Goal: Task Accomplishment & Management: Manage account settings

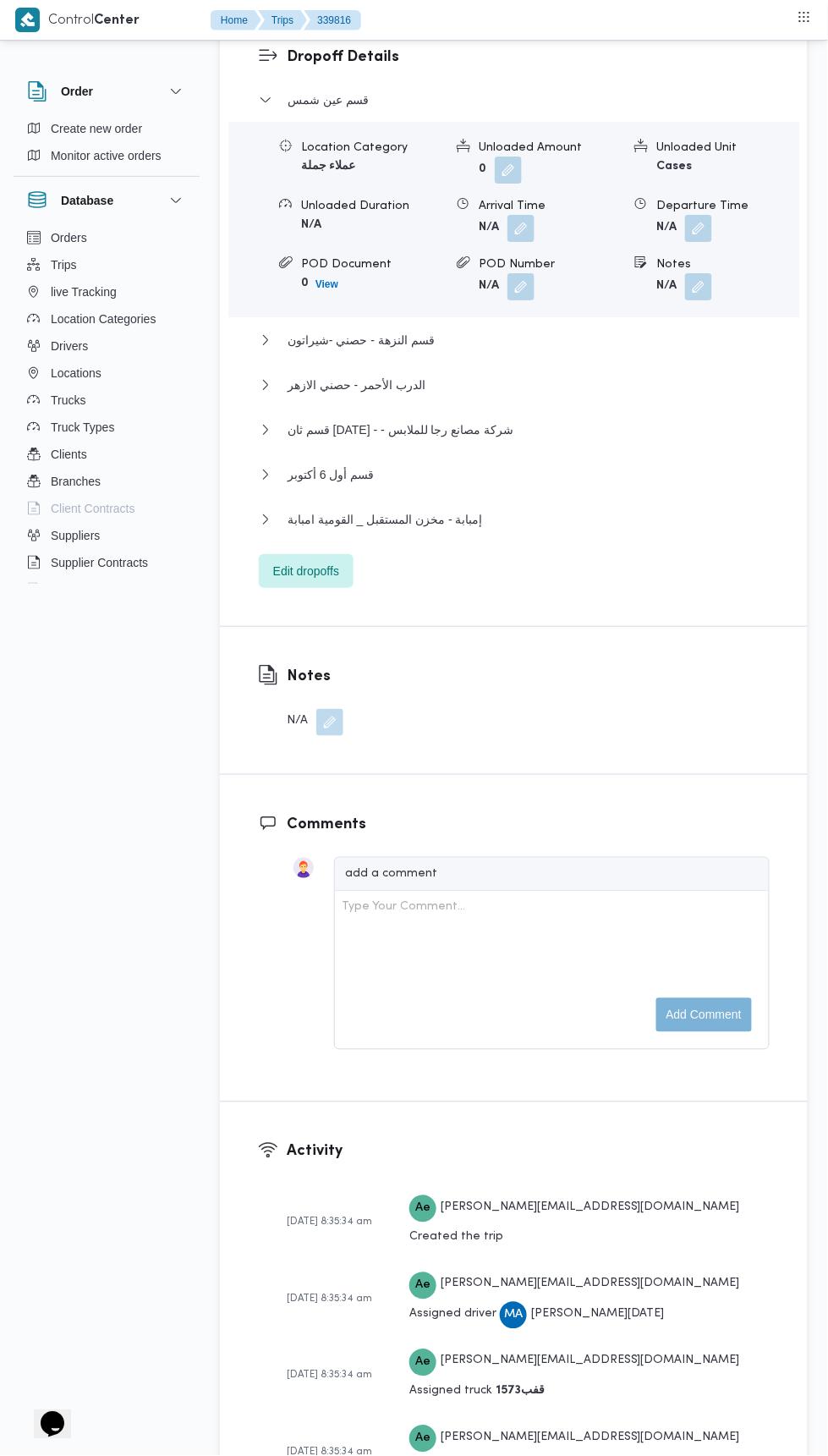
scroll to position [2323, 0]
click at [337, 582] on span "Edit dropoffs" at bounding box center [306, 570] width 66 height 20
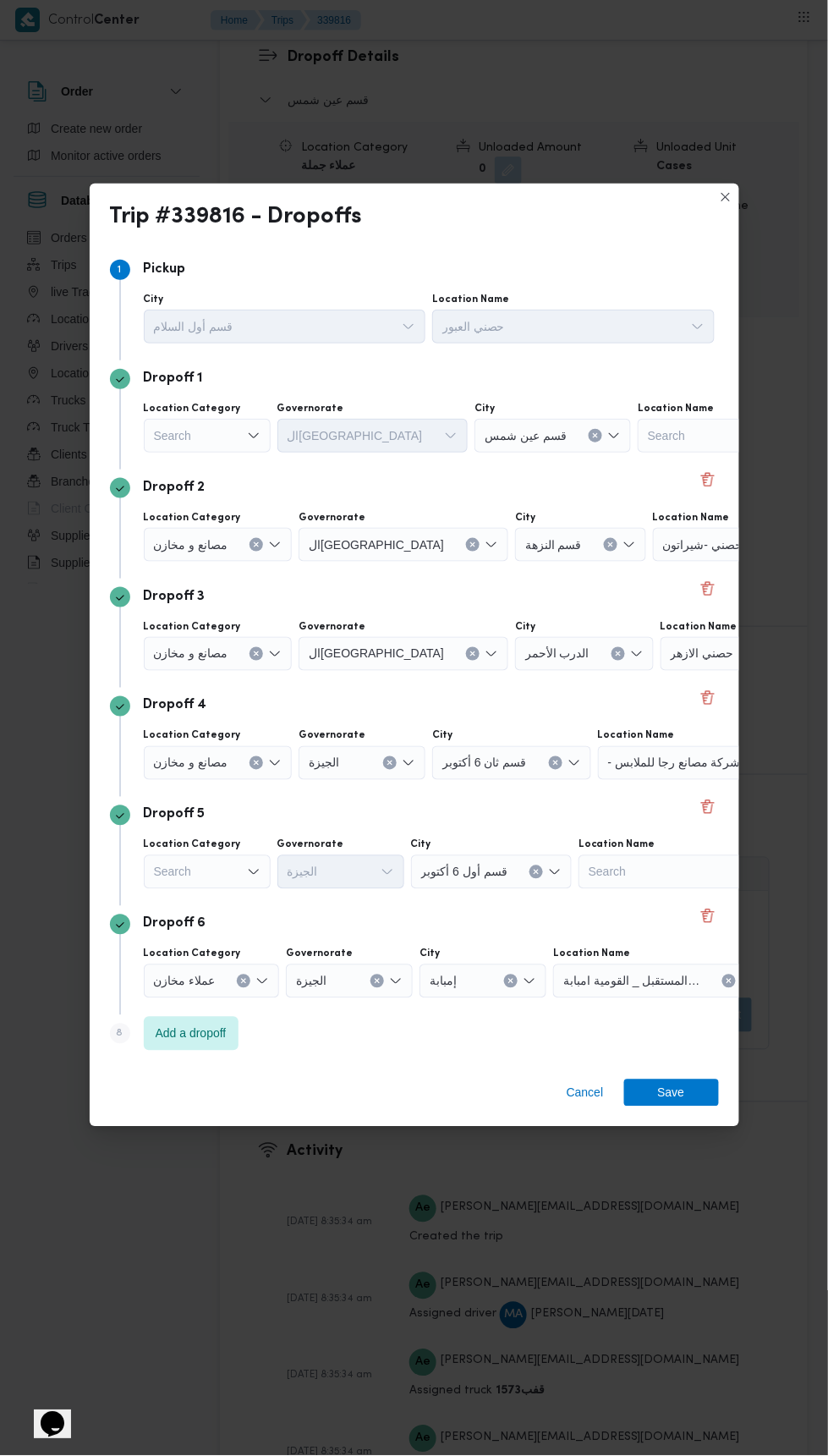
click at [772, 878] on div "Trip #339816 - Dropoffs Step 1 1 Pickup City قسم أول السلام Location Name حصني …" at bounding box center [414, 728] width 828 height 1456
click at [705, 797] on button "Delete" at bounding box center [707, 806] width 20 height 20
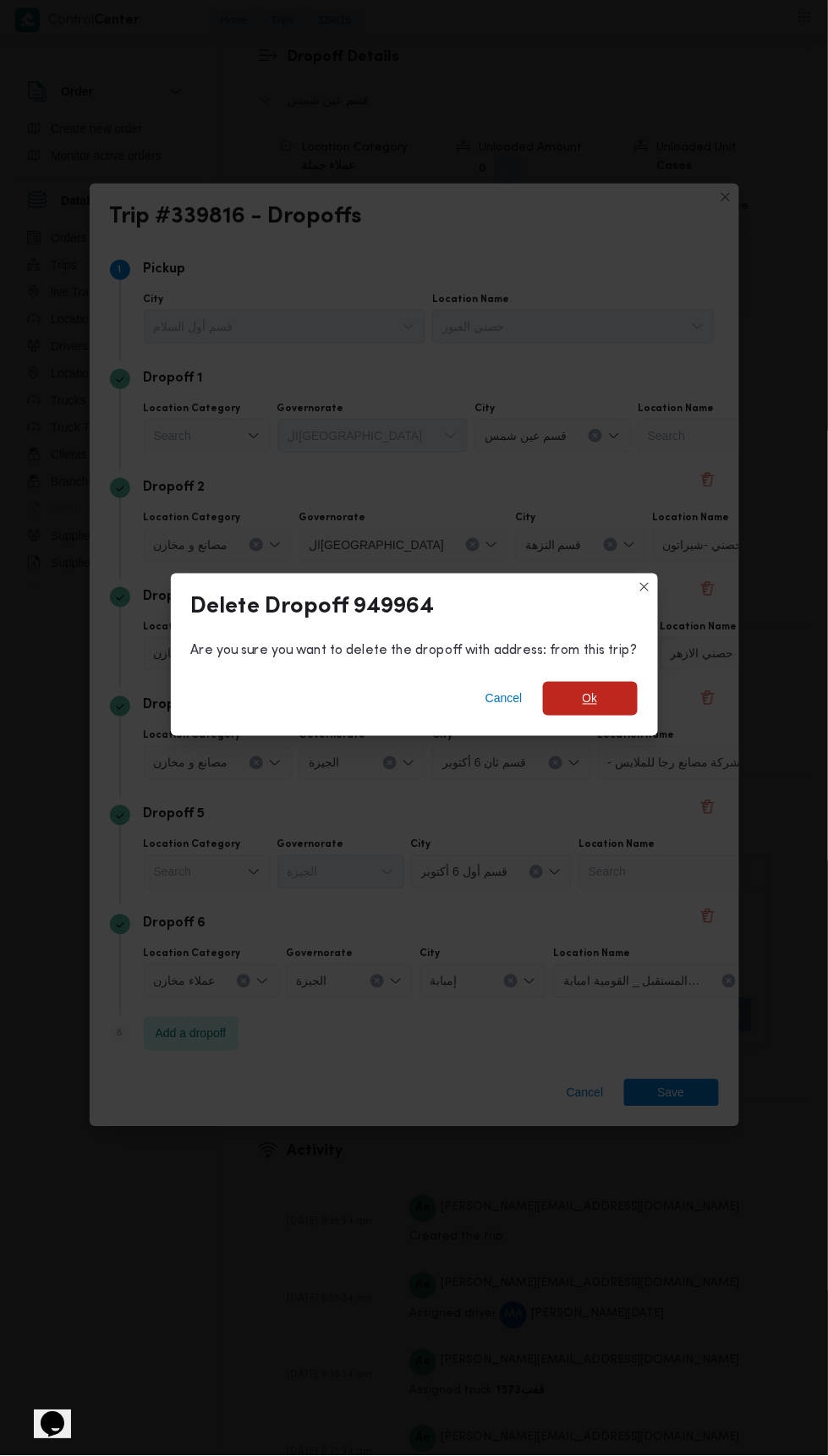
click at [586, 688] on span "Ok" at bounding box center [589, 698] width 15 height 20
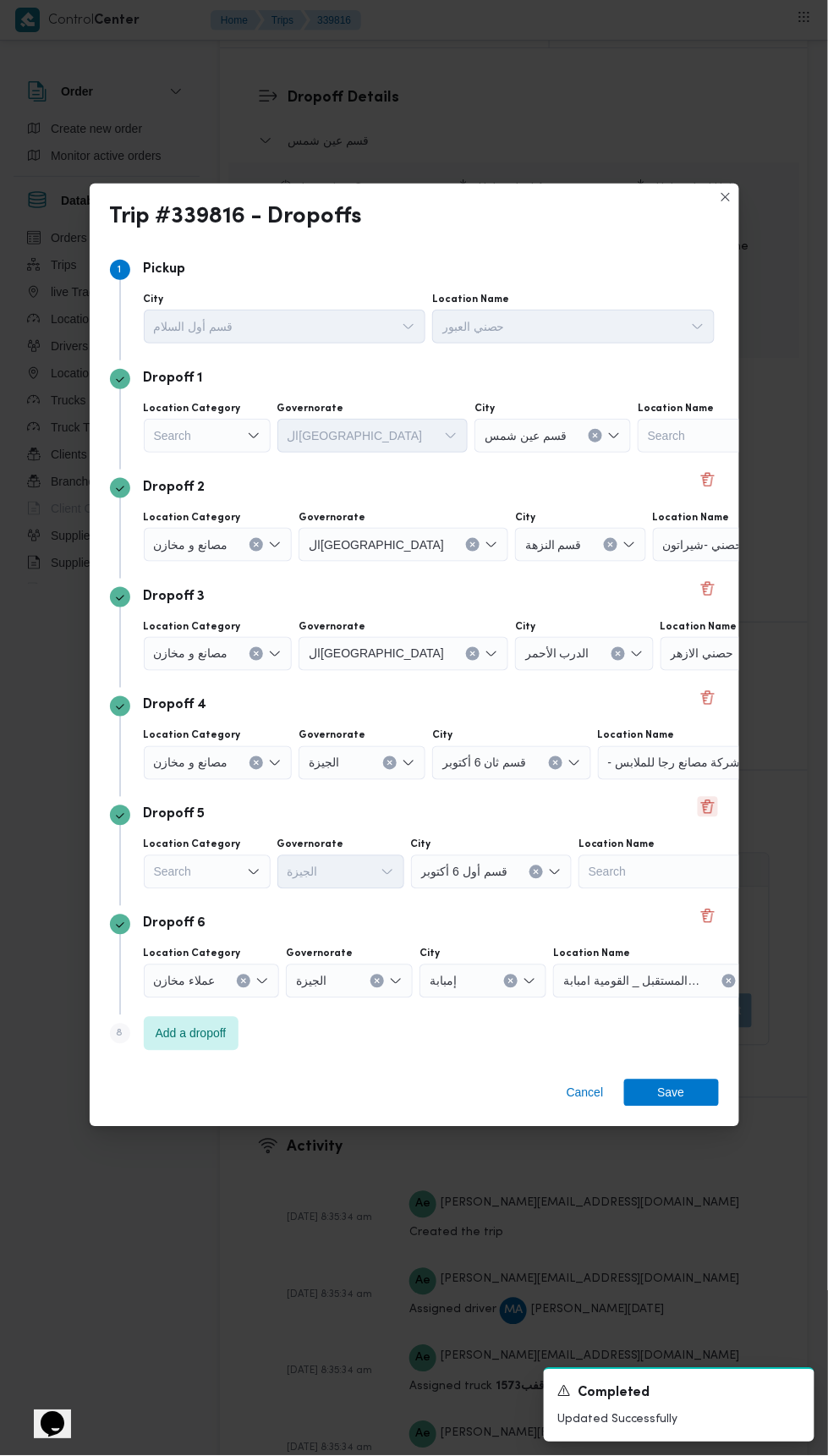
scroll to position [2364, 0]
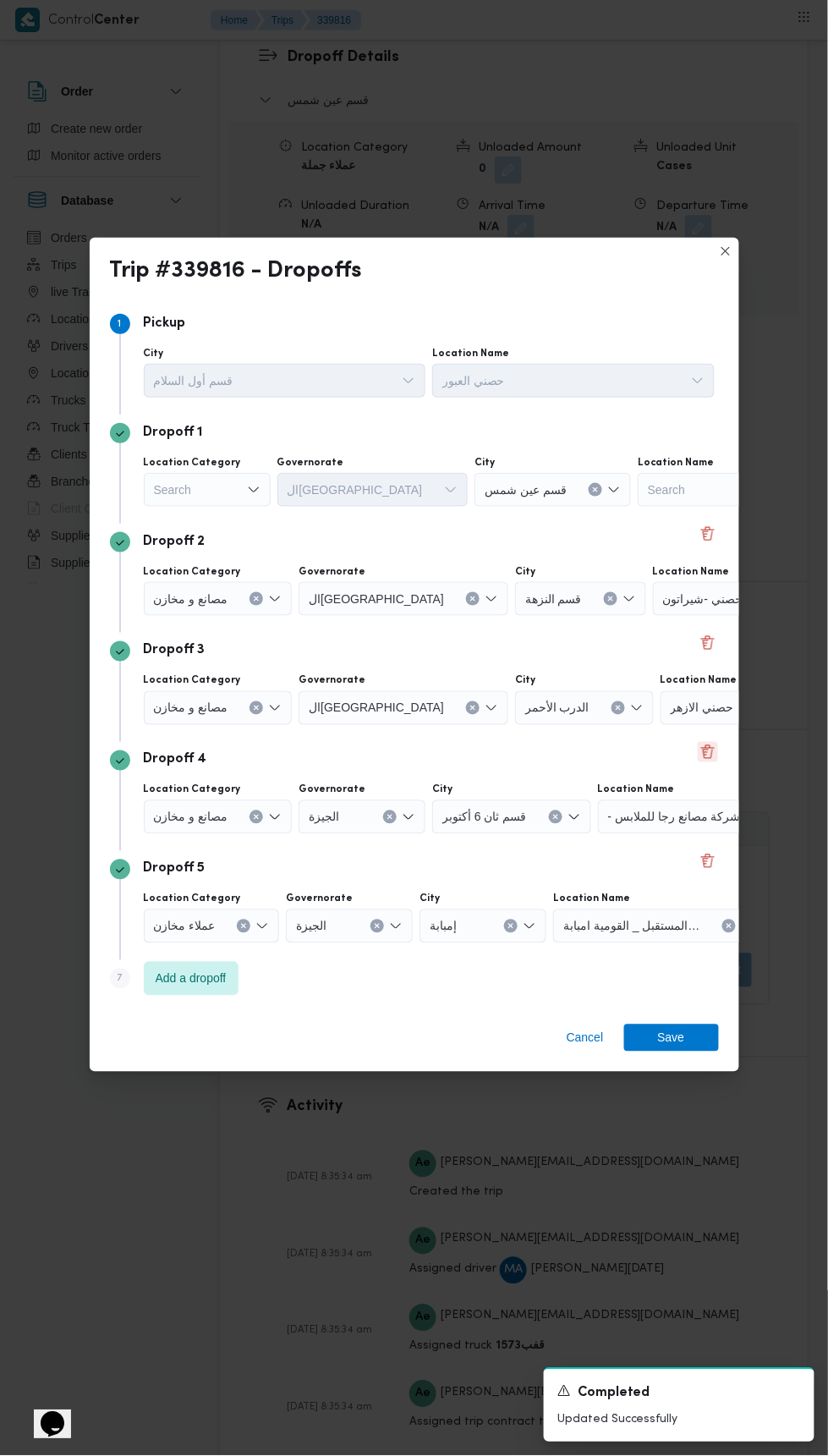
click at [700, 747] on button "Delete" at bounding box center [707, 752] width 20 height 20
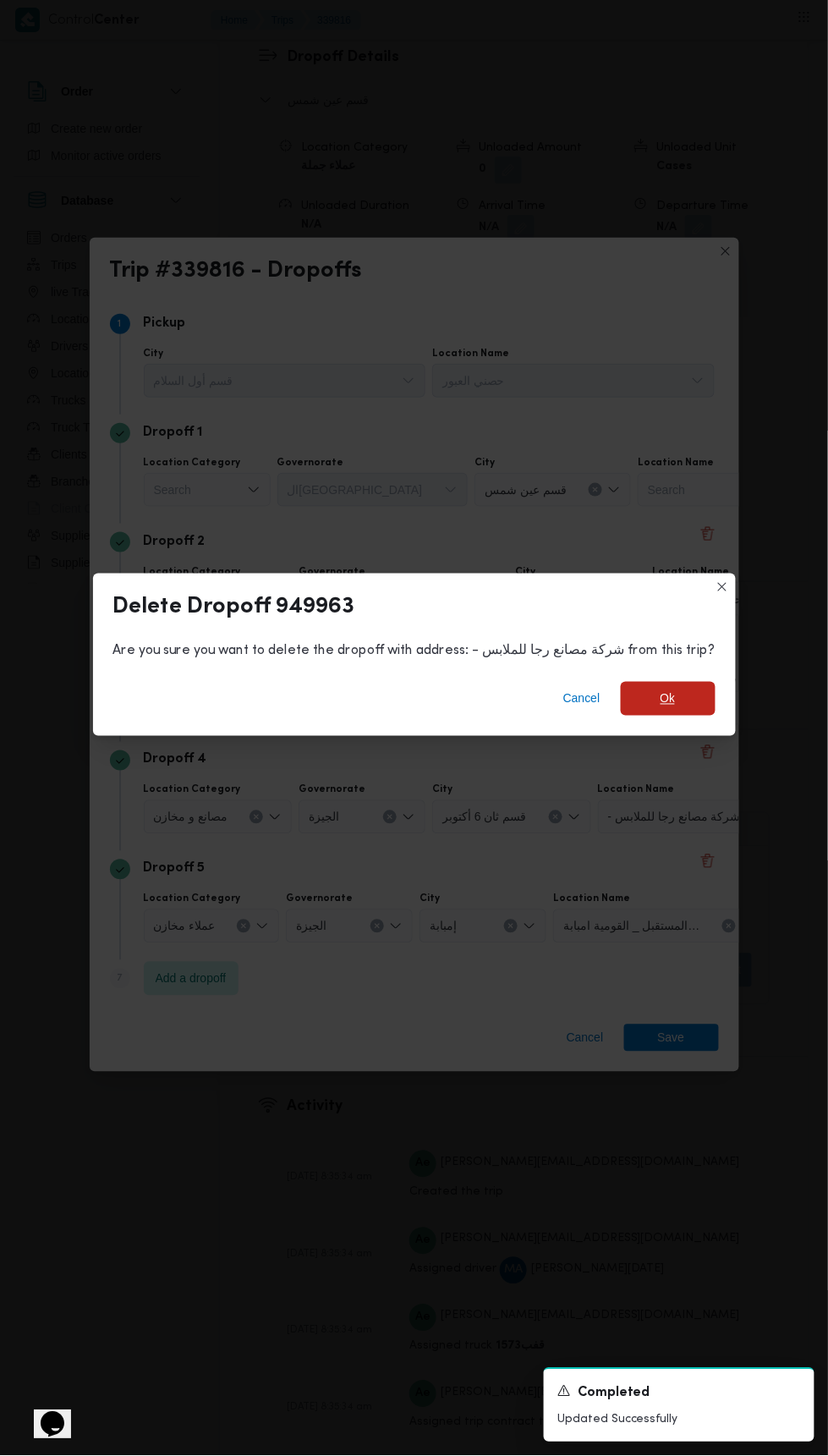
click at [637, 687] on span "Ok" at bounding box center [669, 699] width 95 height 33
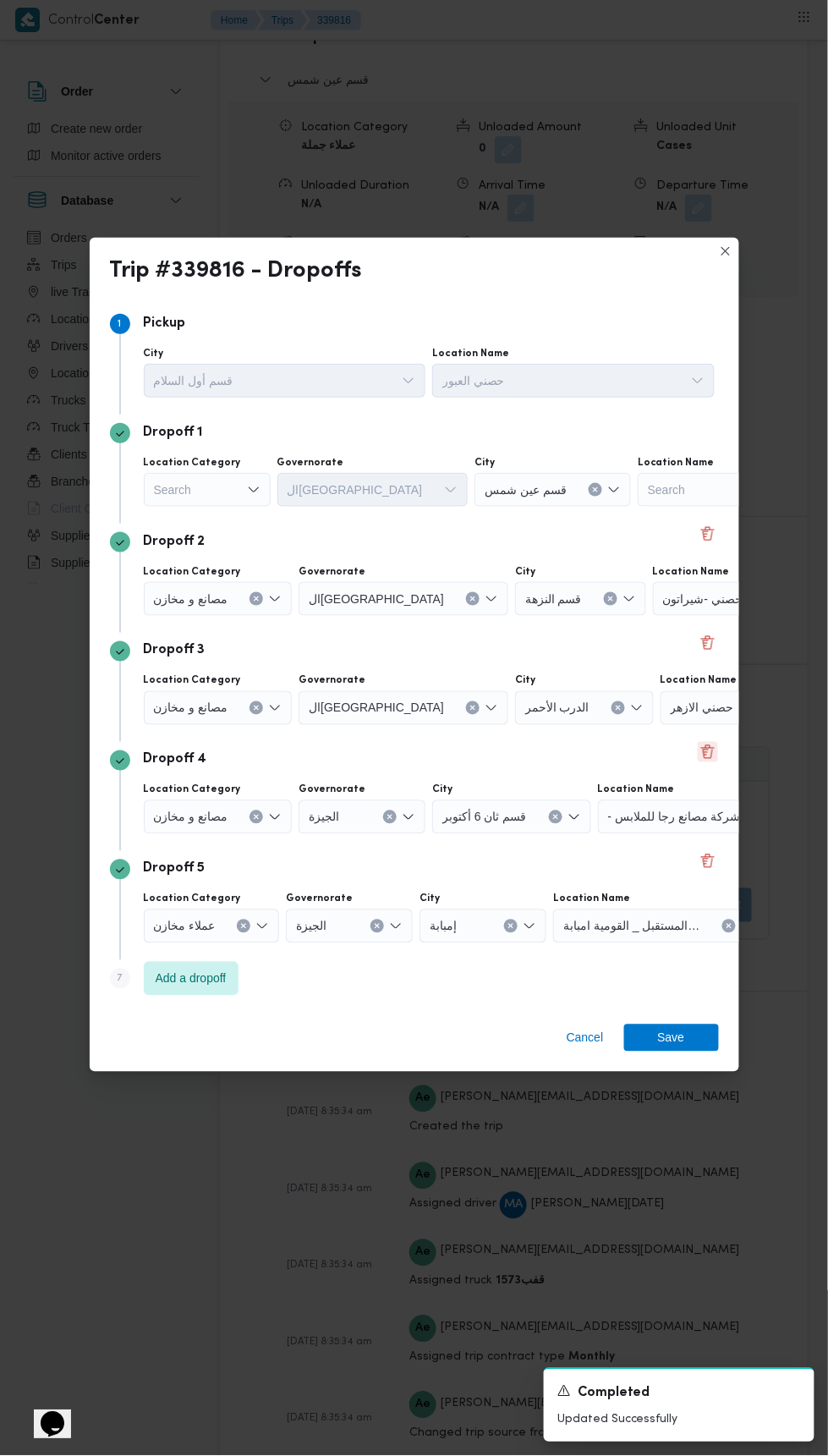
scroll to position [2344, 0]
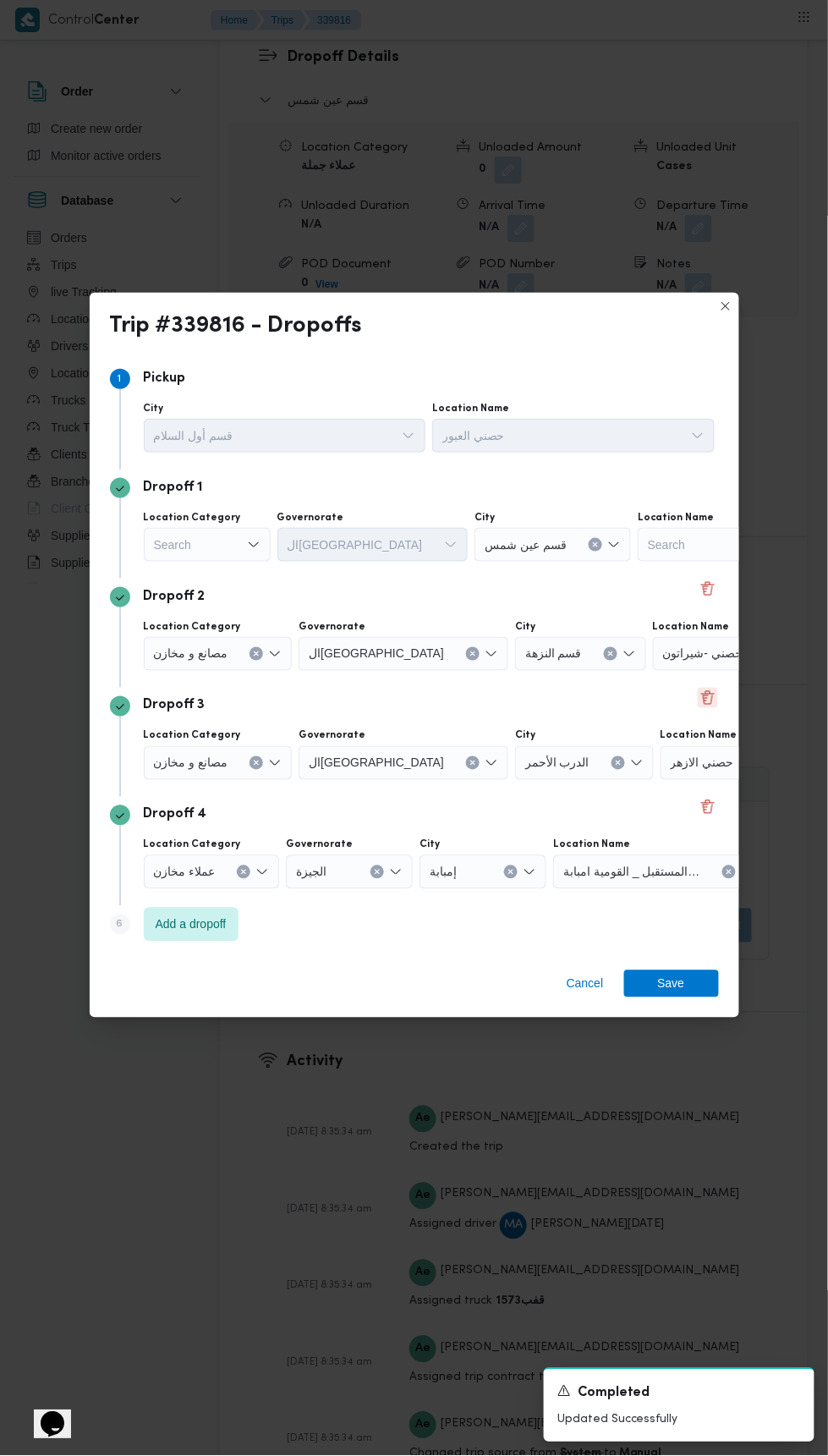
click at [713, 687] on button "Delete" at bounding box center [707, 697] width 20 height 20
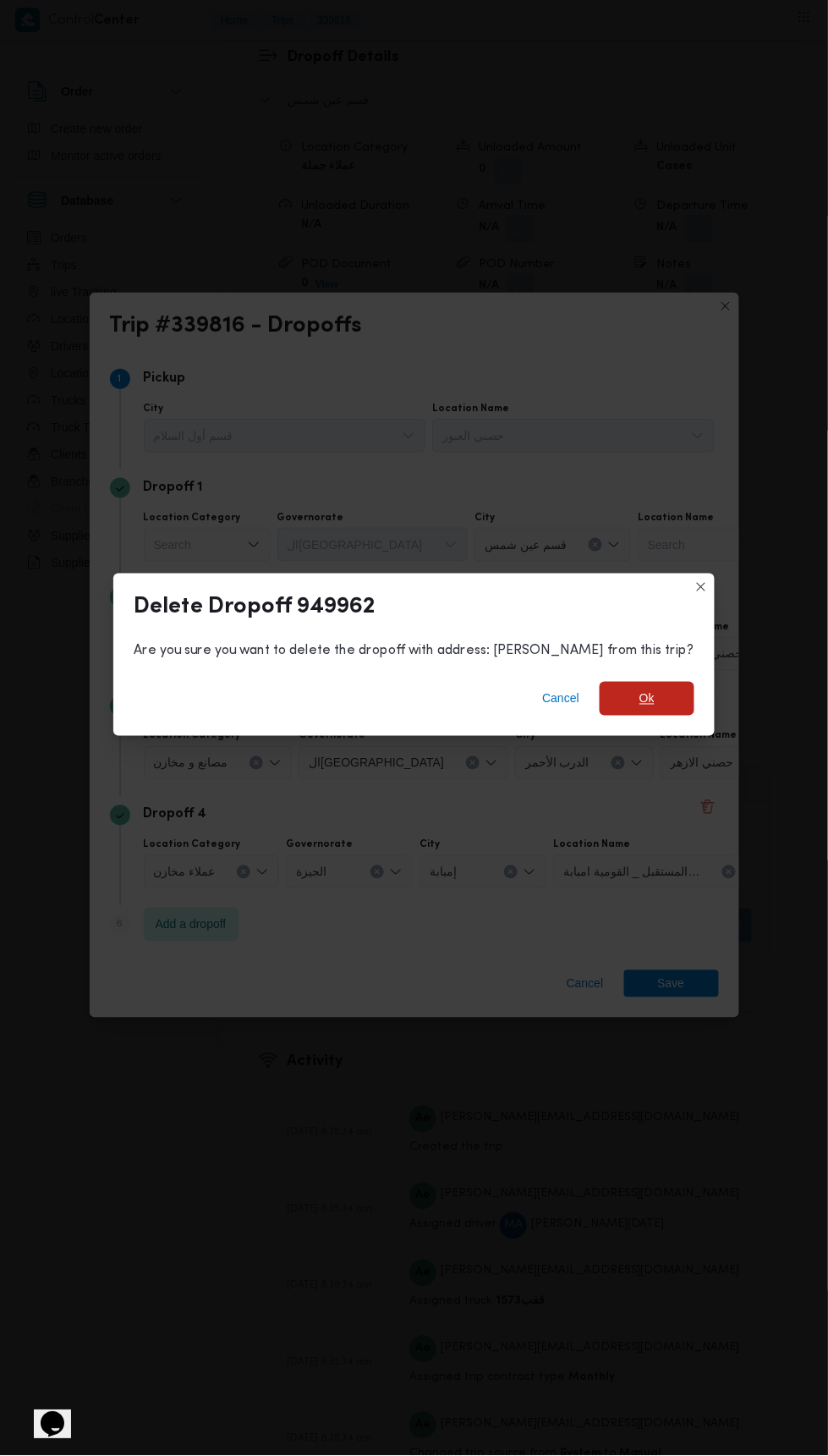
click at [638, 693] on span "Ok" at bounding box center [647, 699] width 95 height 33
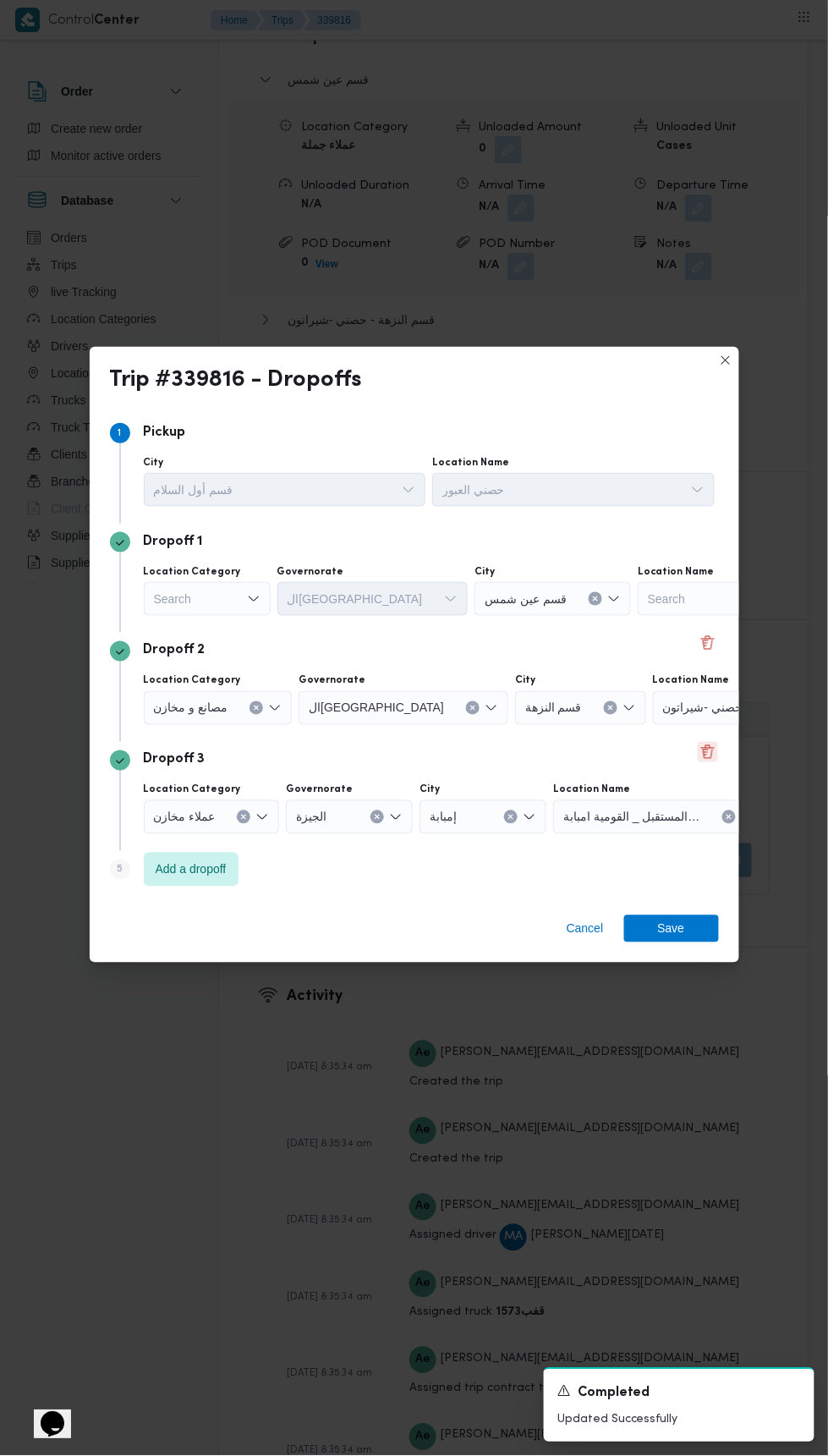
scroll to position [2323, 0]
click at [667, 809] on span "مخزن المستقبل _ القومية امبابة" at bounding box center [632, 816] width 137 height 19
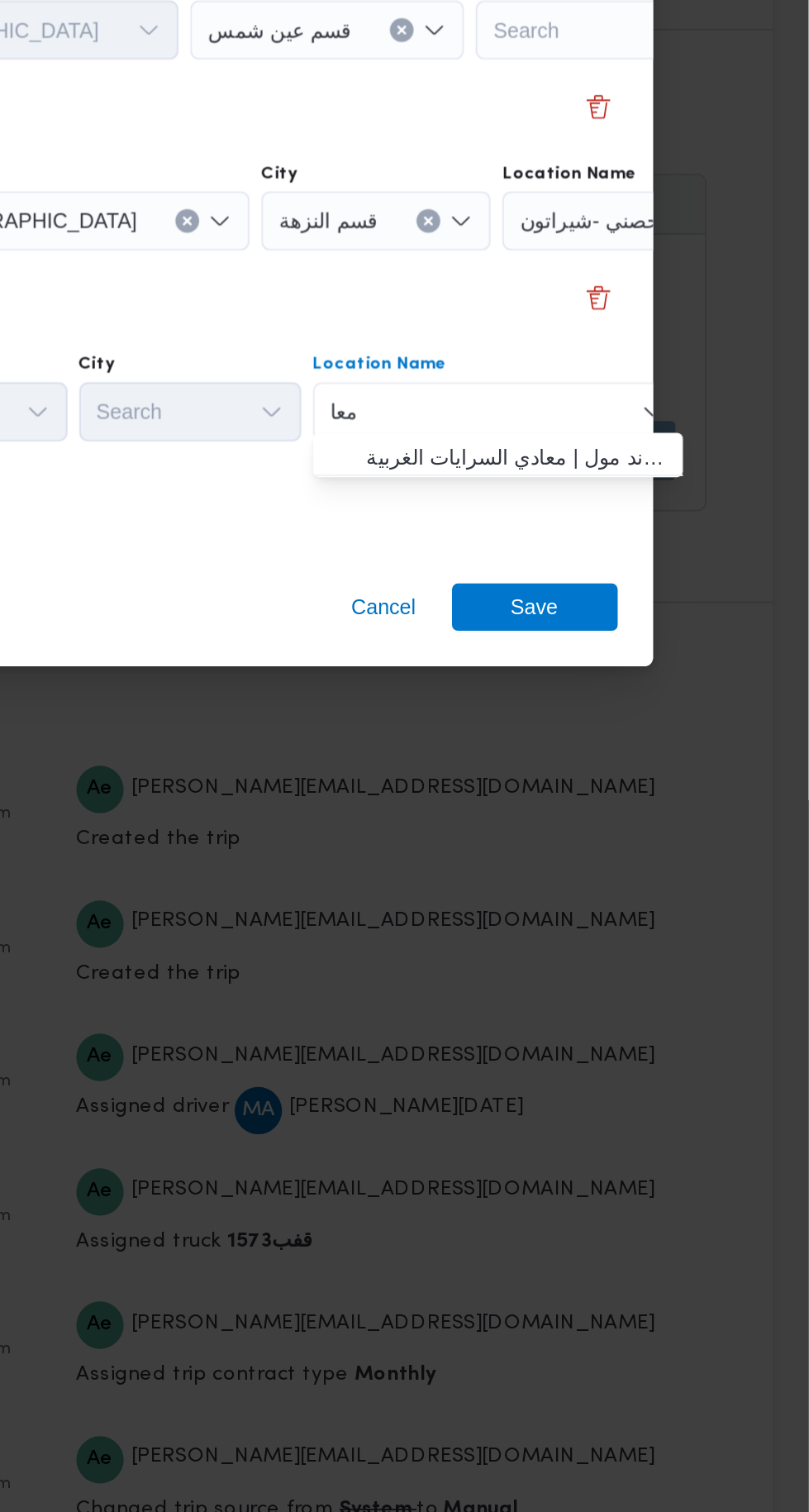
type input "معا"
click at [682, 873] on span "حصني -ال معا دي | ميدان المعادي جراند مول | معادي السرايات الغربية" at bounding box center [645, 864] width 167 height 20
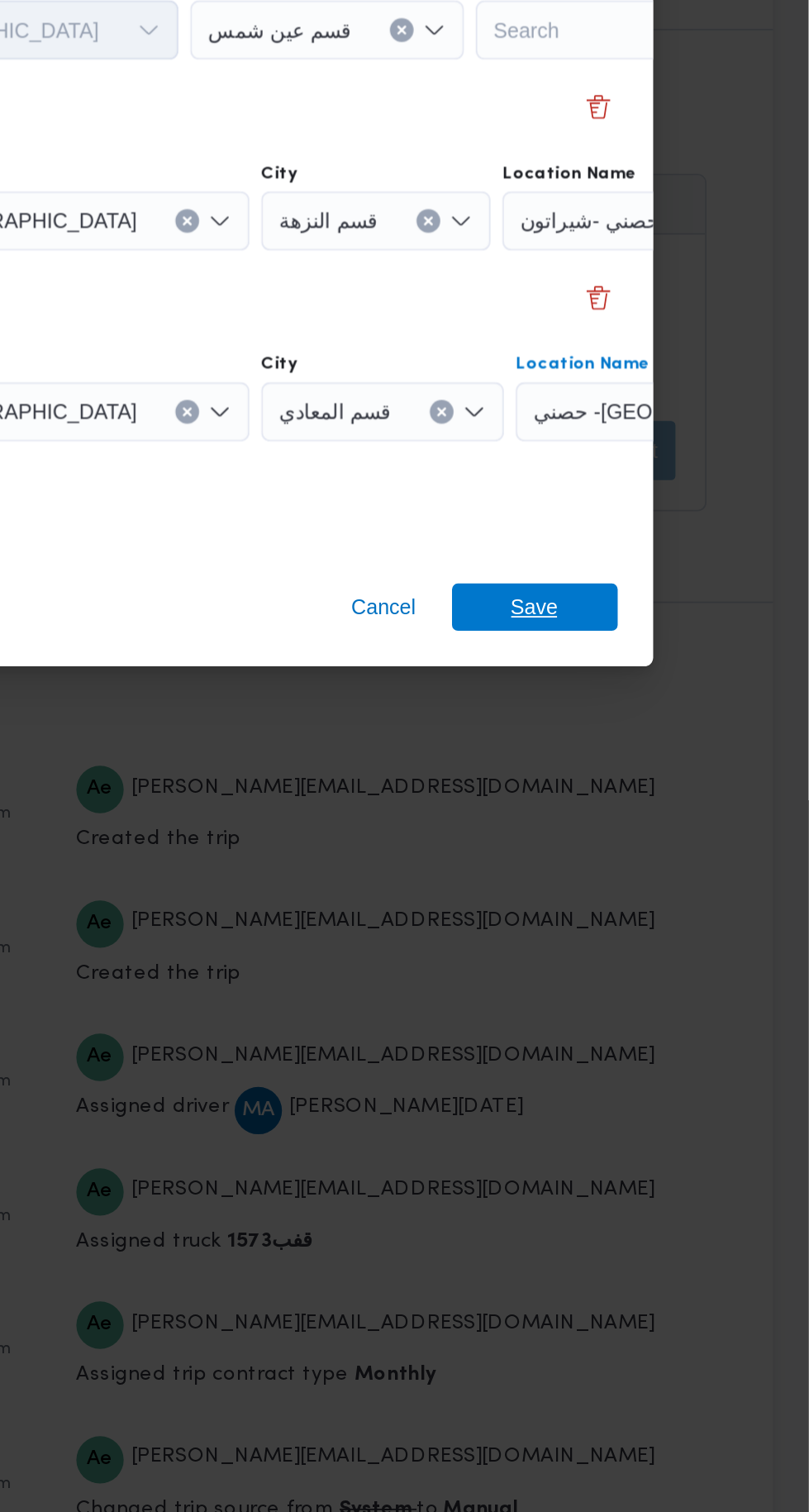
click at [663, 935] on span "Save" at bounding box center [656, 948] width 27 height 27
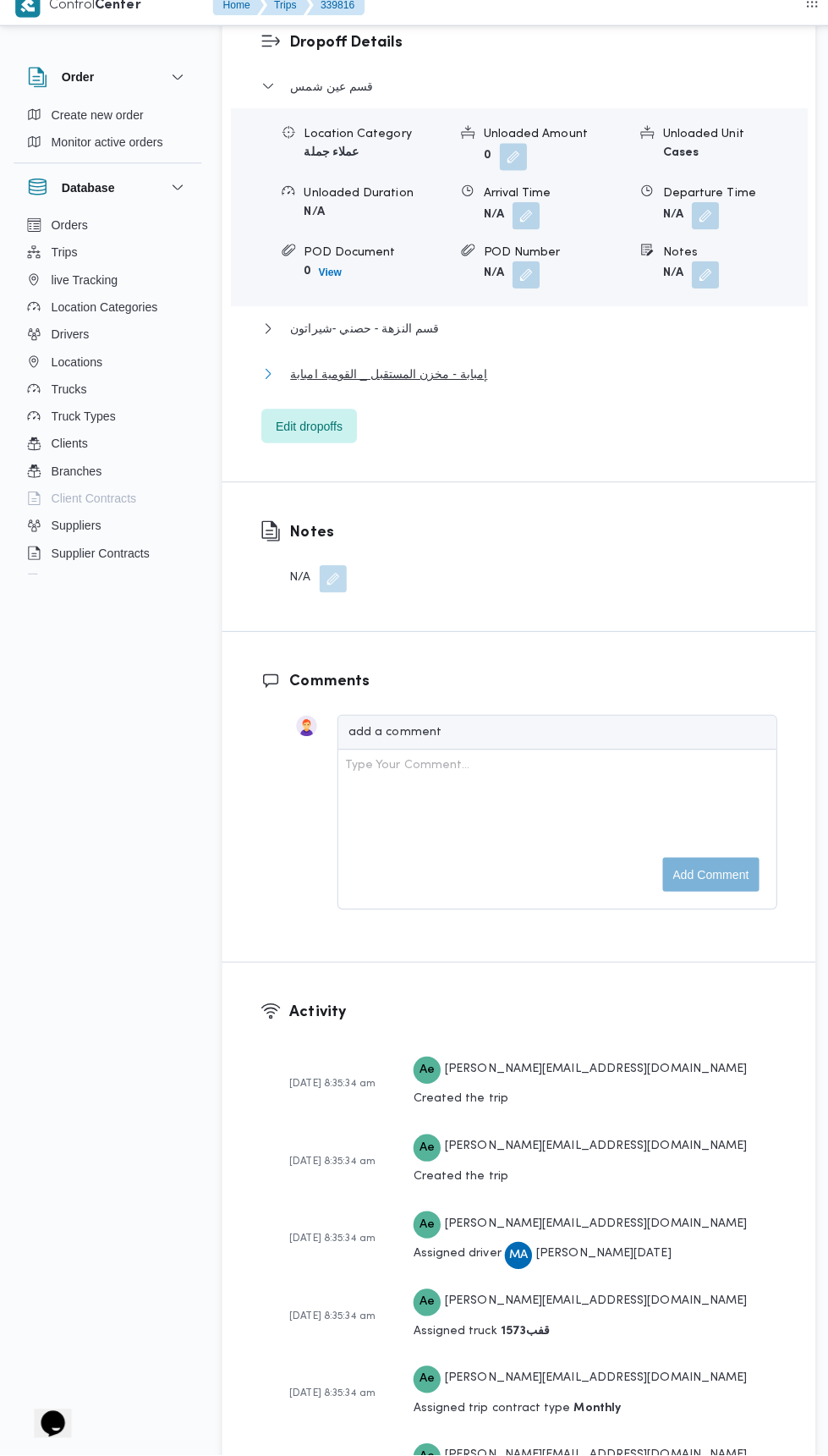
click at [572, 395] on button "إمبابة - مخزن المستقبل _ القومية امبابة" at bounding box center [514, 384] width 511 height 20
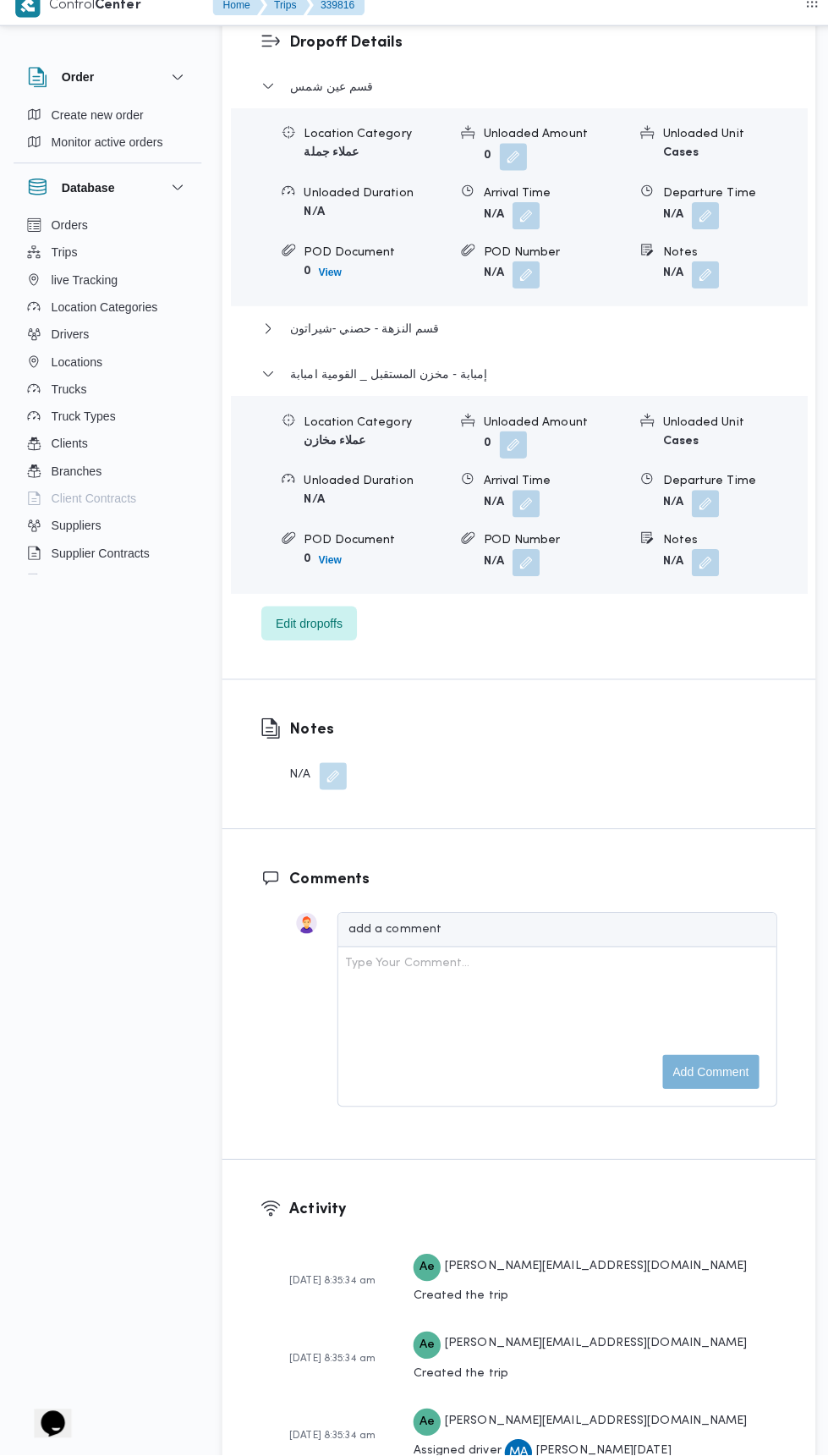
click at [709, 527] on button "button" at bounding box center [699, 513] width 27 height 27
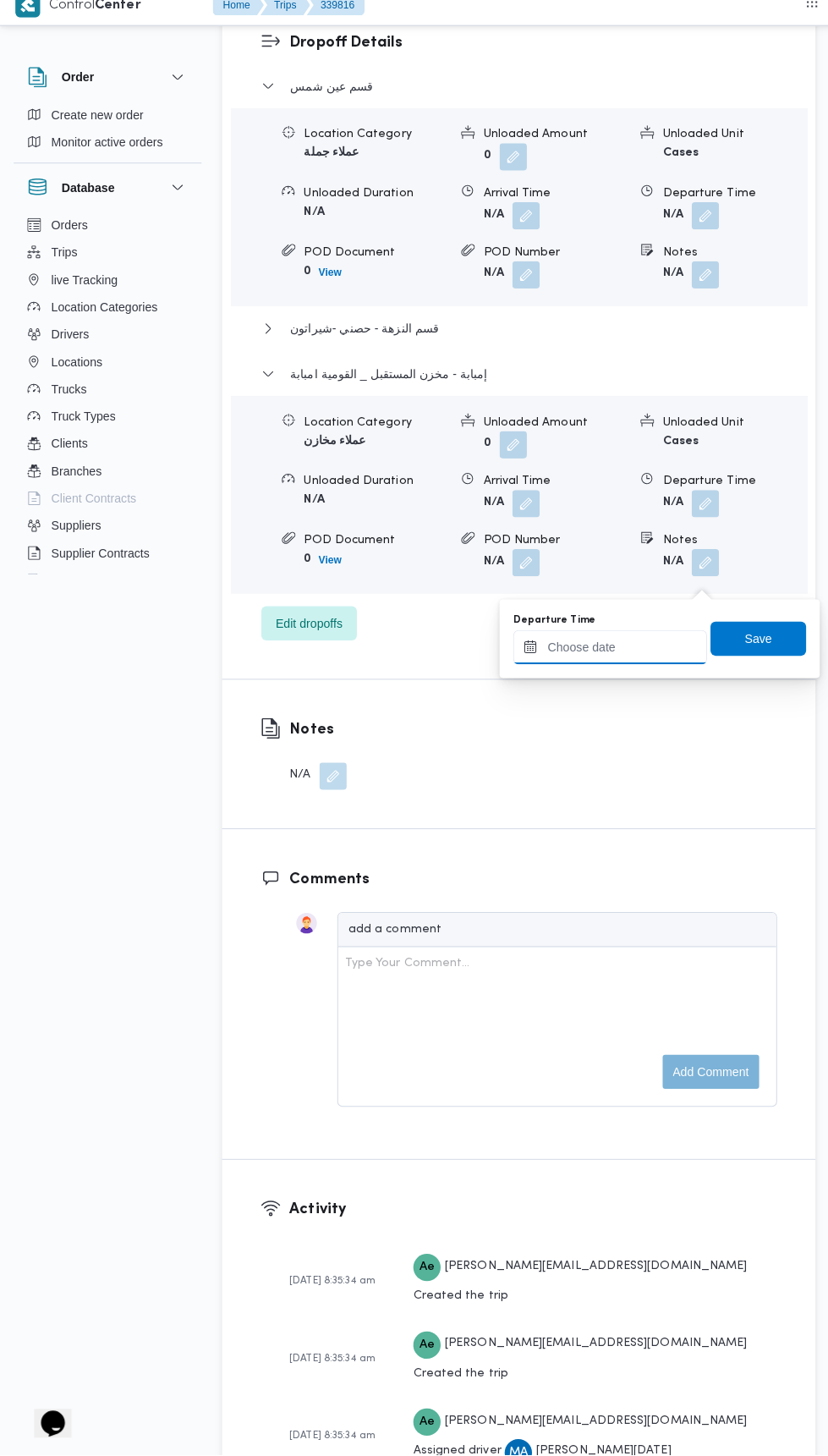
click at [649, 655] on input "Departure Time" at bounding box center [604, 656] width 192 height 33
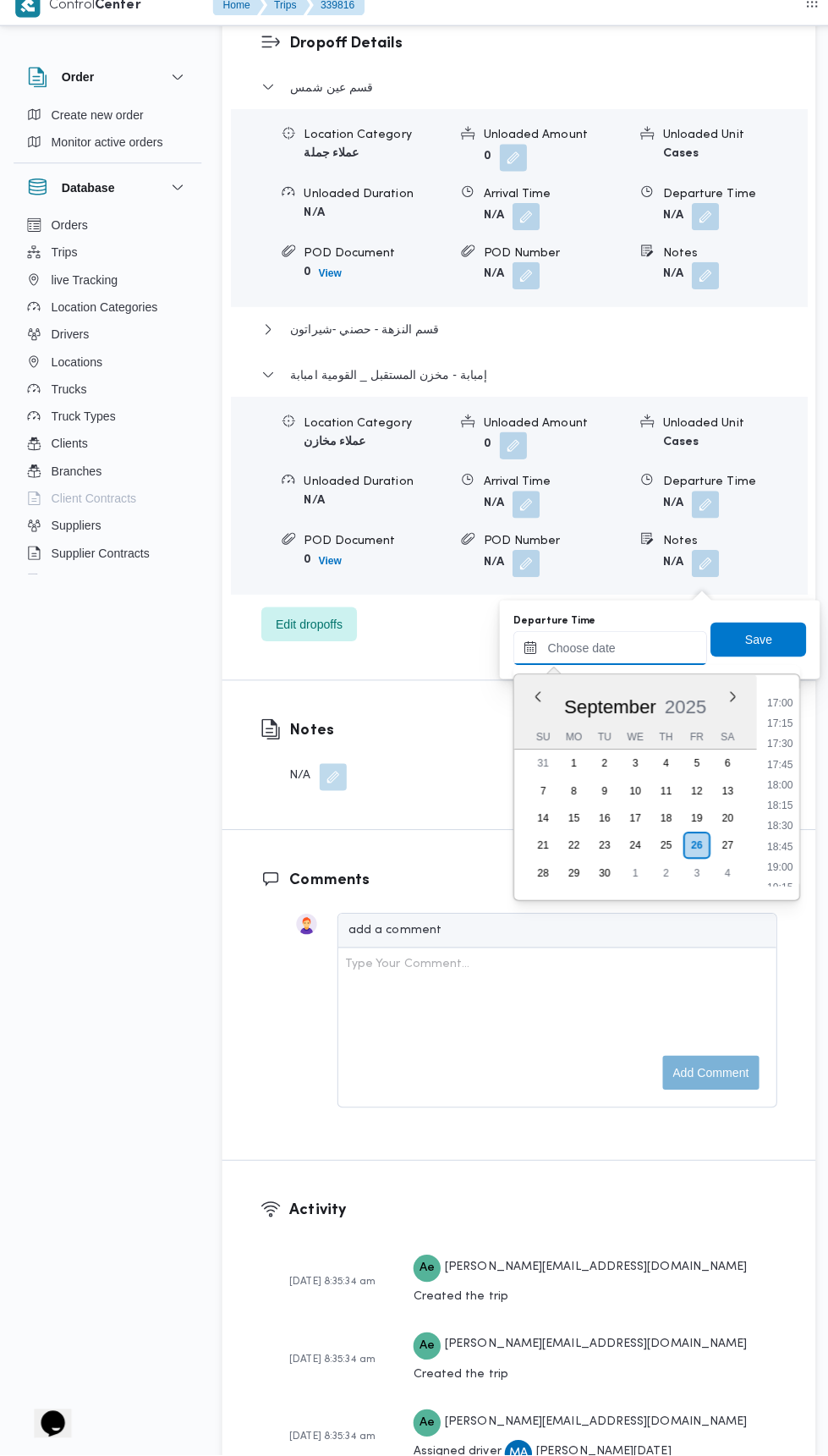
scroll to position [1378, 0]
click at [772, 767] on li "17:45" at bounding box center [772, 768] width 39 height 17
type input "26/09/2025 17:45"
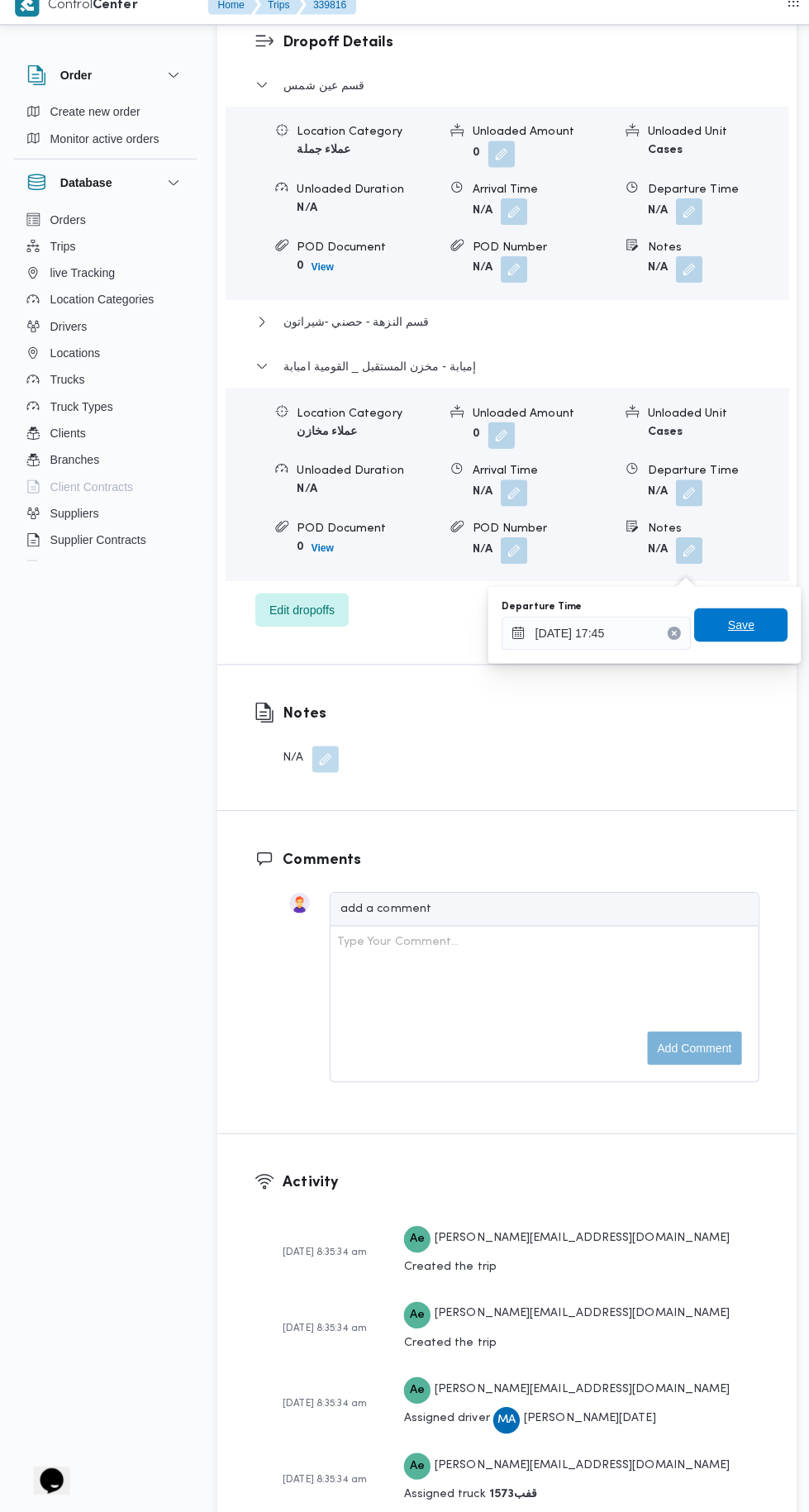
click at [759, 617] on span "Save" at bounding box center [734, 634] width 93 height 33
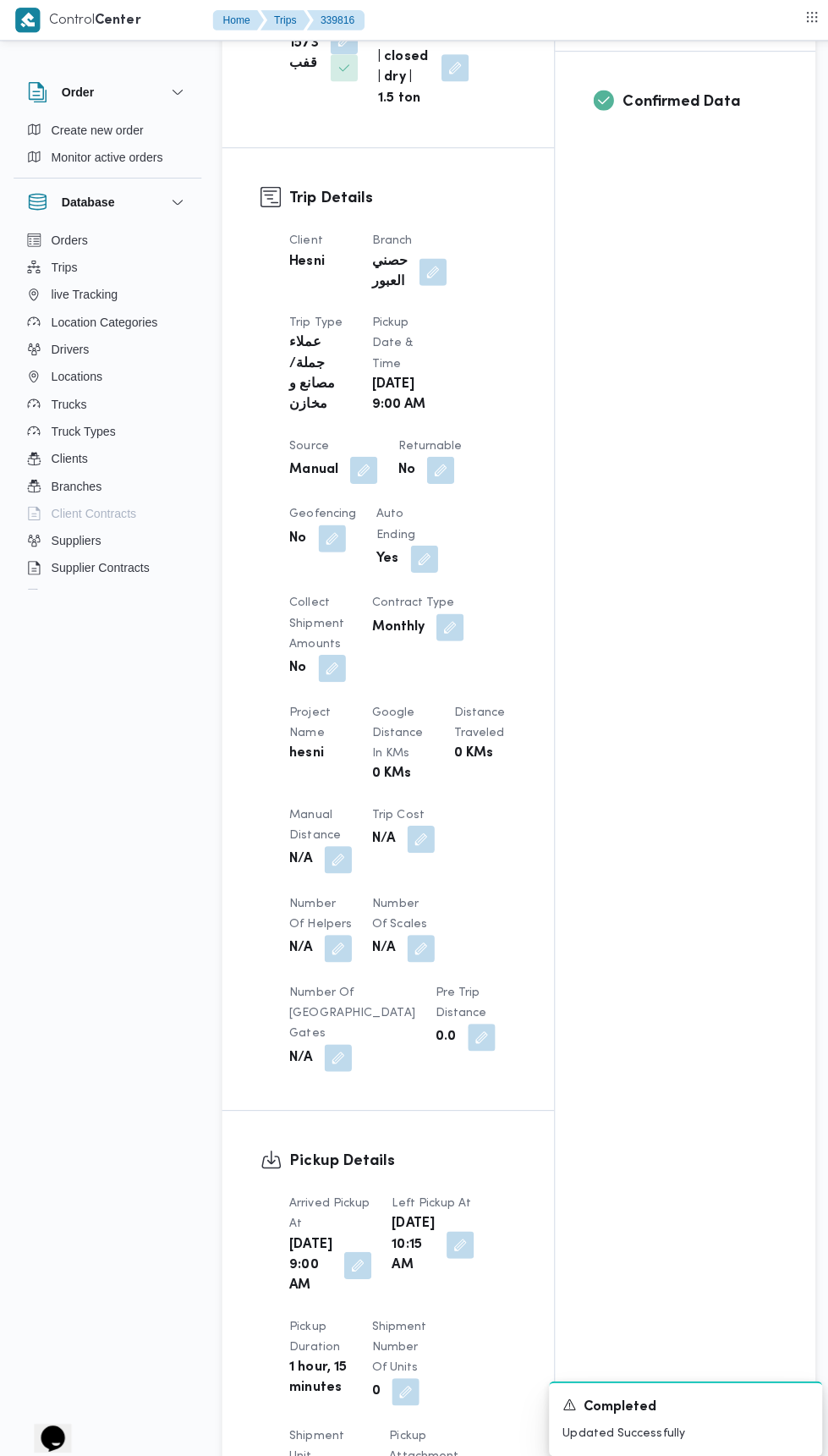
scroll to position [639, 0]
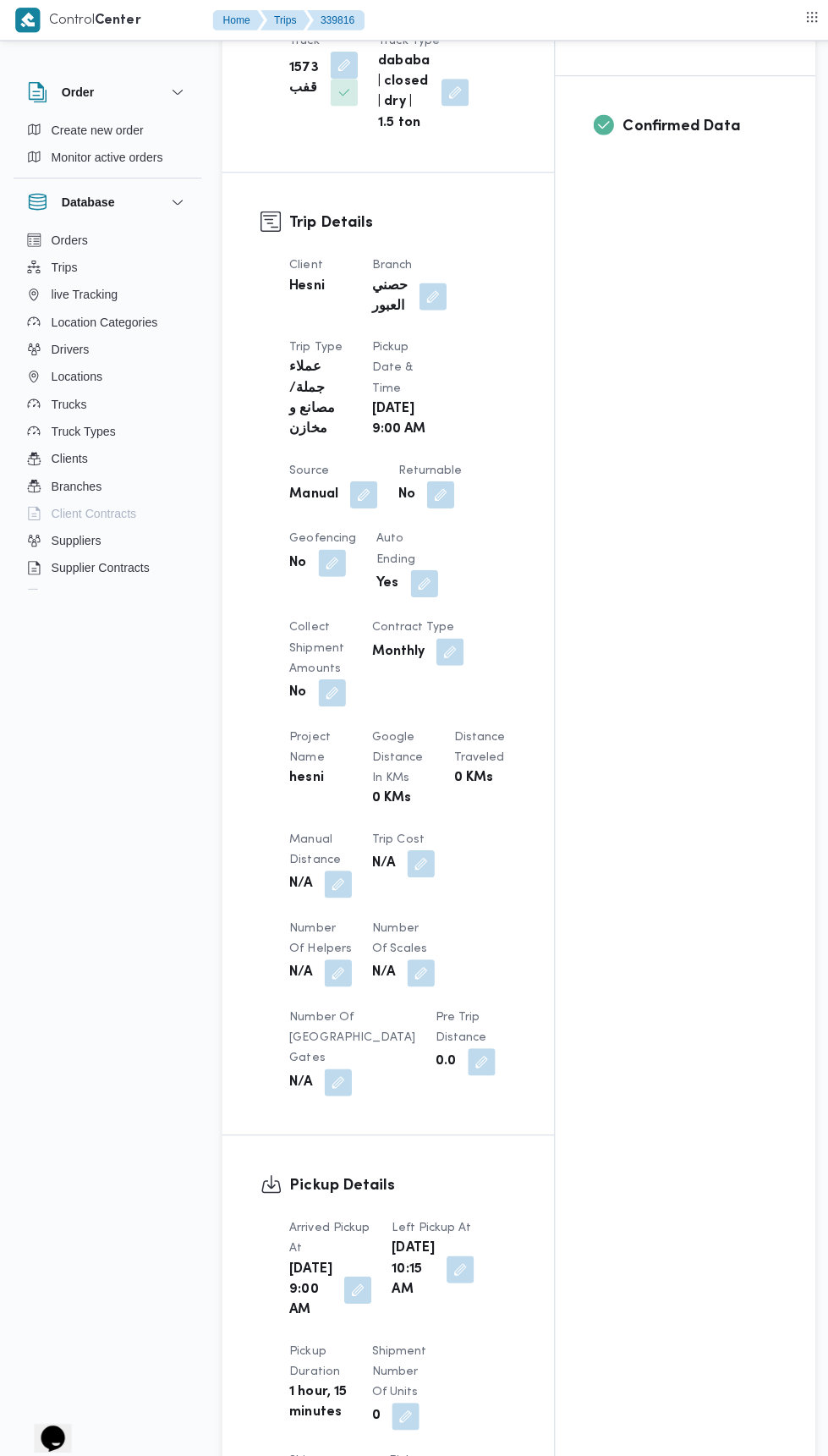
click at [335, 889] on button "button" at bounding box center [335, 875] width 27 height 27
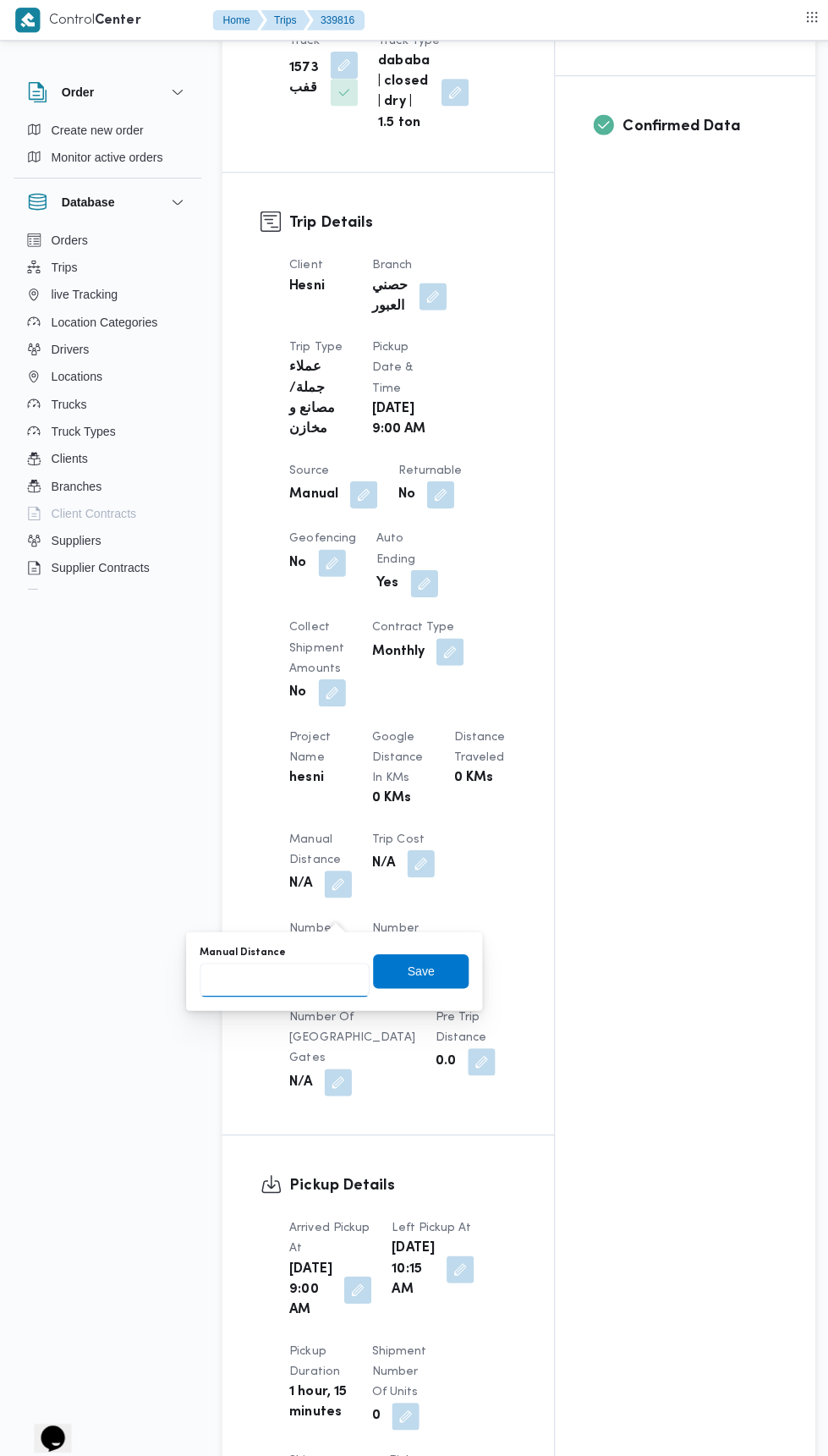
click at [329, 982] on input "Manual Distance" at bounding box center [282, 970] width 168 height 33
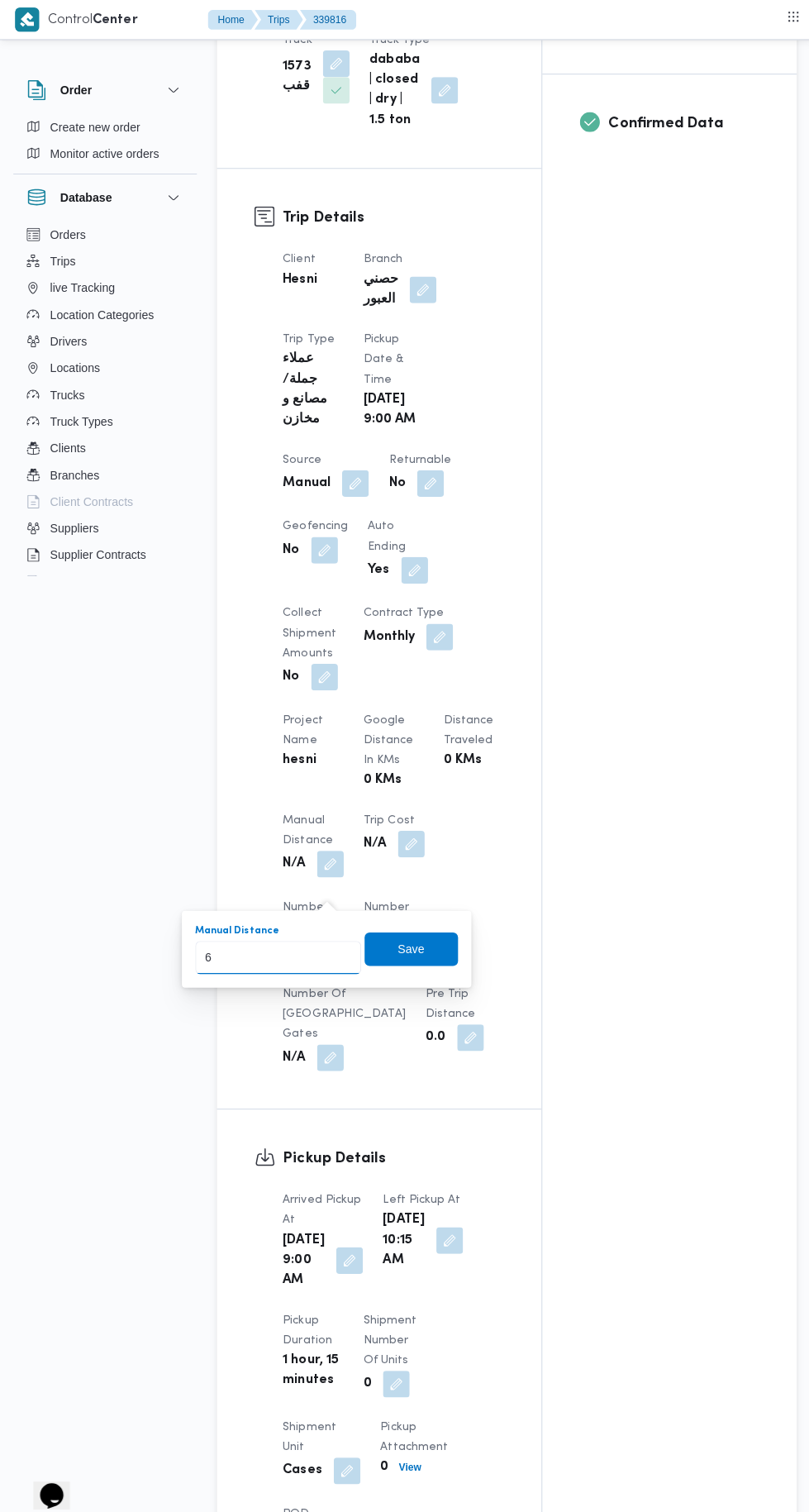
type input "67"
click at [418, 930] on span "Save" at bounding box center [407, 939] width 27 height 20
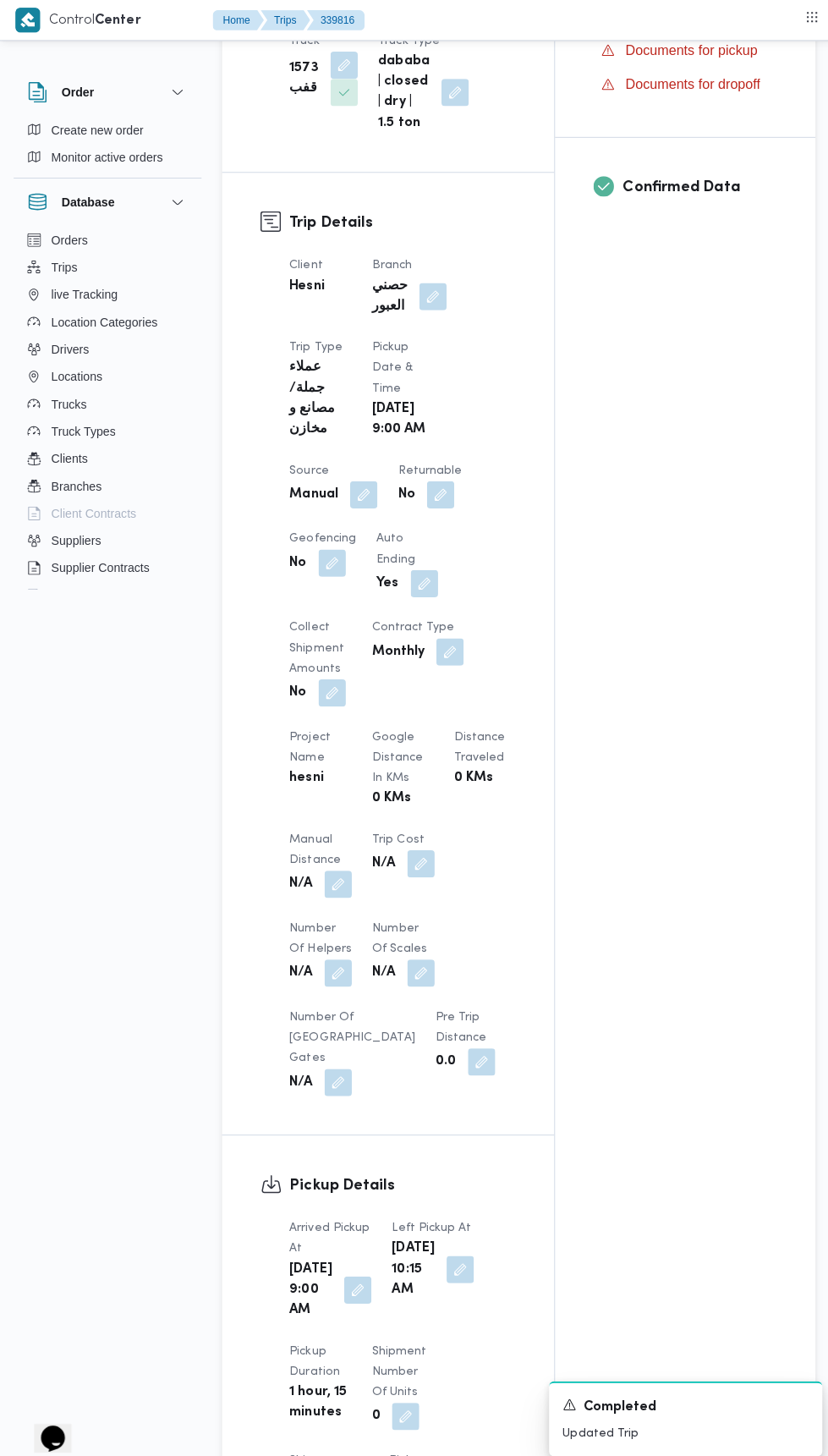
scroll to position [0, 0]
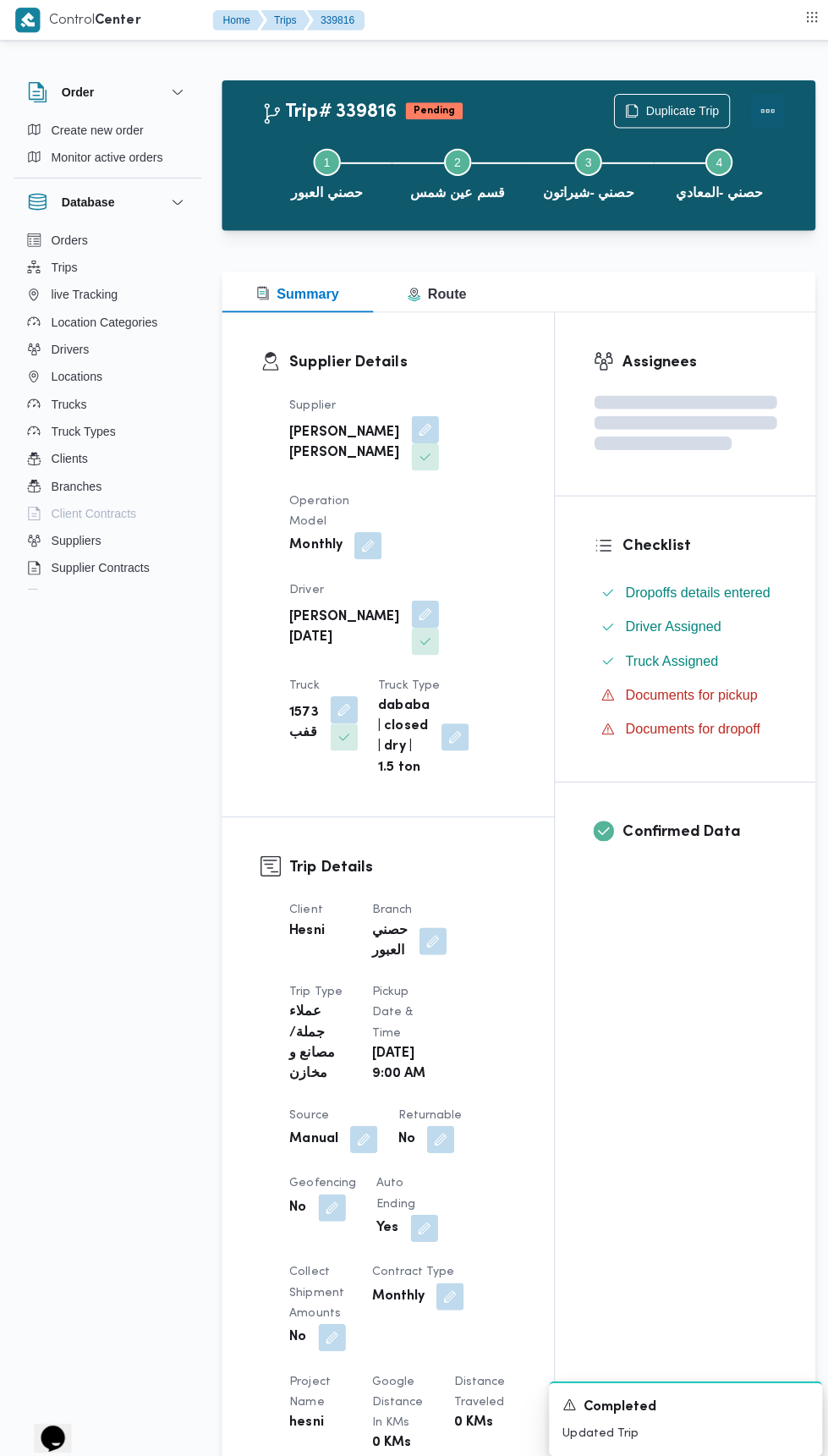
click at [750, 123] on button "Actions" at bounding box center [760, 110] width 33 height 33
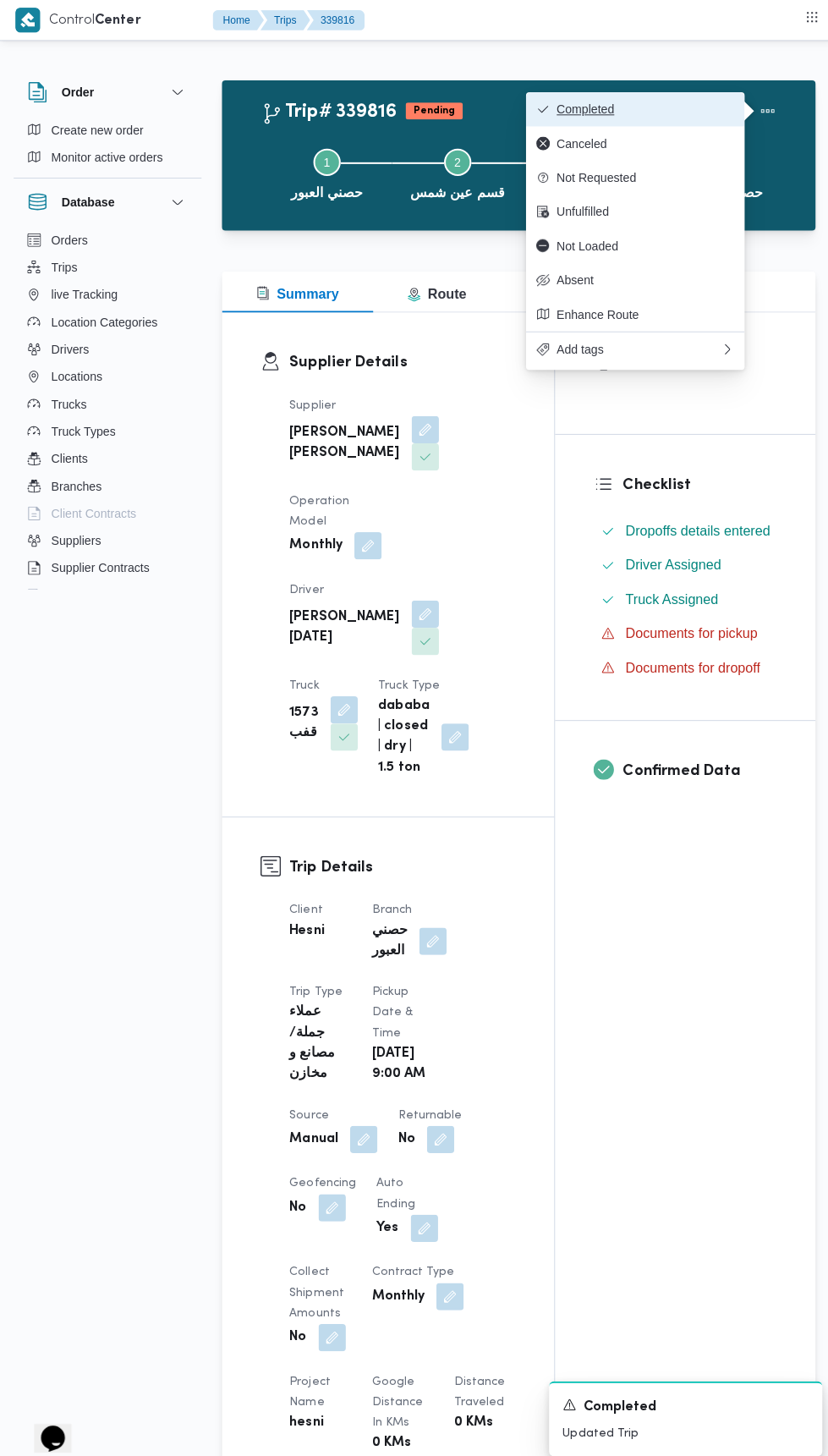
click at [673, 108] on span "Completed" at bounding box center [639, 108] width 176 height 13
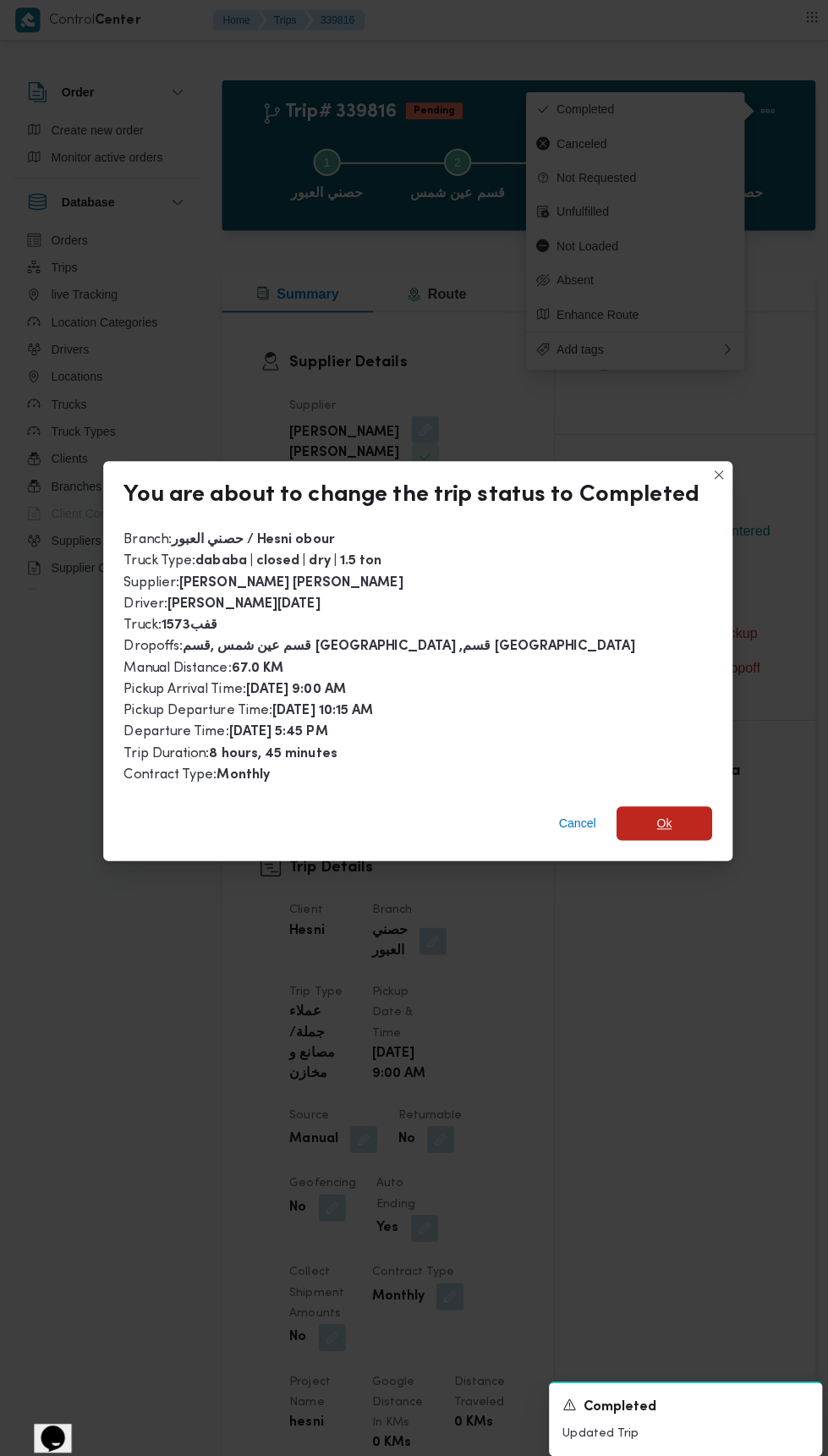
click at [671, 799] on span "Ok" at bounding box center [658, 815] width 95 height 33
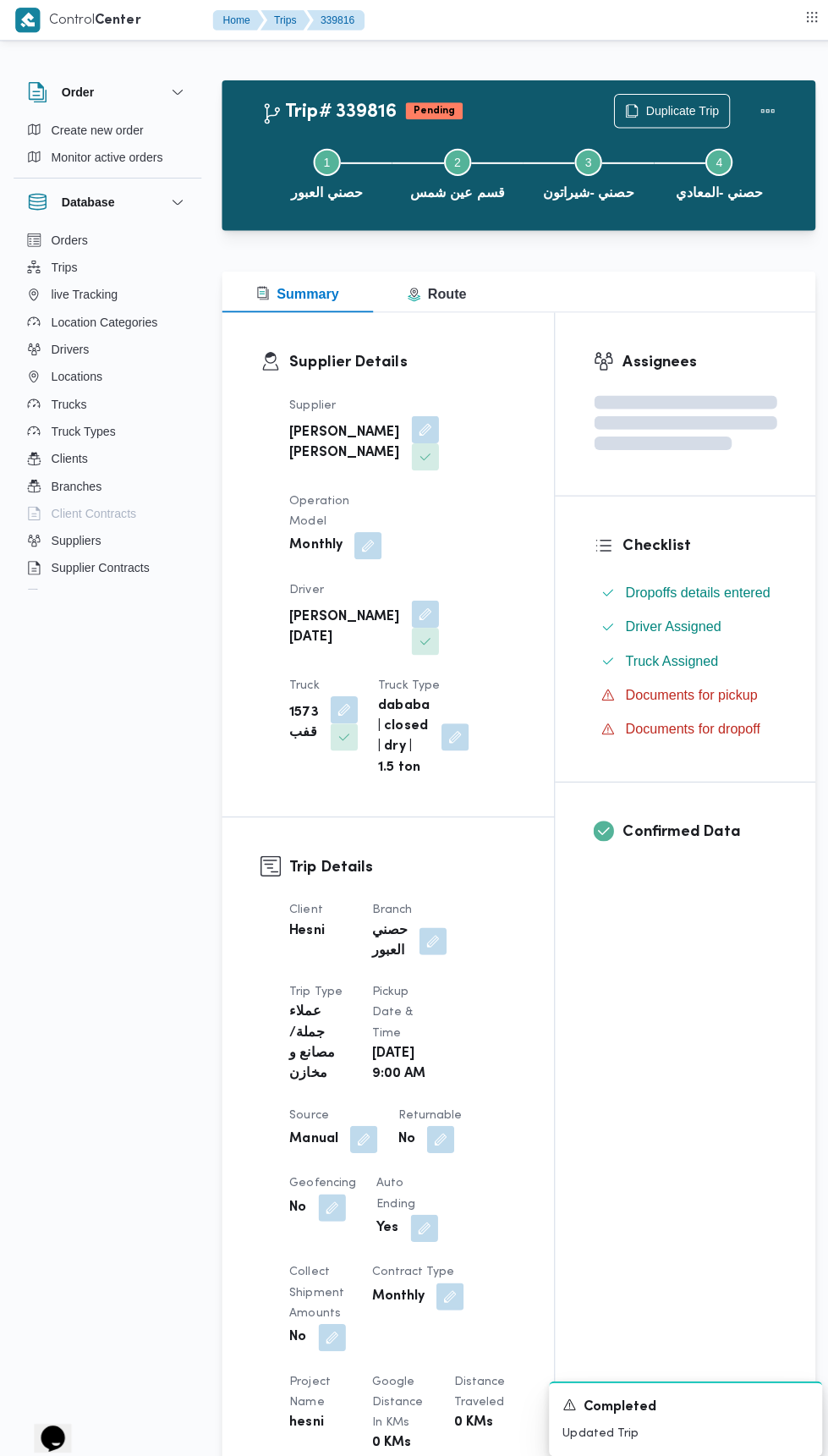
click at [589, 1044] on div "Assignees Checklist Dropoffs details entered Driver Assigned Truck Assigned Doc…" at bounding box center [678, 1289] width 258 height 1959
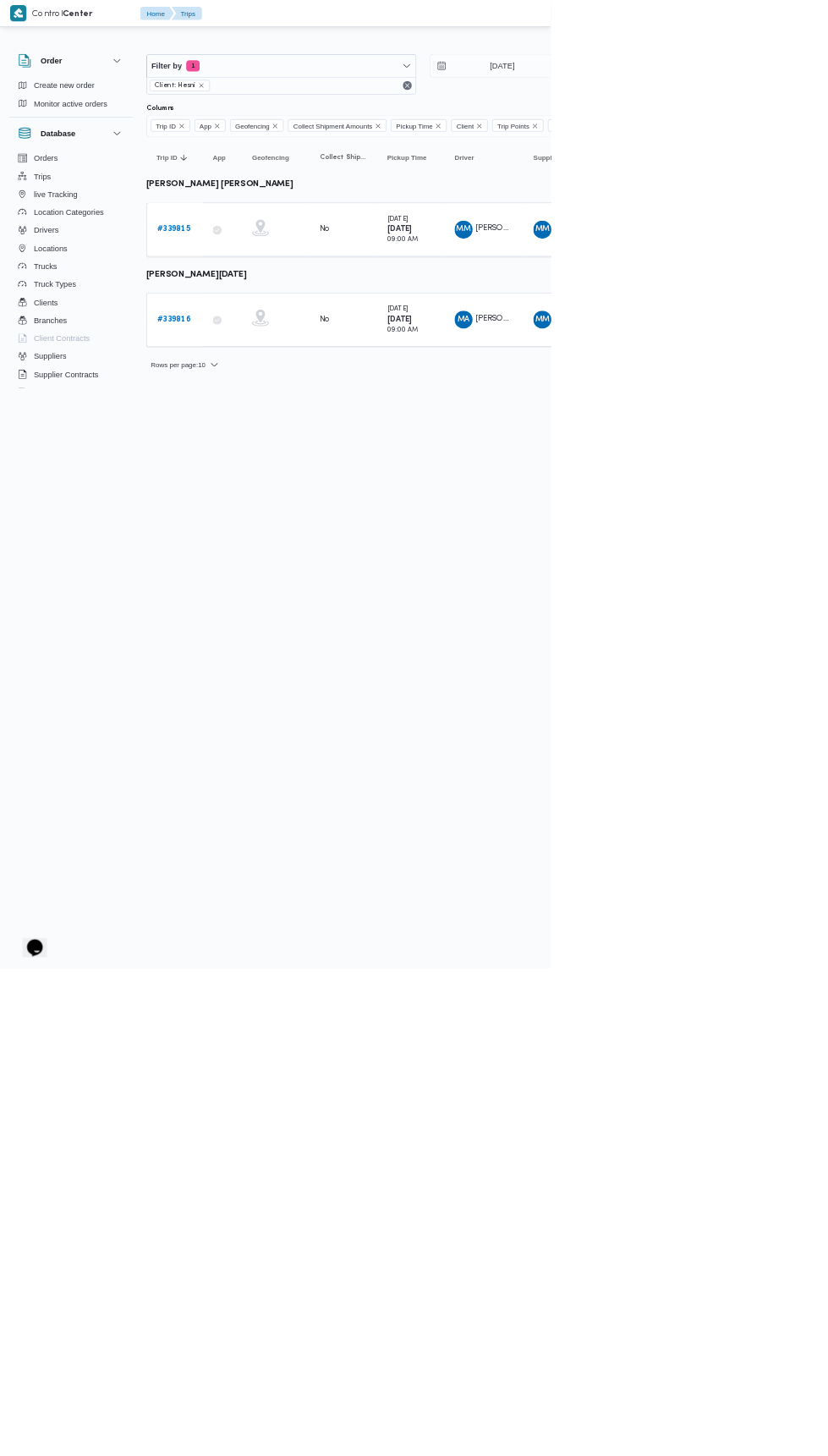
click at [264, 343] on b "# 339815" at bounding box center [261, 345] width 50 height 11
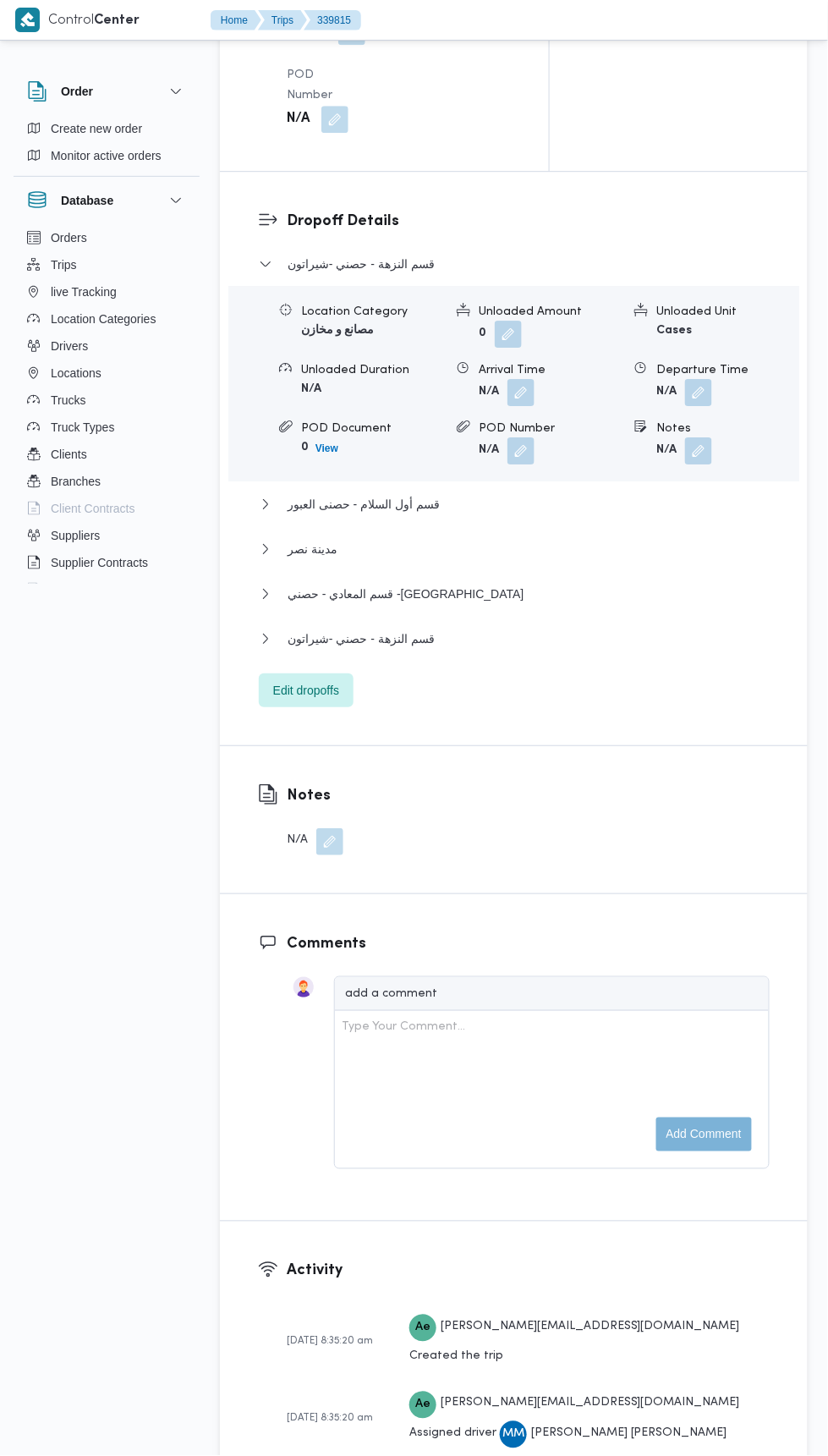
scroll to position [2165, 0]
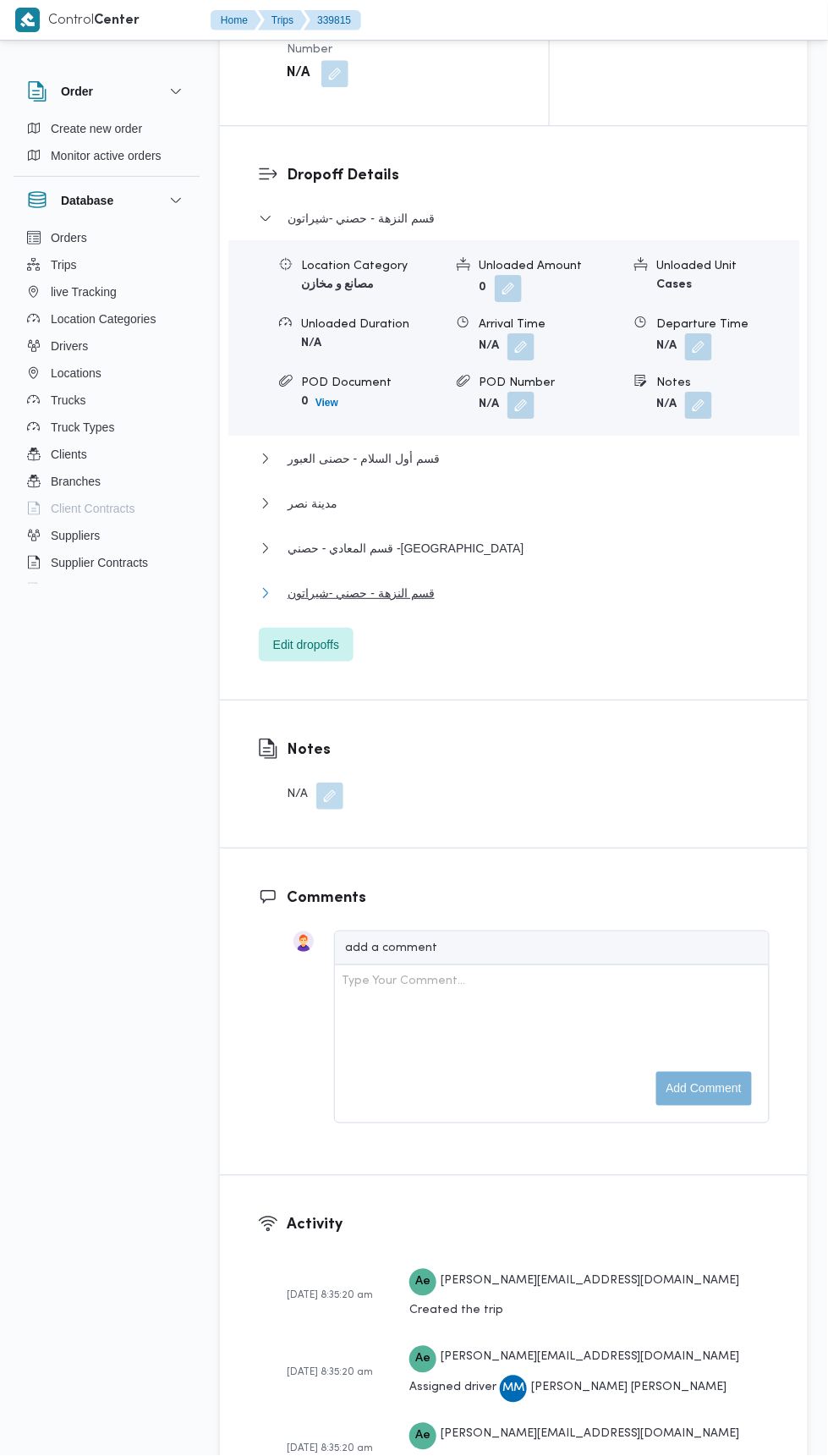
click at [328, 603] on span "قسم النزهة - حصني -شيراتون" at bounding box center [360, 592] width 147 height 20
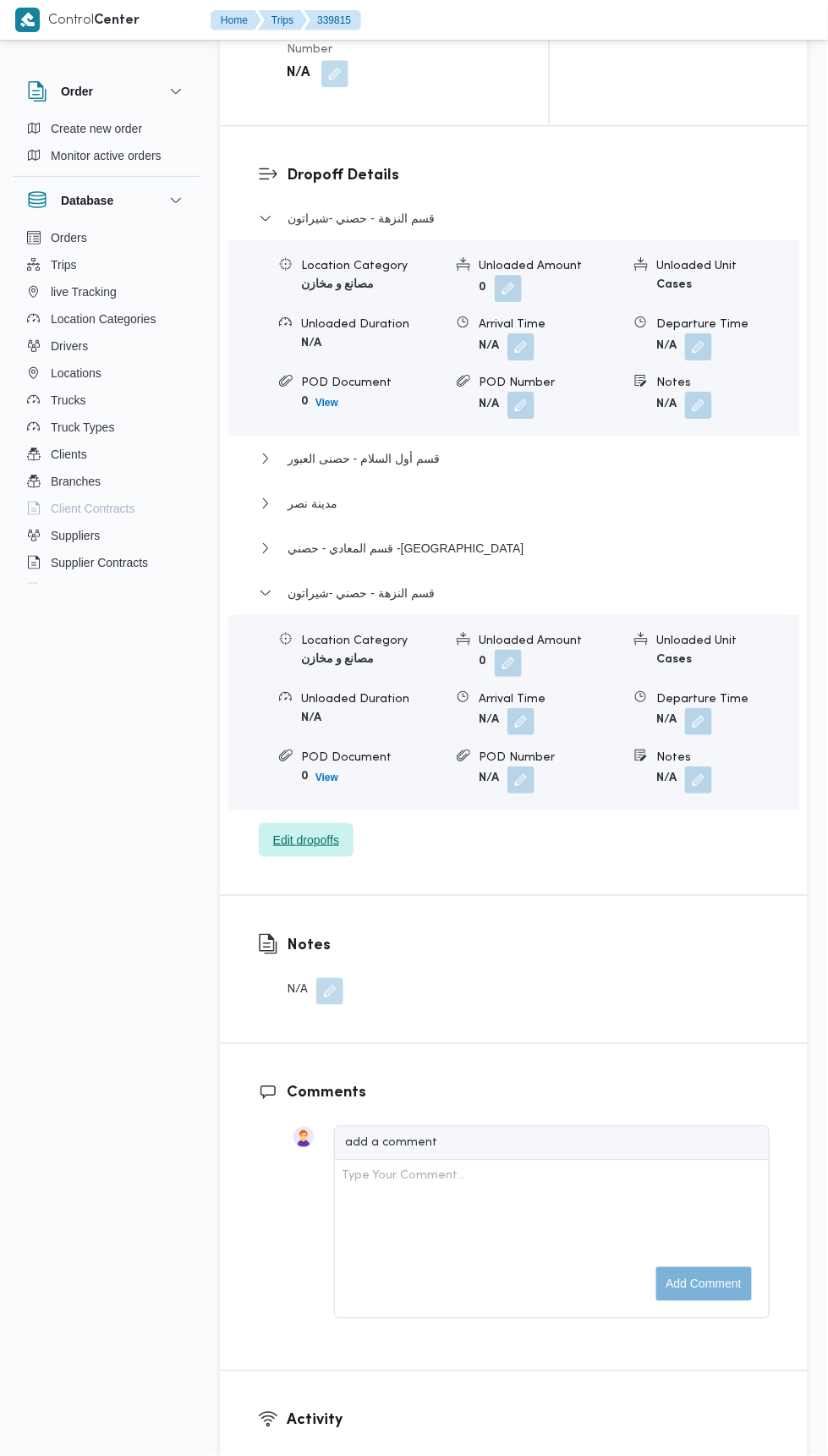
click at [320, 851] on span "Edit dropoffs" at bounding box center [306, 840] width 66 height 20
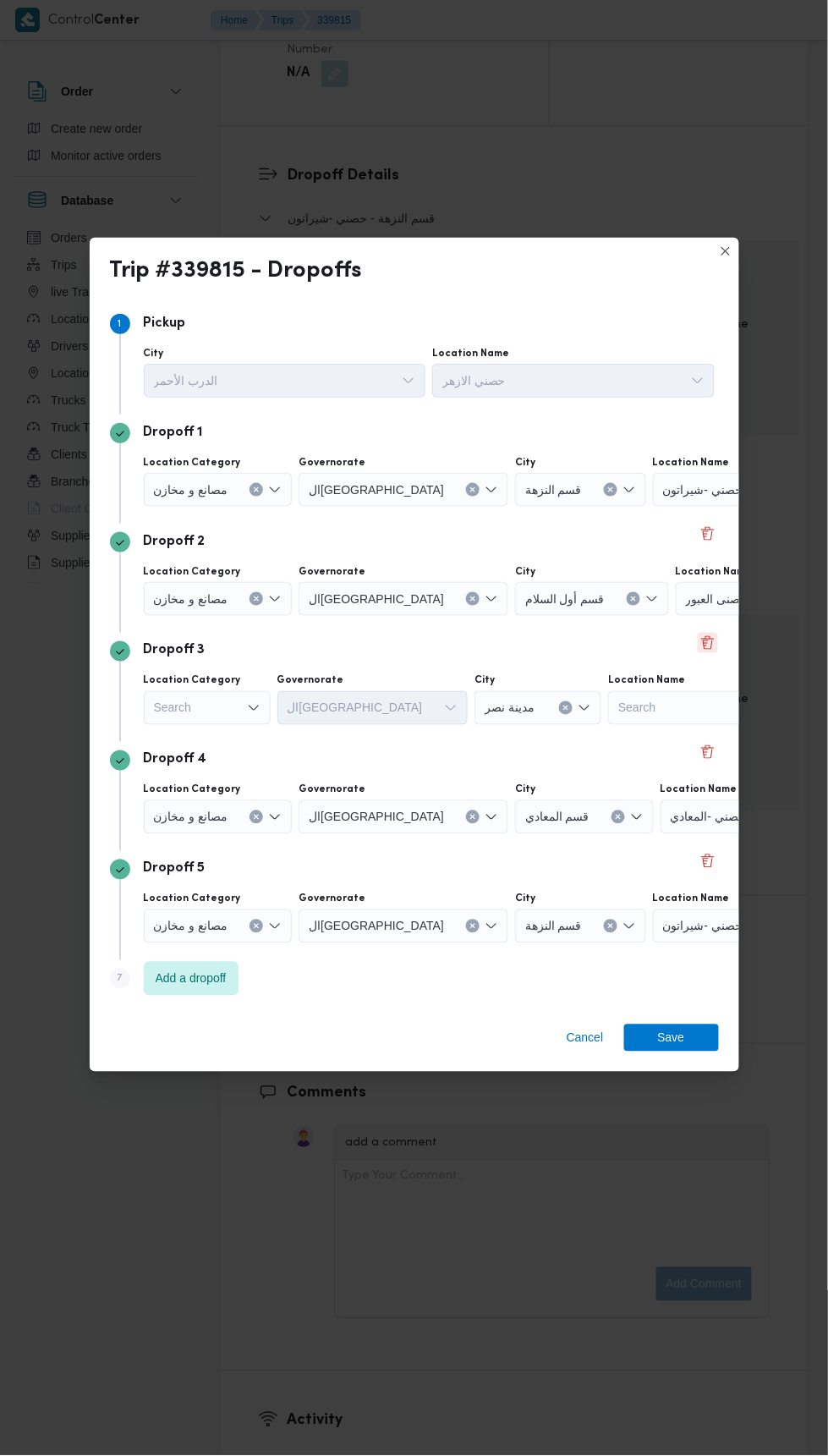
click at [705, 633] on button "Delete" at bounding box center [707, 643] width 20 height 20
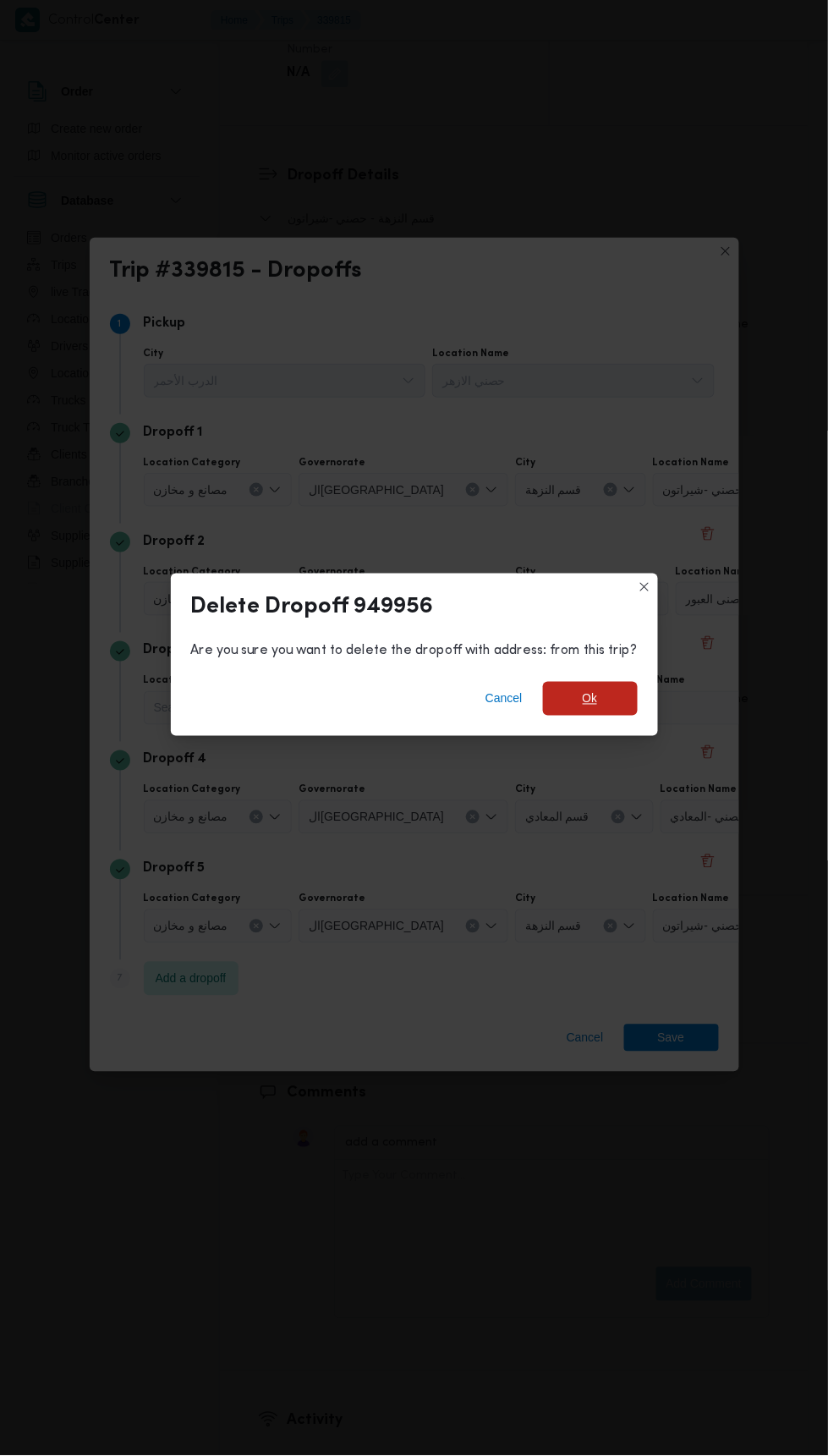
click at [623, 702] on span "Ok" at bounding box center [590, 699] width 95 height 33
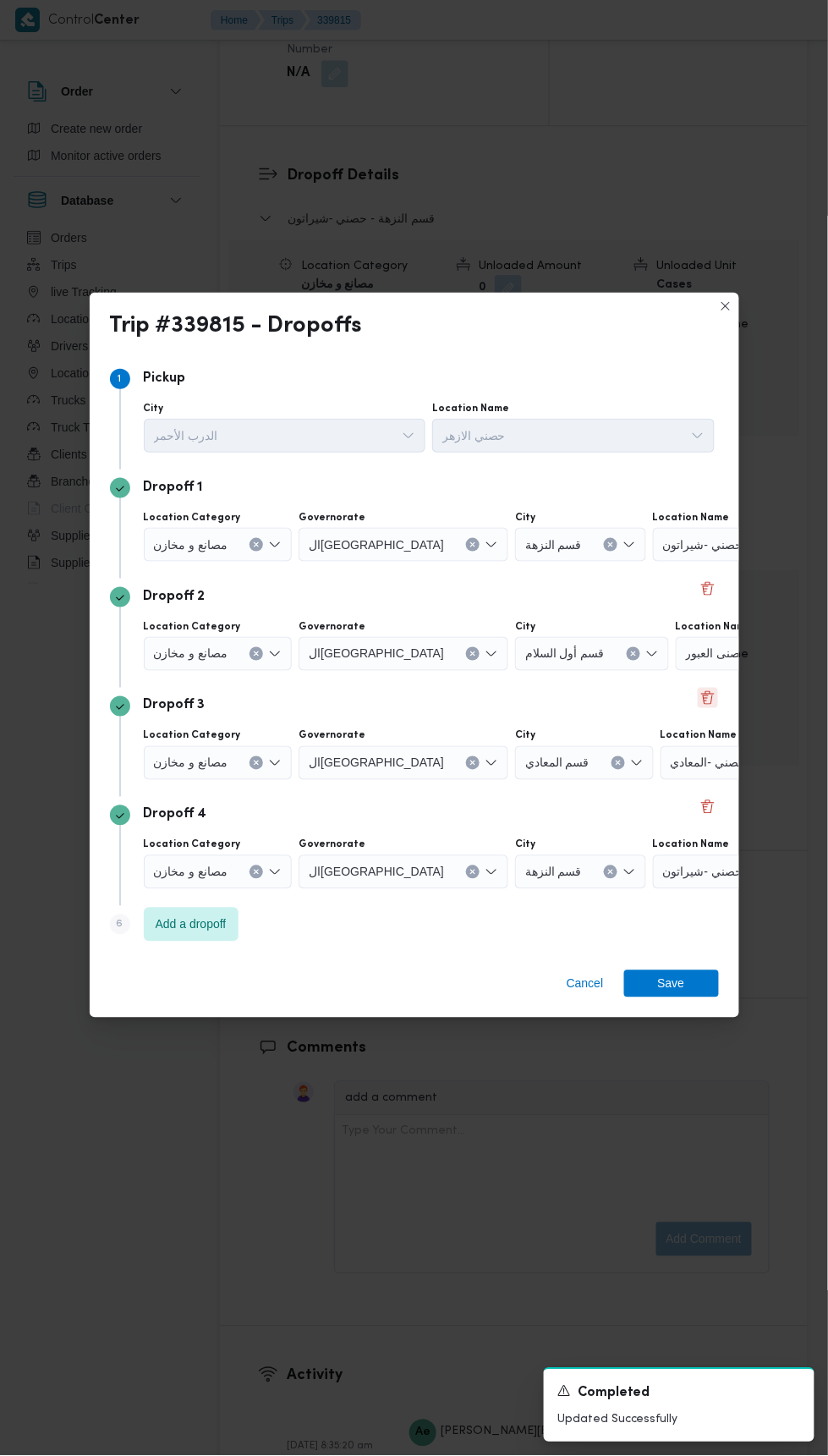
click at [707, 687] on button "Delete" at bounding box center [707, 697] width 20 height 20
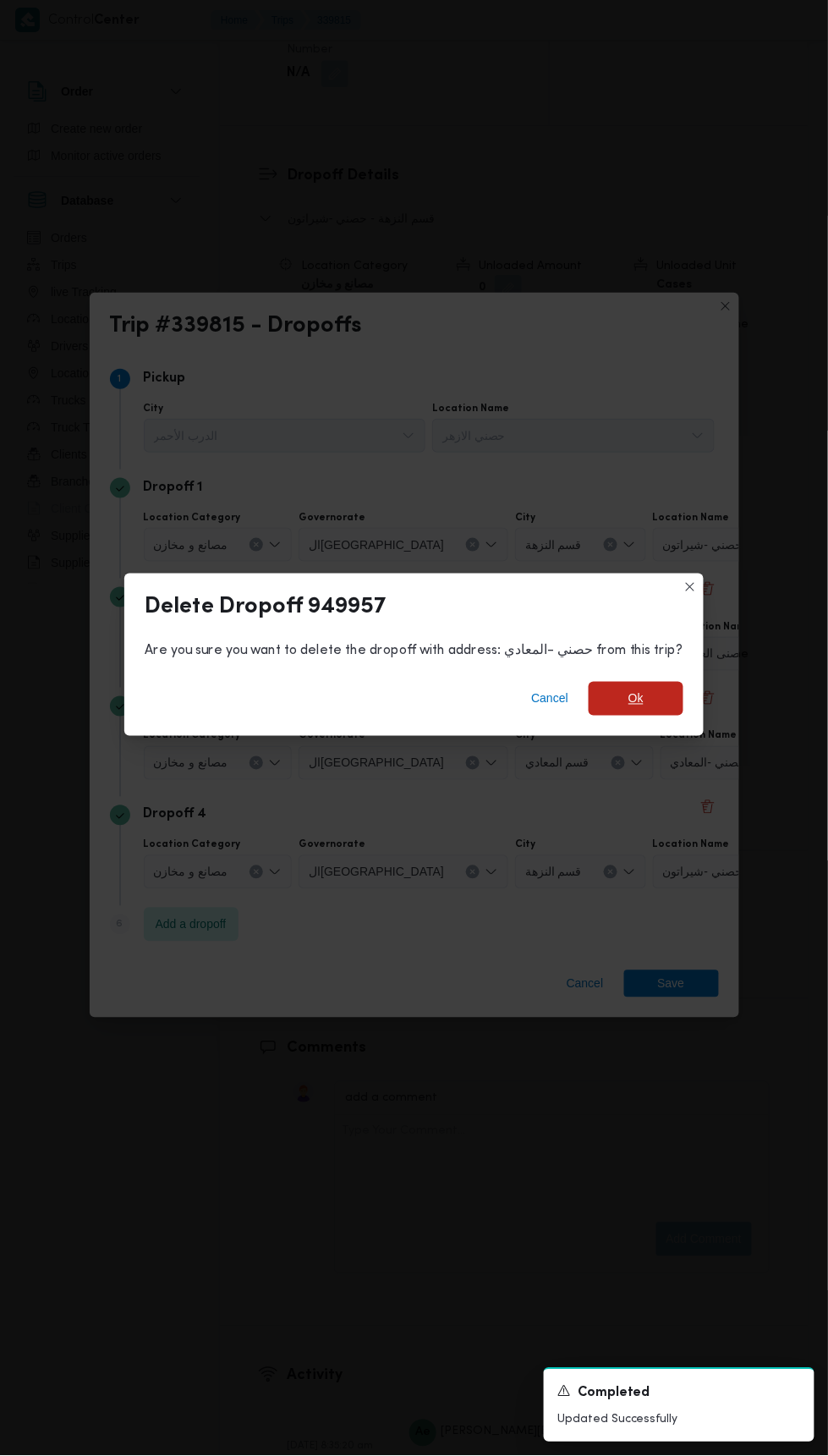
click at [618, 698] on span "Ok" at bounding box center [636, 699] width 95 height 33
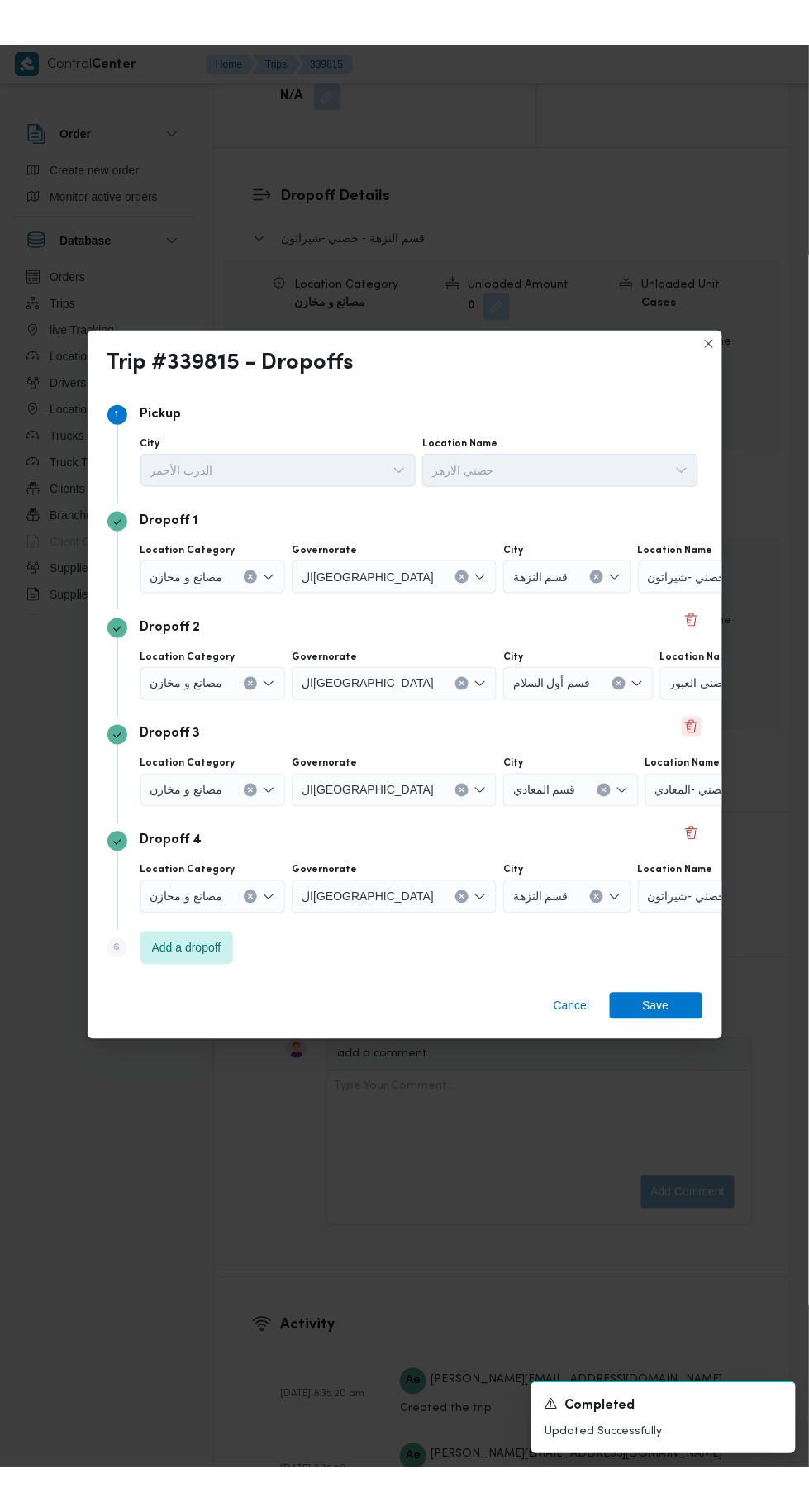
scroll to position [2095, 0]
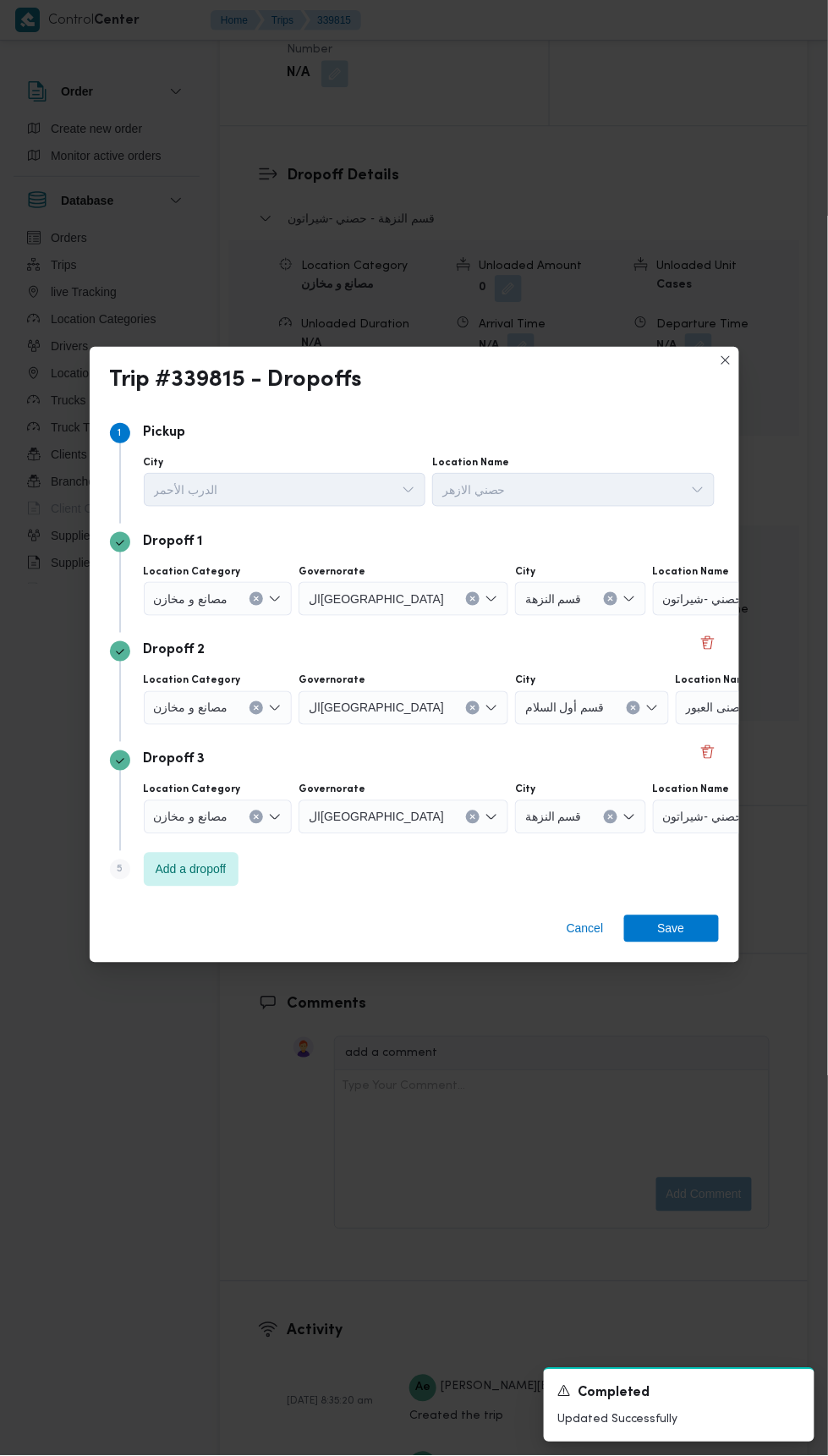
click at [255, 707] on icon "Clear input" at bounding box center [256, 709] width 4 height 4
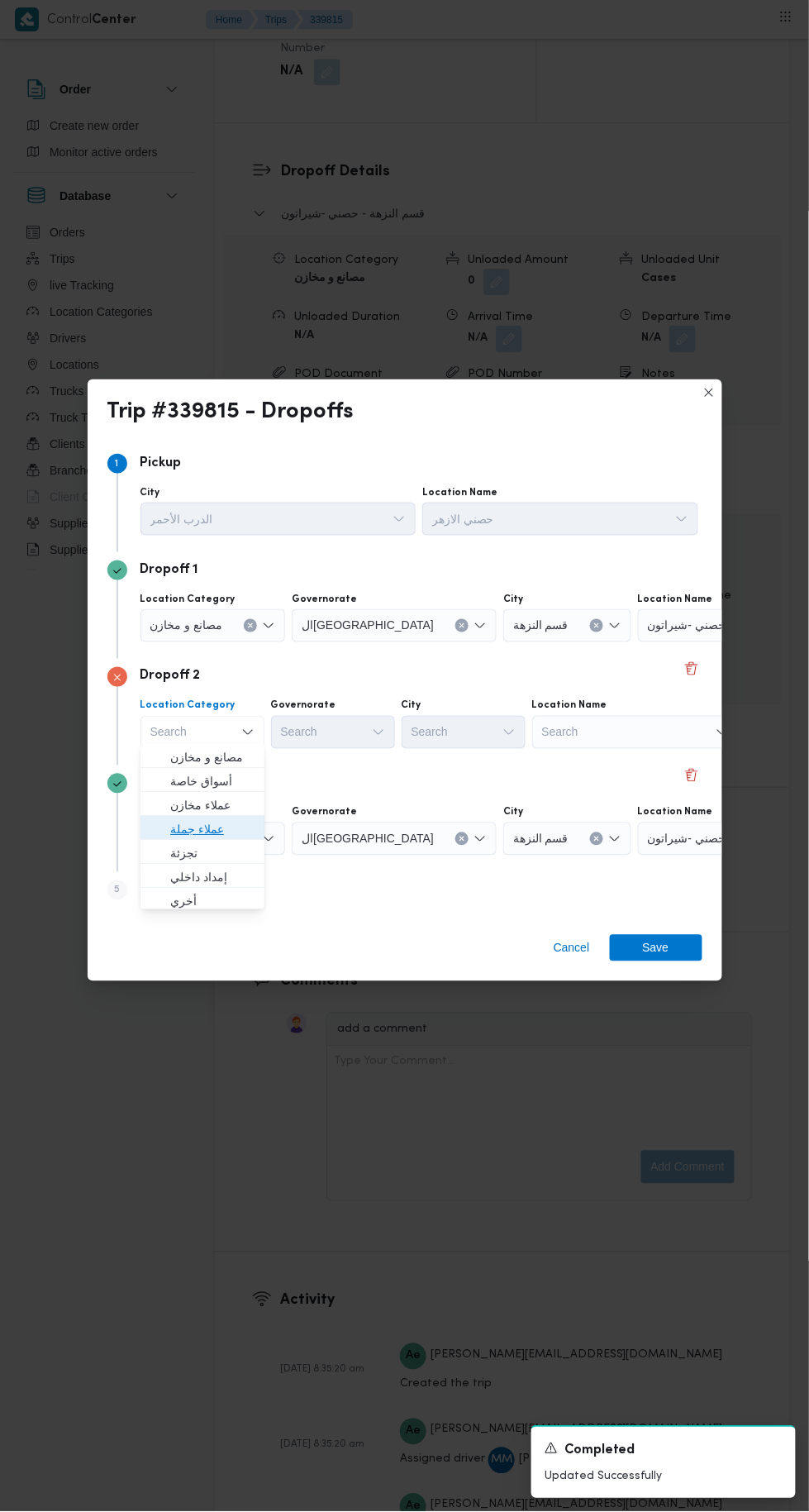
click at [234, 837] on span "عملاء جملة" at bounding box center [213, 828] width 84 height 20
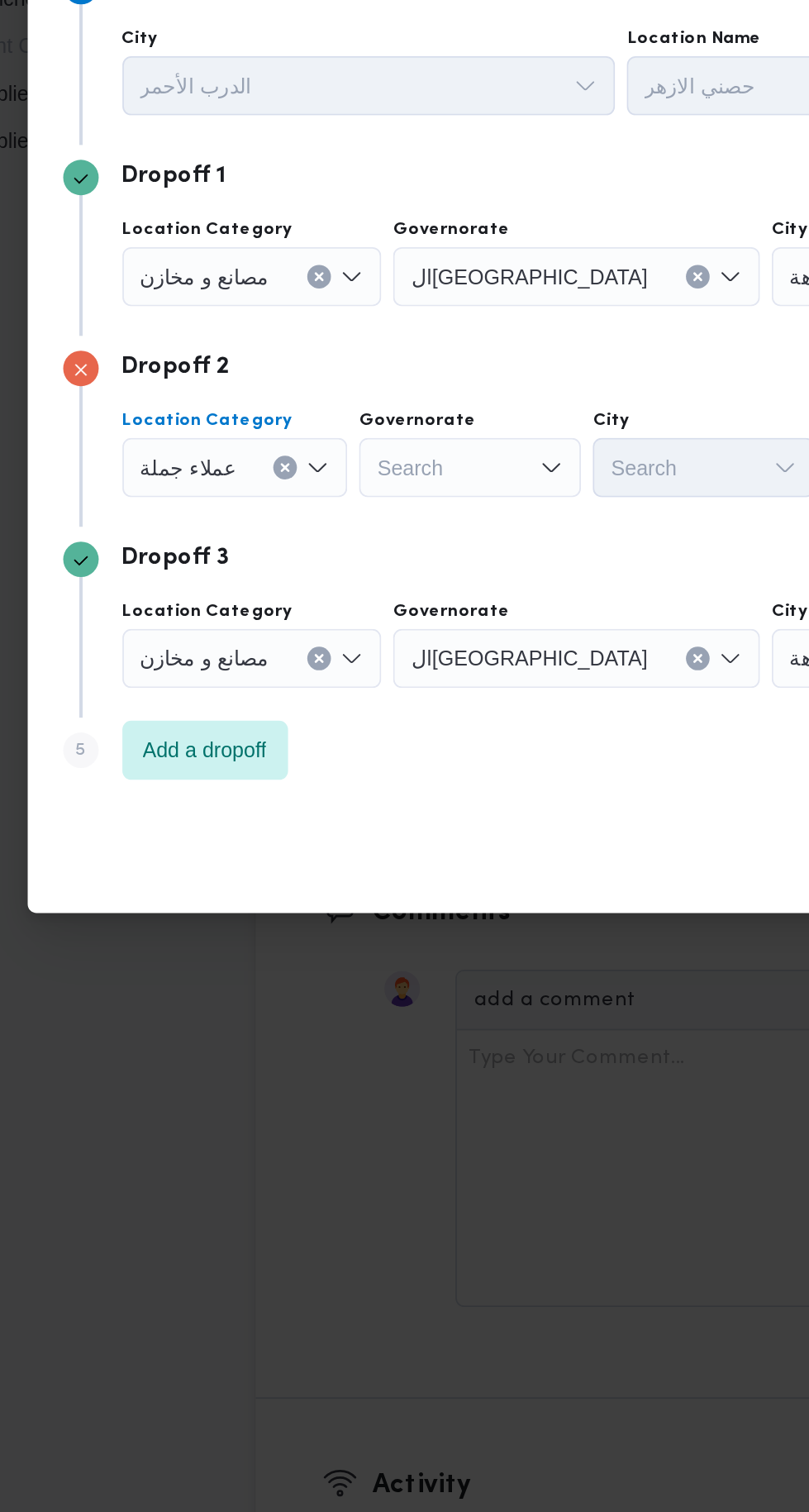
click at [360, 726] on div "Search" at bounding box center [335, 732] width 124 height 33
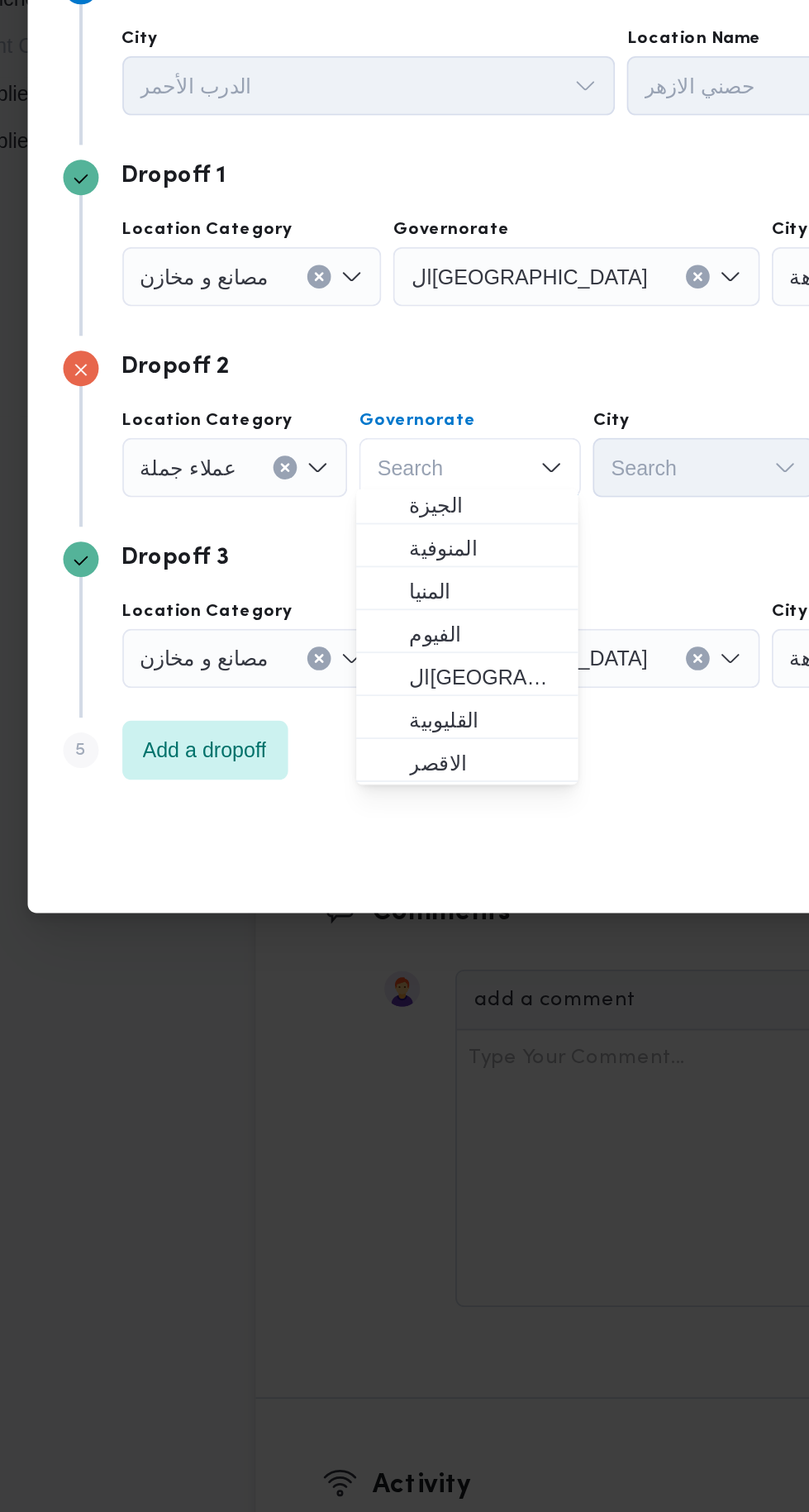
scroll to position [148, 0]
click at [372, 840] on span "[GEOGRAPHIC_DATA]" at bounding box center [343, 848] width 84 height 20
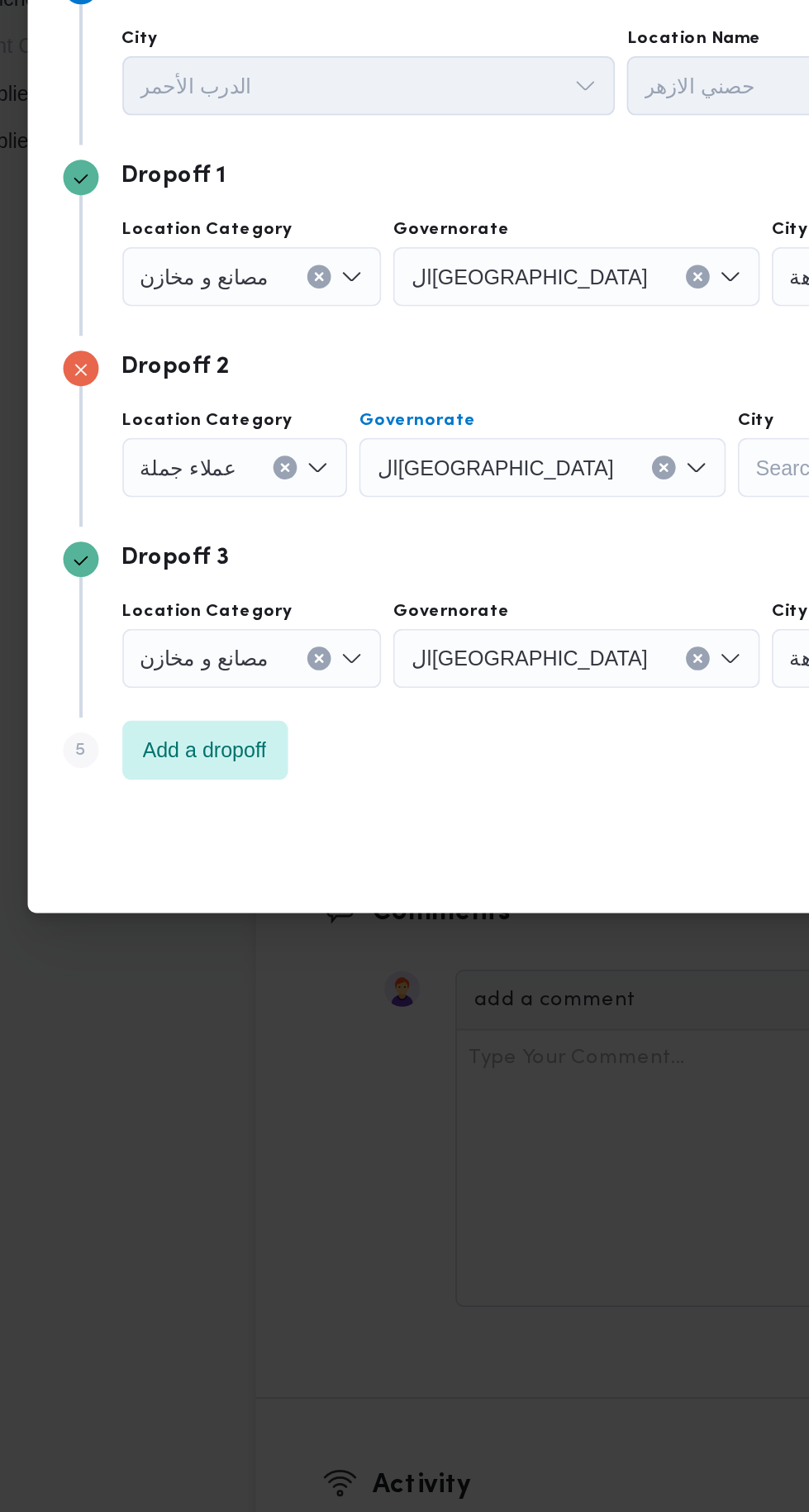
click at [485, 719] on div "Search" at bounding box center [547, 732] width 124 height 33
type input "زما"
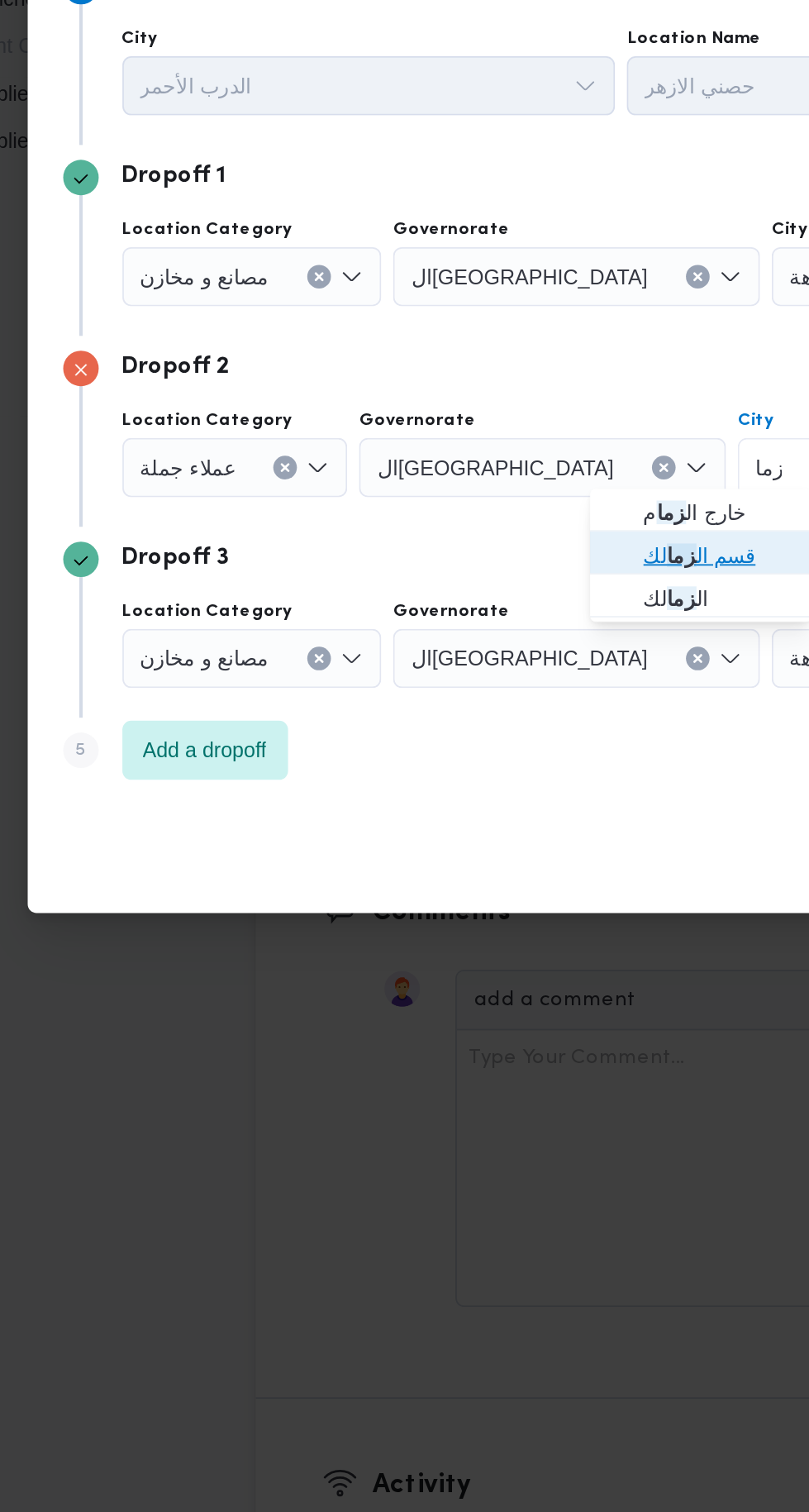
click at [500, 779] on span "قسم ال زما لك" at bounding box center [473, 781] width 84 height 20
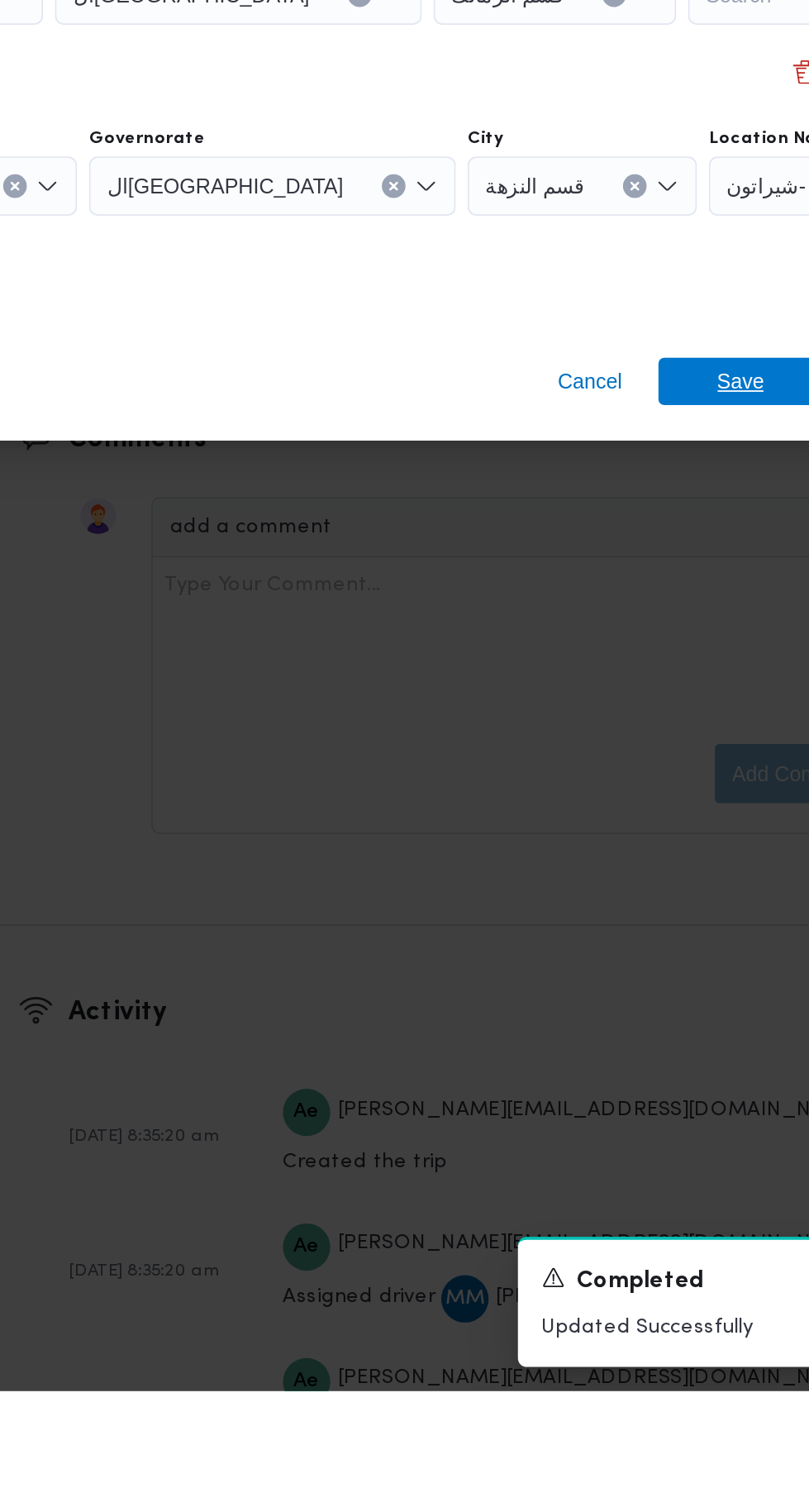
click at [658, 935] on span "Save" at bounding box center [656, 948] width 27 height 27
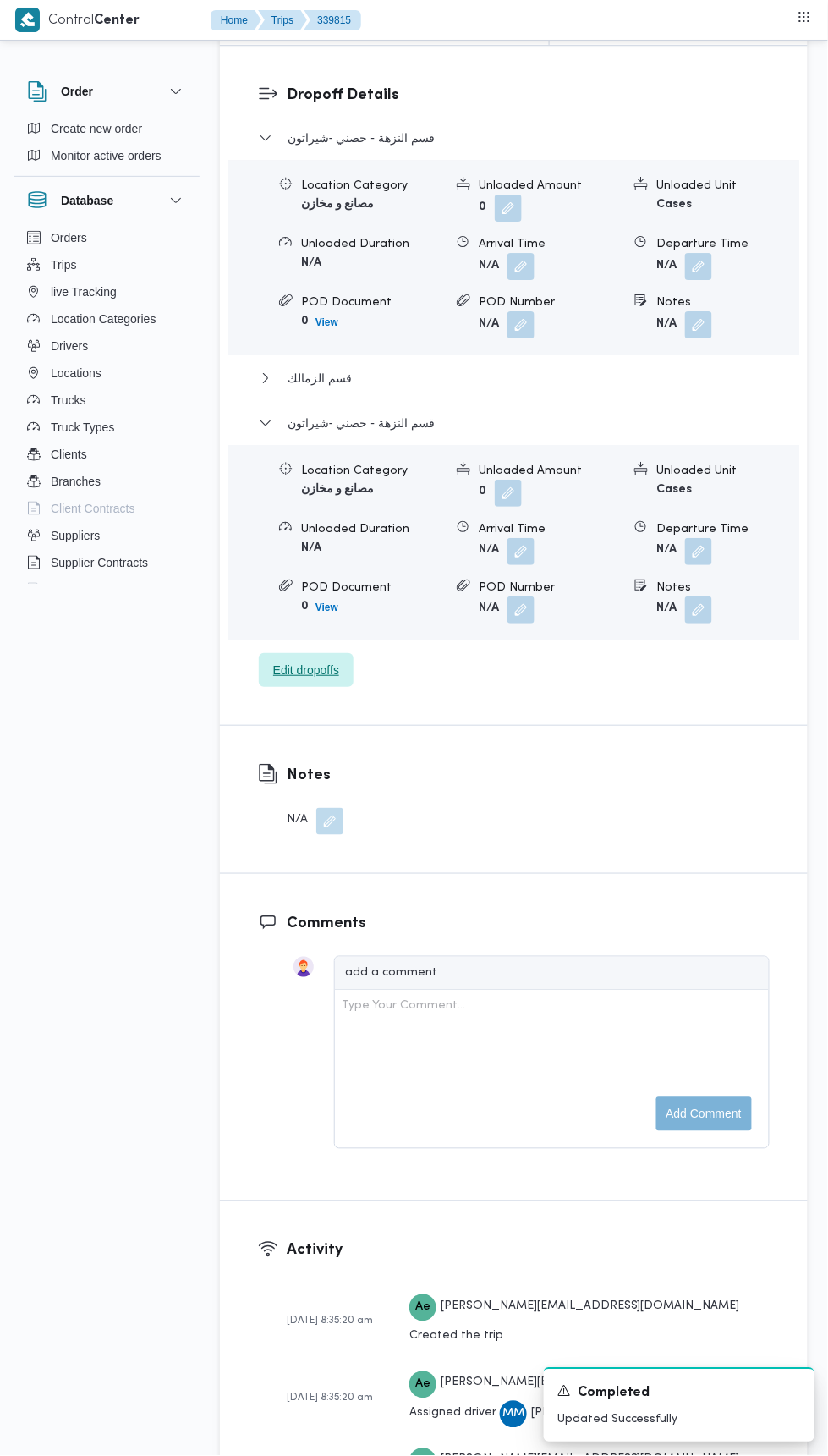
scroll to position [2244, 0]
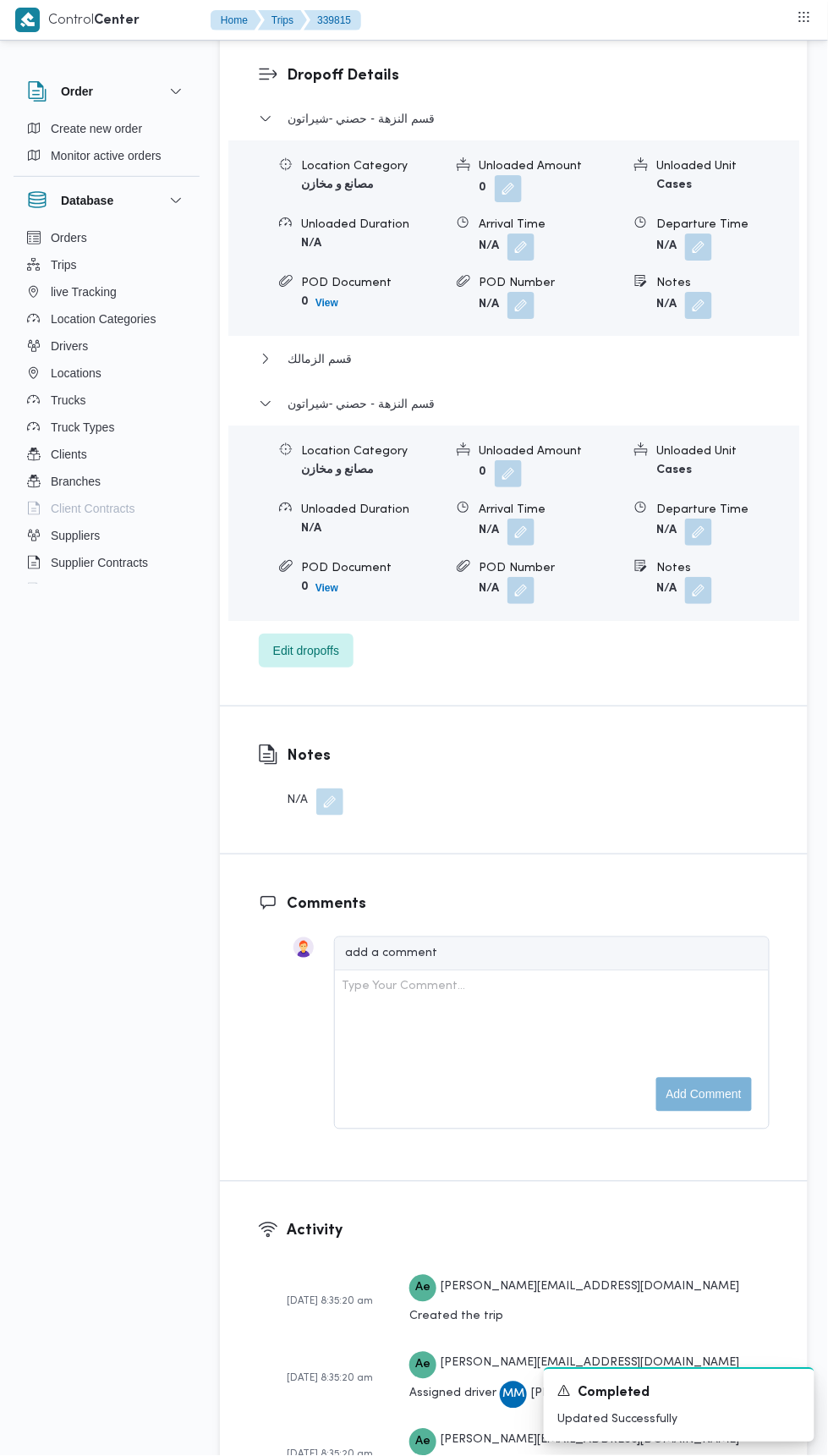
click at [712, 546] on button "button" at bounding box center [699, 531] width 27 height 27
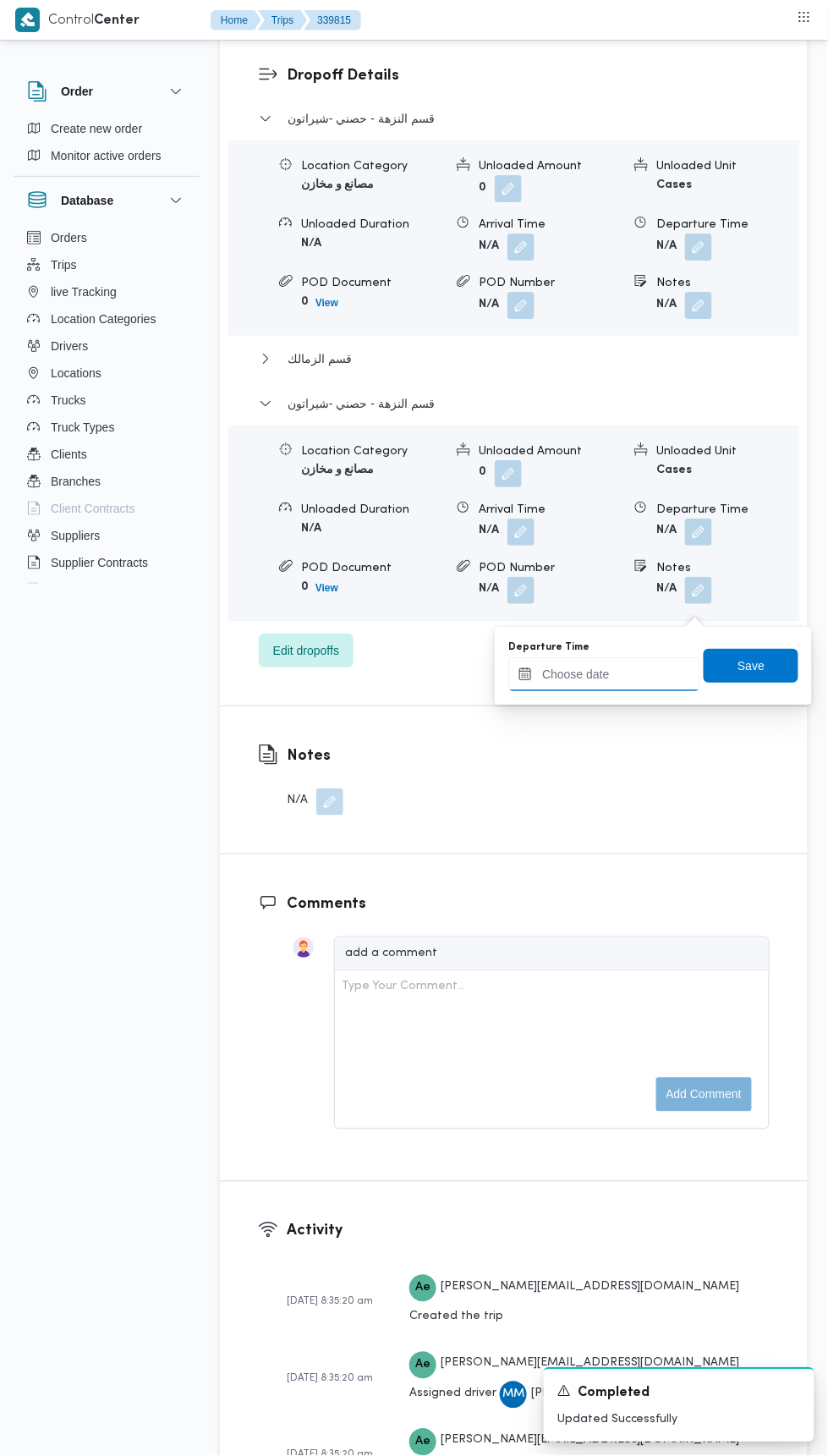
click at [660, 673] on input "Departure Time" at bounding box center [604, 674] width 192 height 33
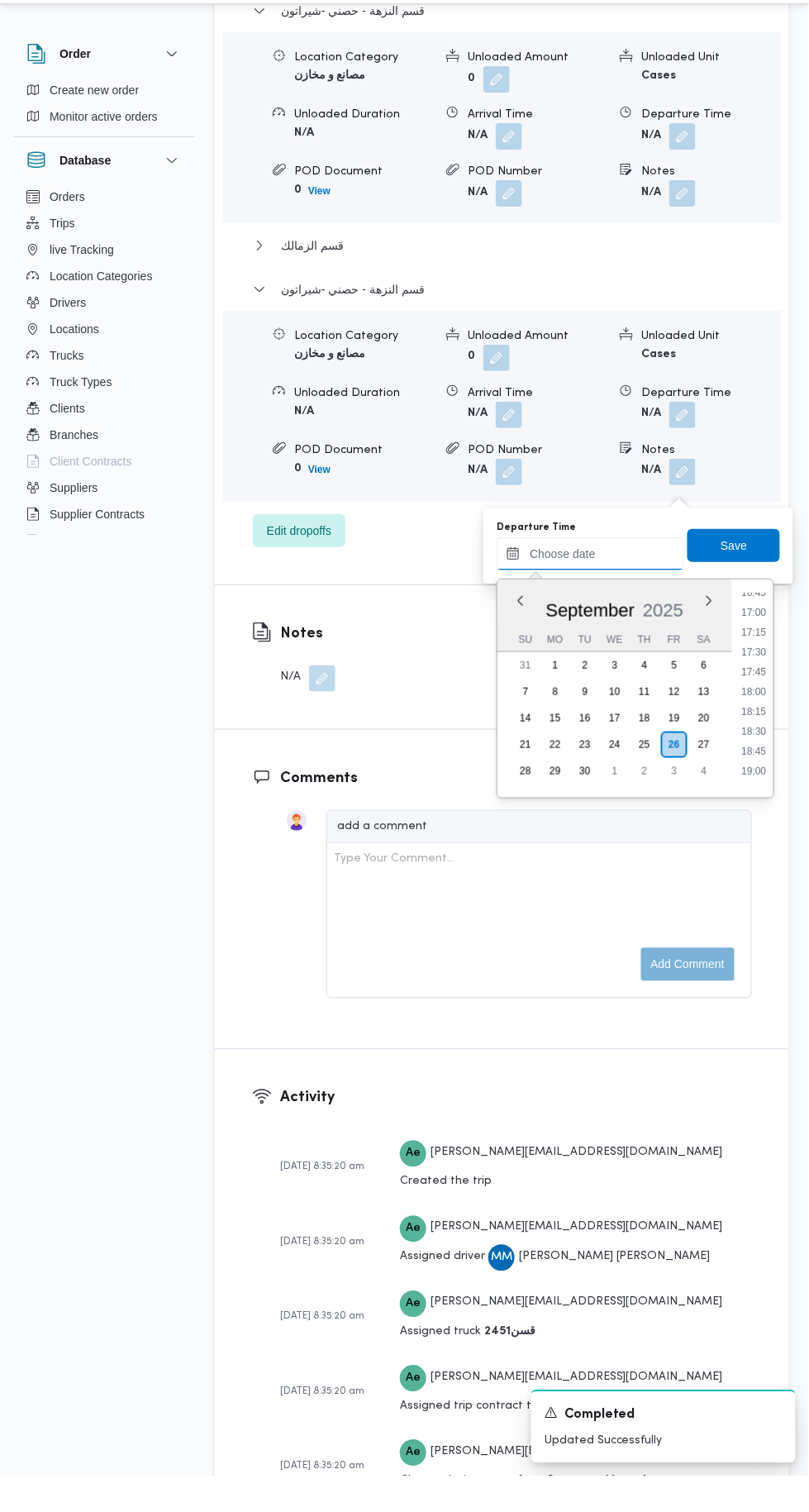
scroll to position [1337, 0]
click at [764, 662] on li "17:15" at bounding box center [754, 667] width 38 height 16
type input "26/09/2025 17:15"
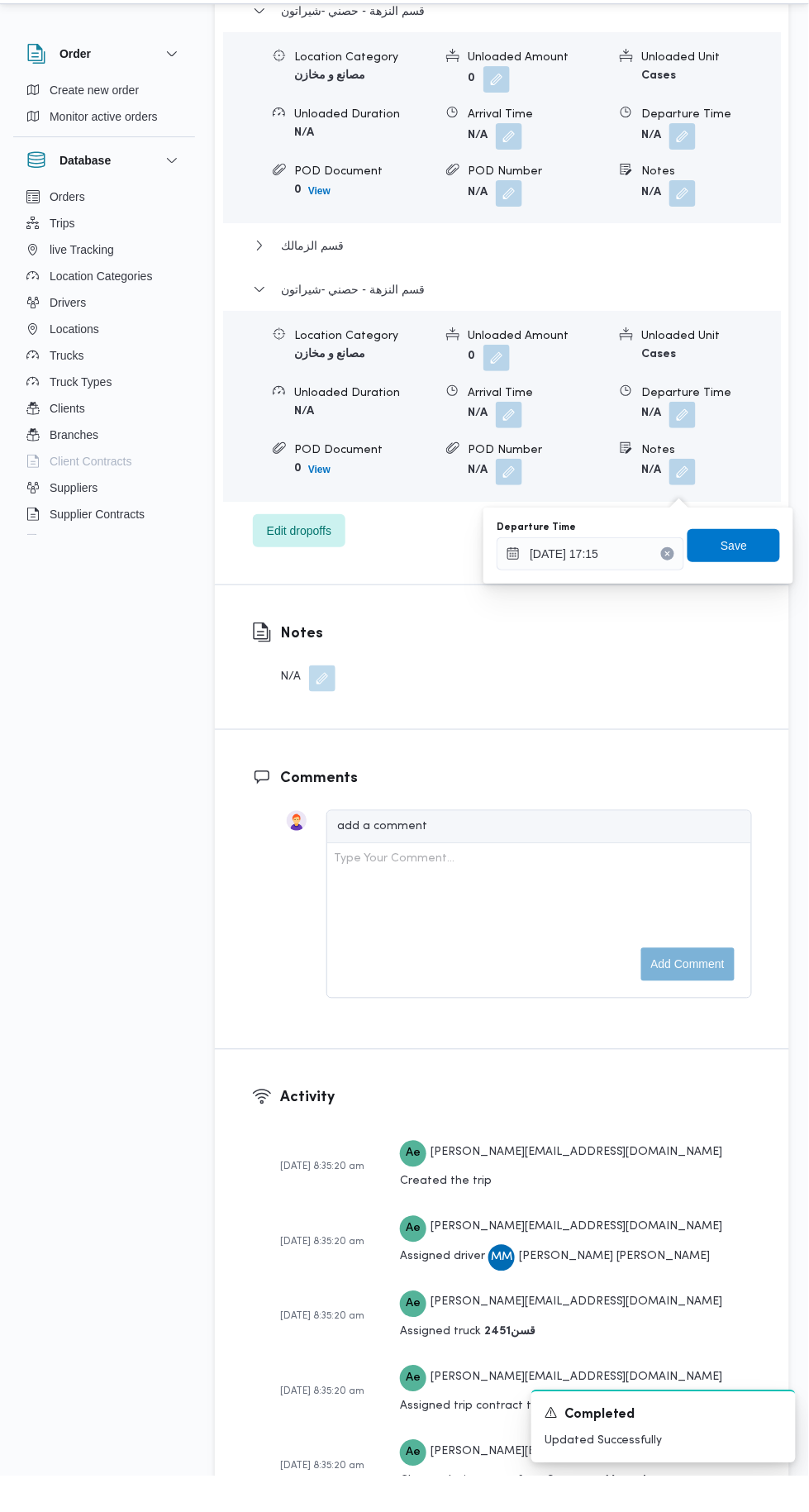
click at [750, 555] on div "Departure Time 26/09/2025 17:15 Save" at bounding box center [638, 580] width 287 height 53
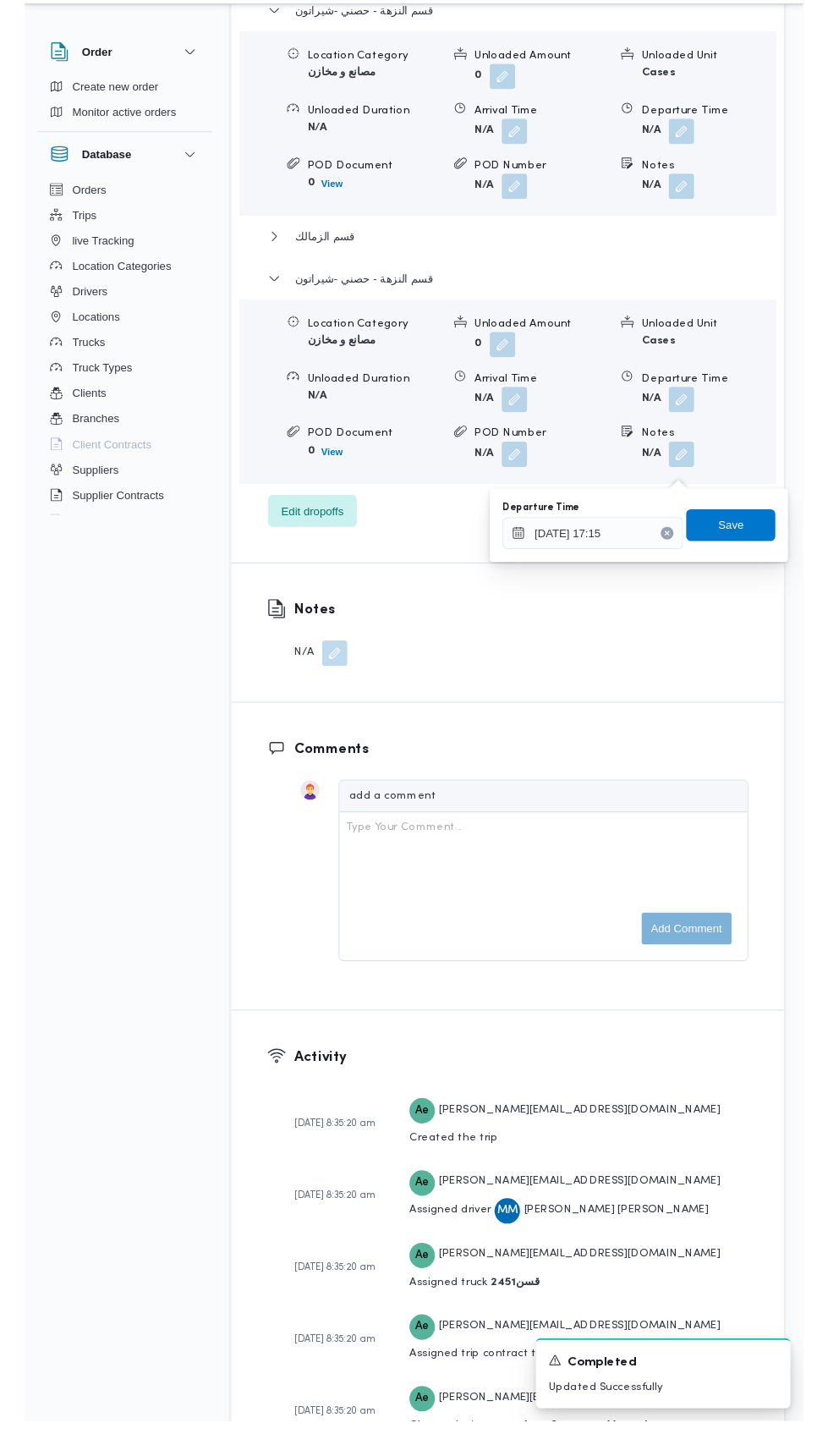
scroll to position [2315, 0]
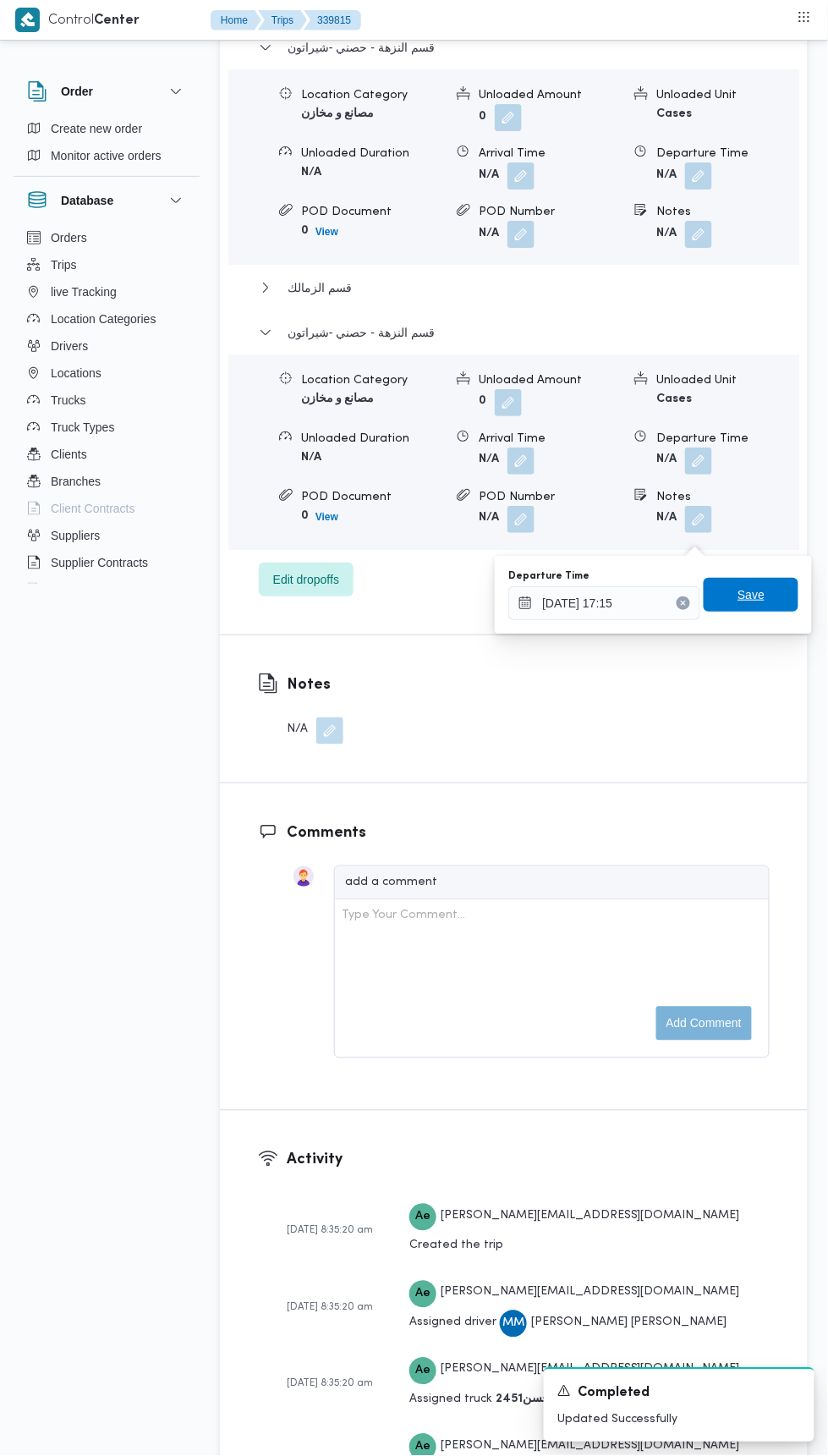
click at [767, 599] on span "Save" at bounding box center [751, 595] width 95 height 33
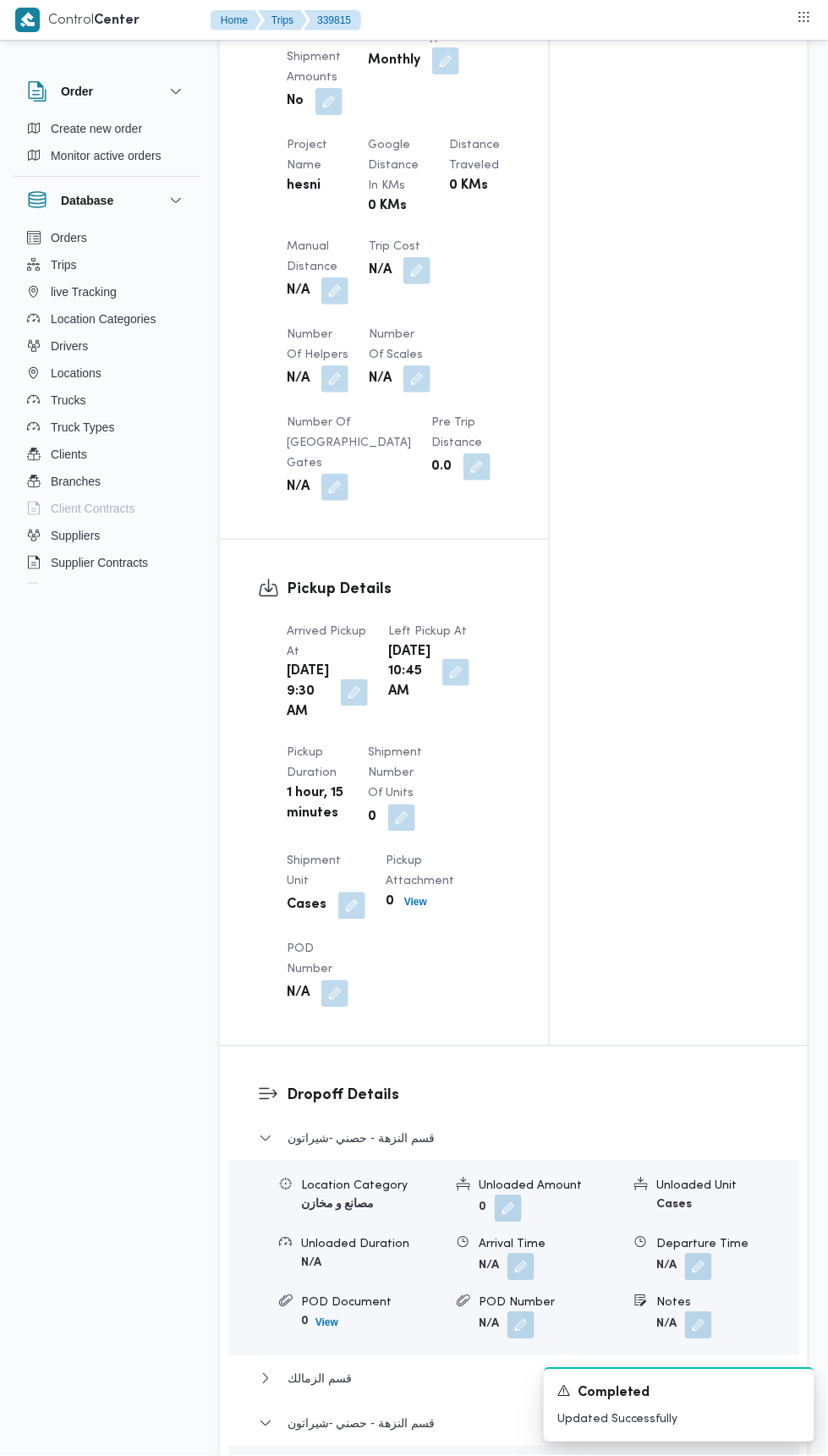
scroll to position [1222, 0]
click at [338, 293] on button "button" at bounding box center [335, 293] width 27 height 27
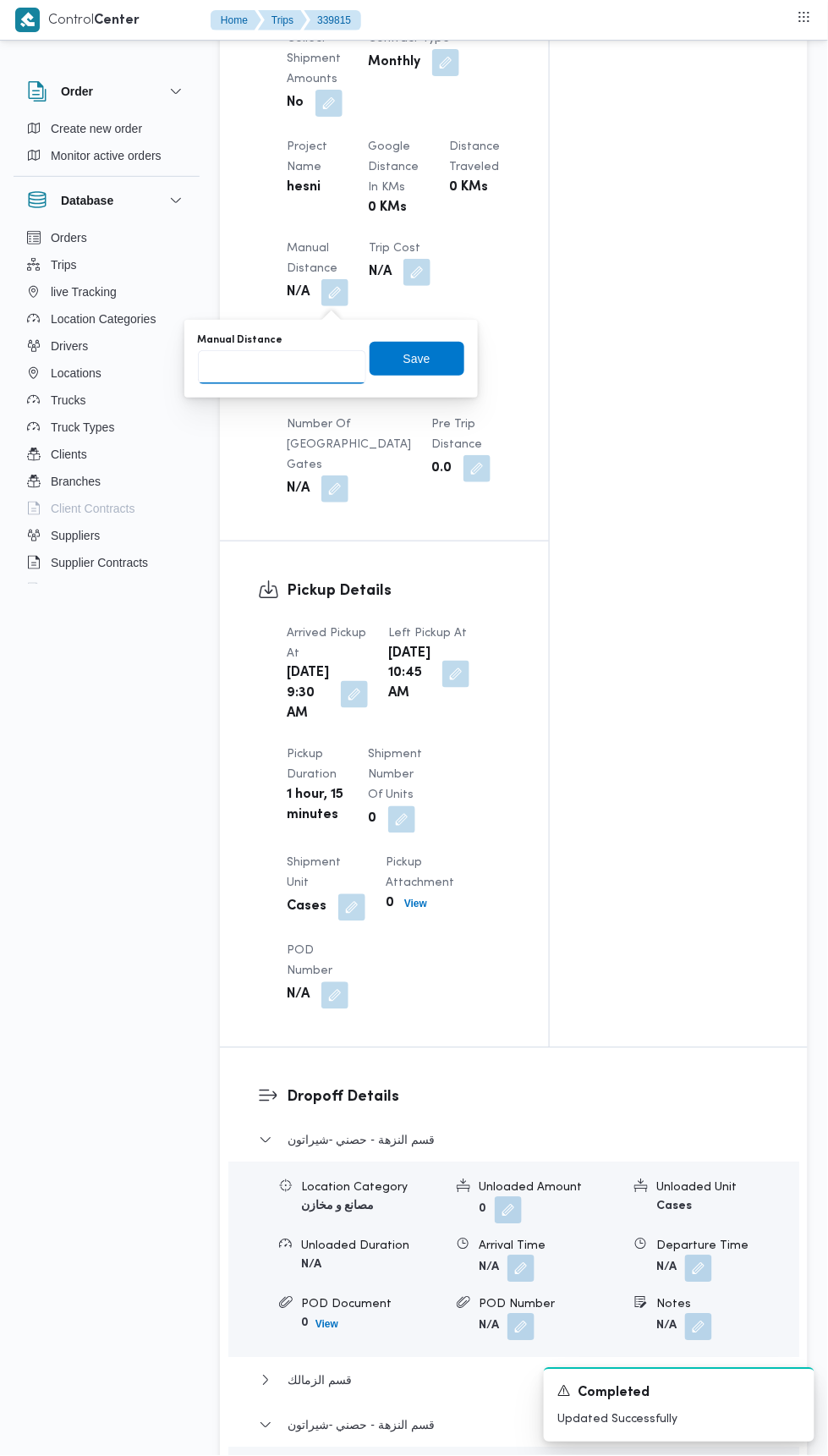
click at [308, 363] on input "Manual Distance" at bounding box center [282, 367] width 168 height 33
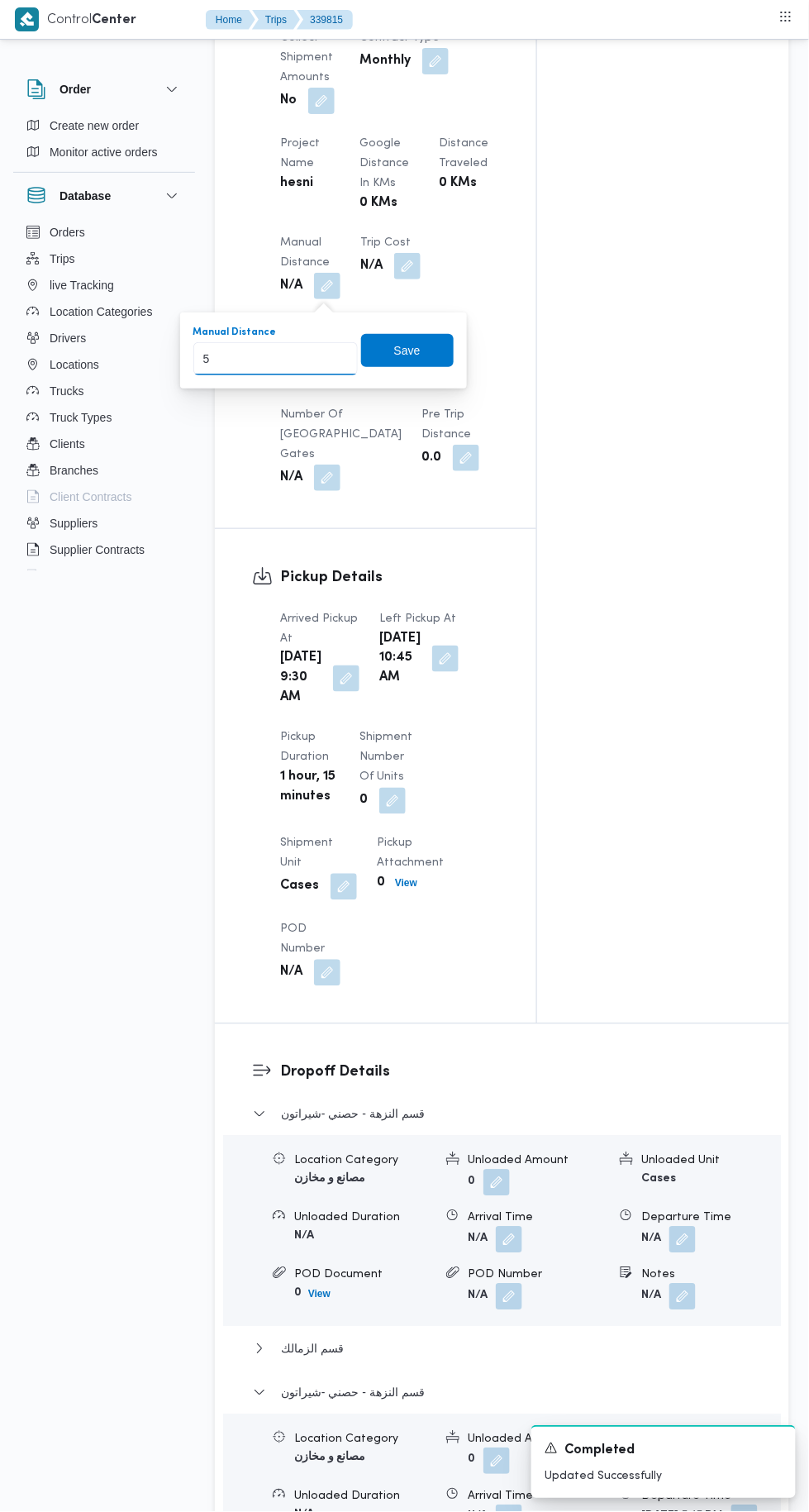
type input "55"
click at [411, 349] on span "Save" at bounding box center [407, 350] width 27 height 20
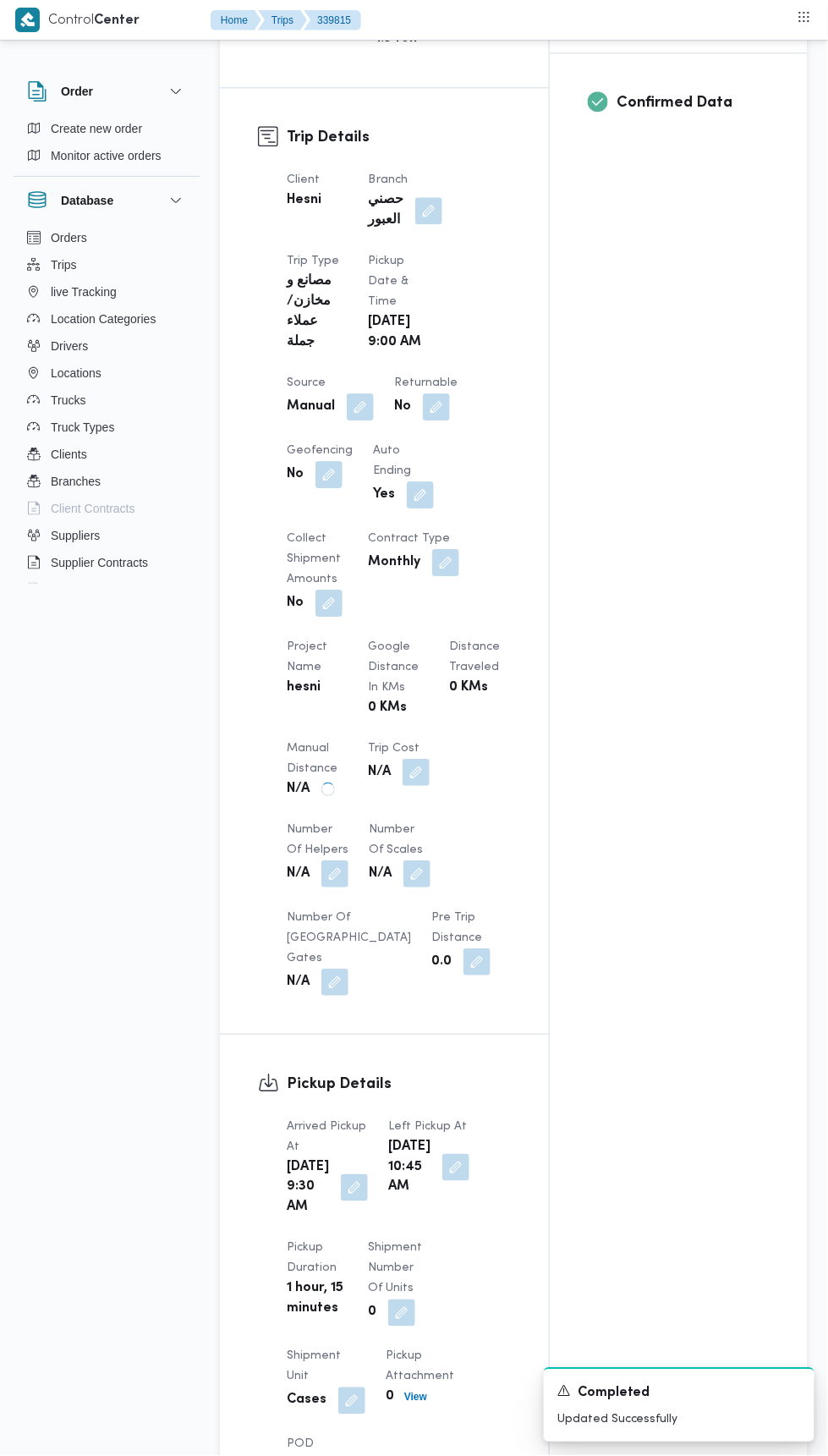
scroll to position [0, 0]
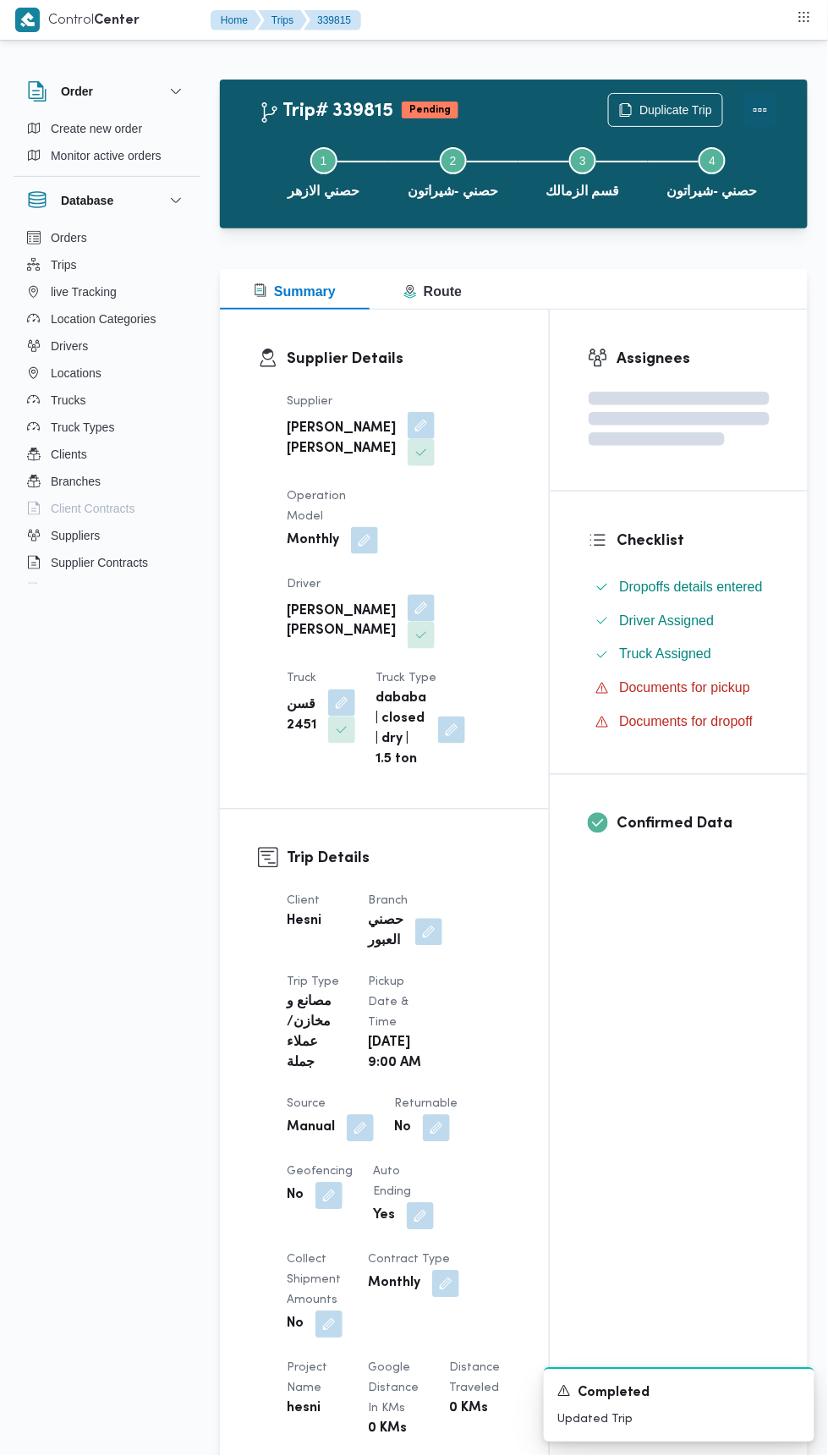
click at [762, 101] on button "Actions" at bounding box center [760, 110] width 33 height 33
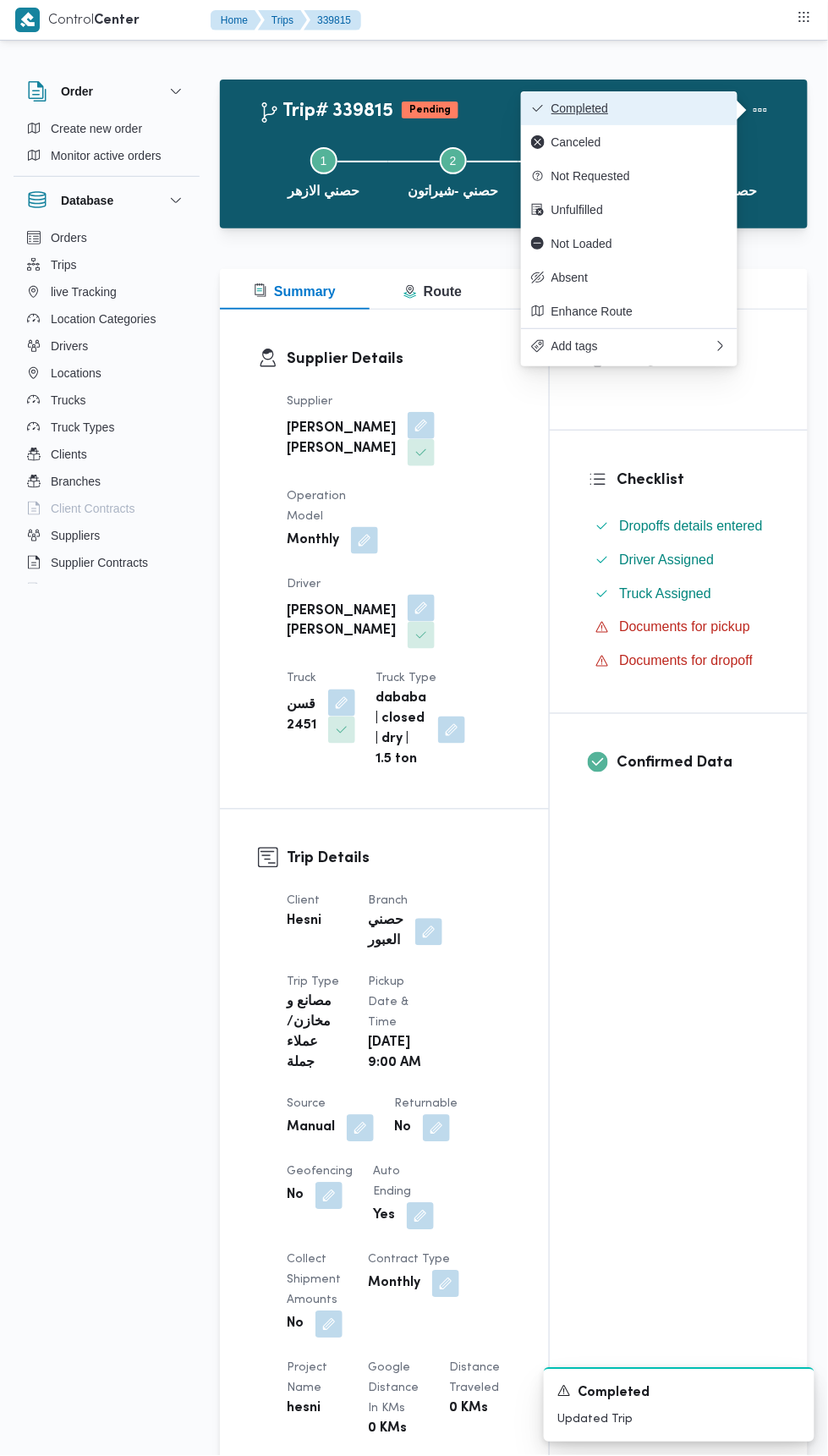
click at [703, 101] on span "Completed" at bounding box center [639, 108] width 176 height 13
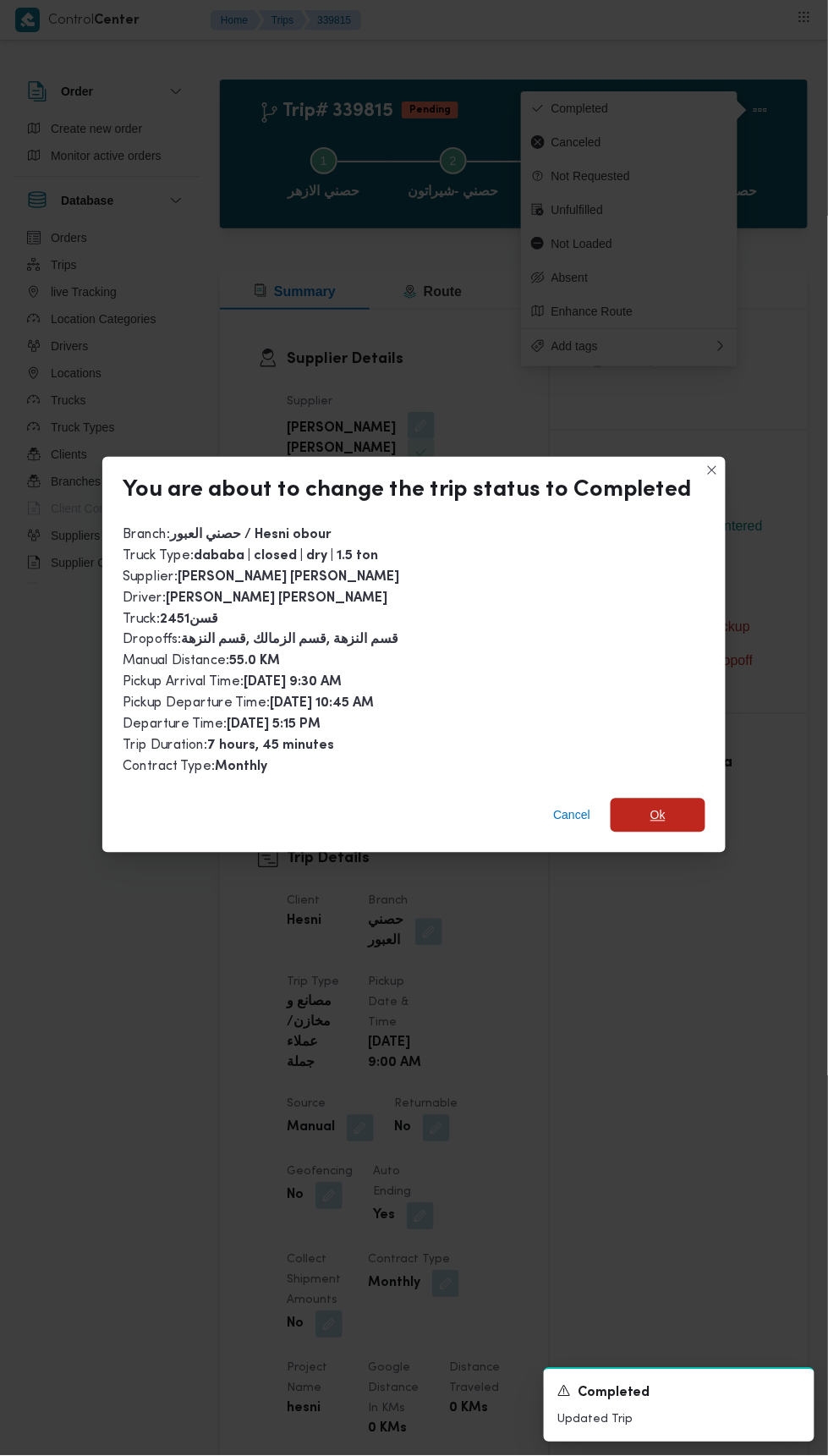
click at [654, 806] on span "Ok" at bounding box center [657, 815] width 15 height 20
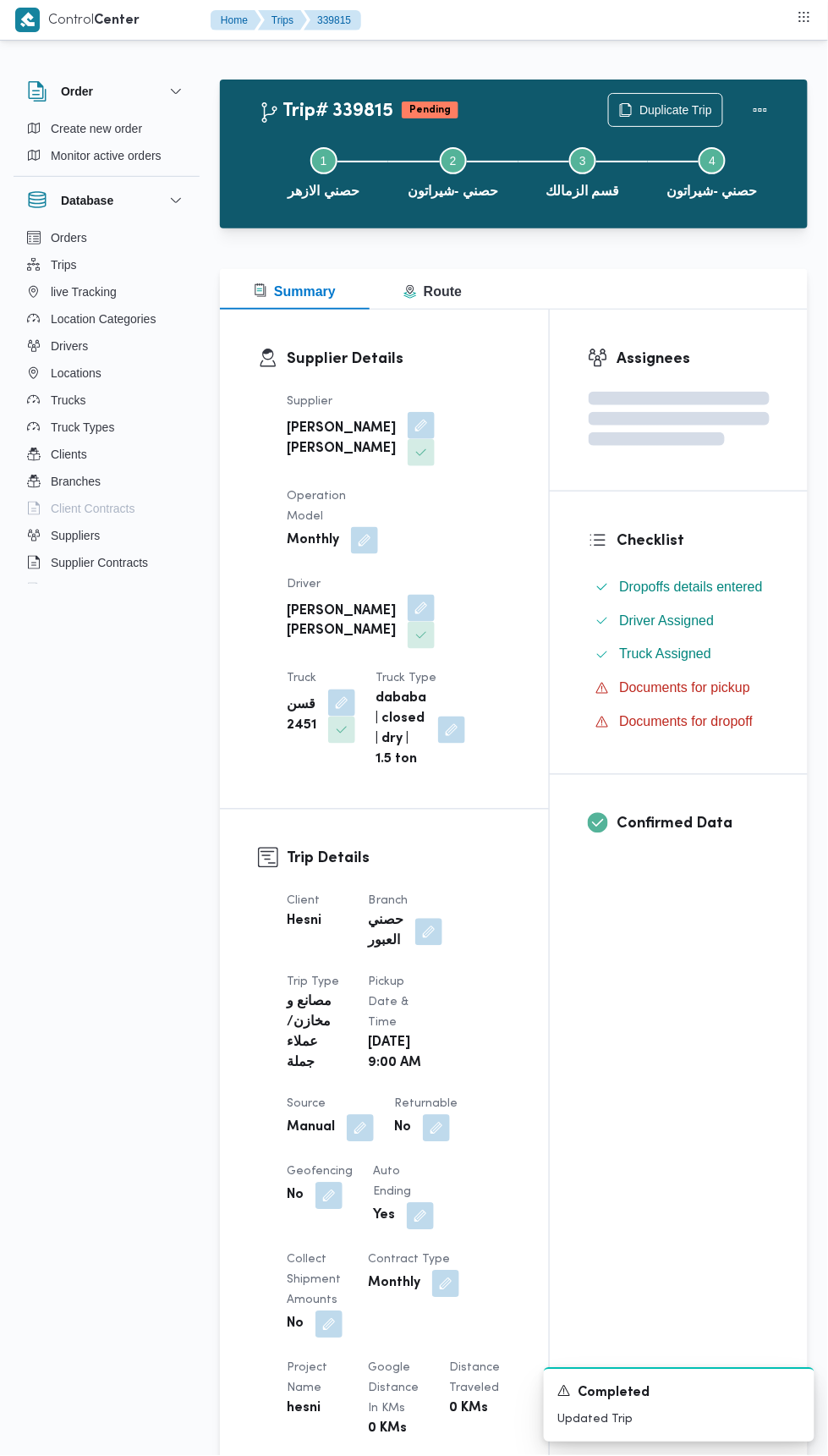
click at [508, 1040] on div "Client Hesni Branch حصني العبور Trip Type مصانع و مخازن/عملاء جملة Pickup date …" at bounding box center [398, 1308] width 244 height 853
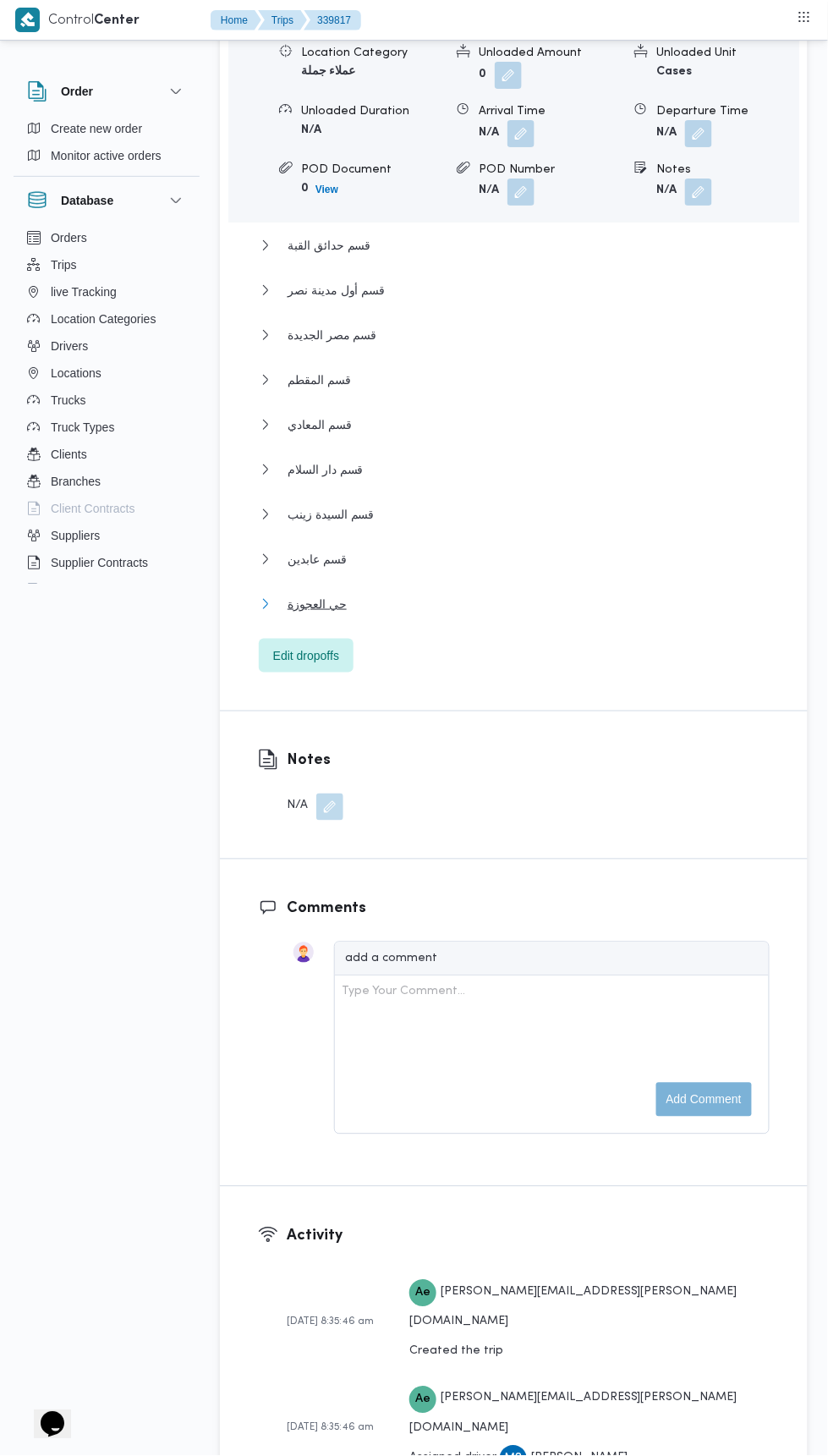
click at [612, 610] on button "حي العجوزة" at bounding box center [514, 604] width 511 height 20
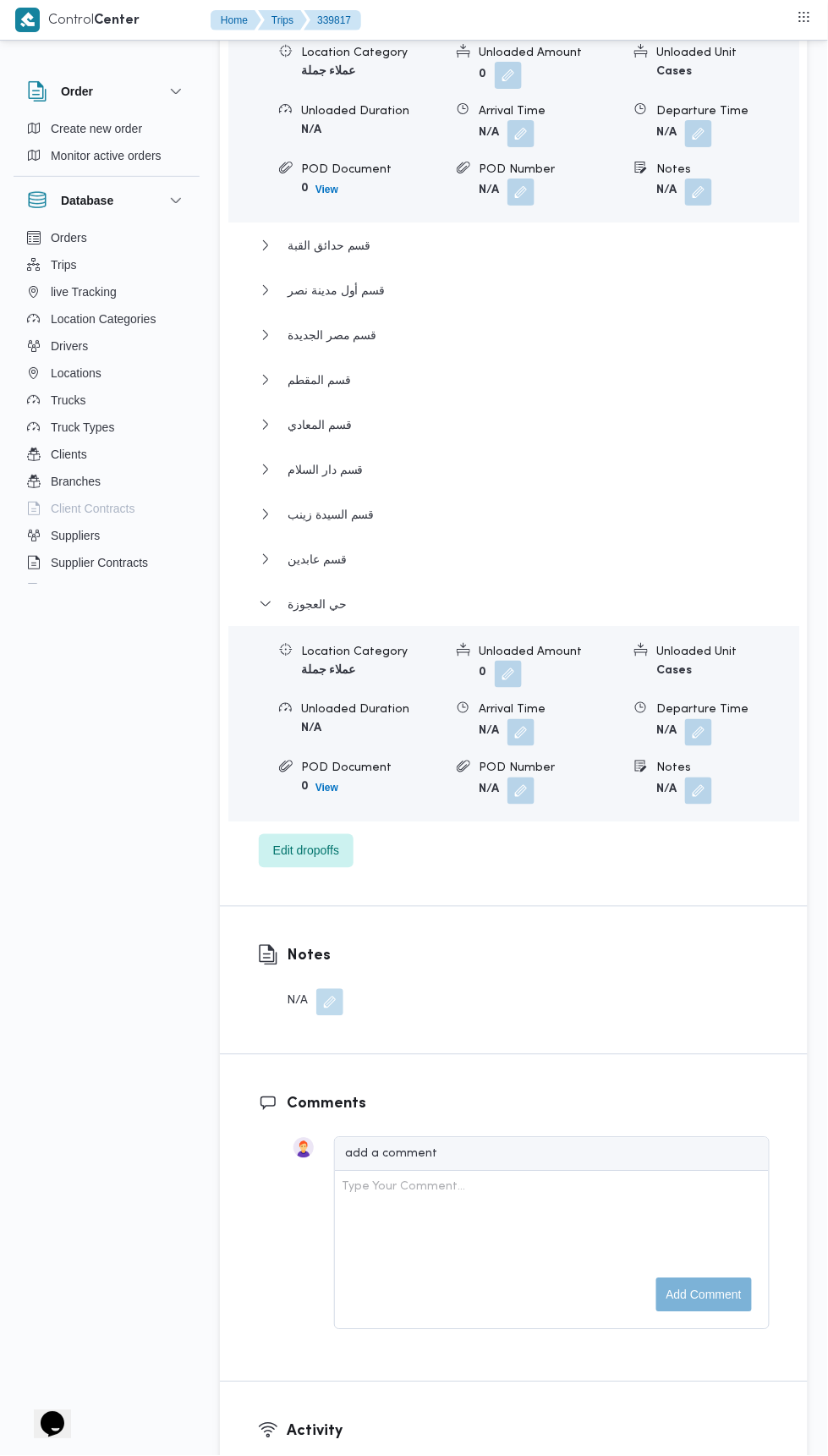
click at [706, 726] on button "button" at bounding box center [699, 732] width 27 height 27
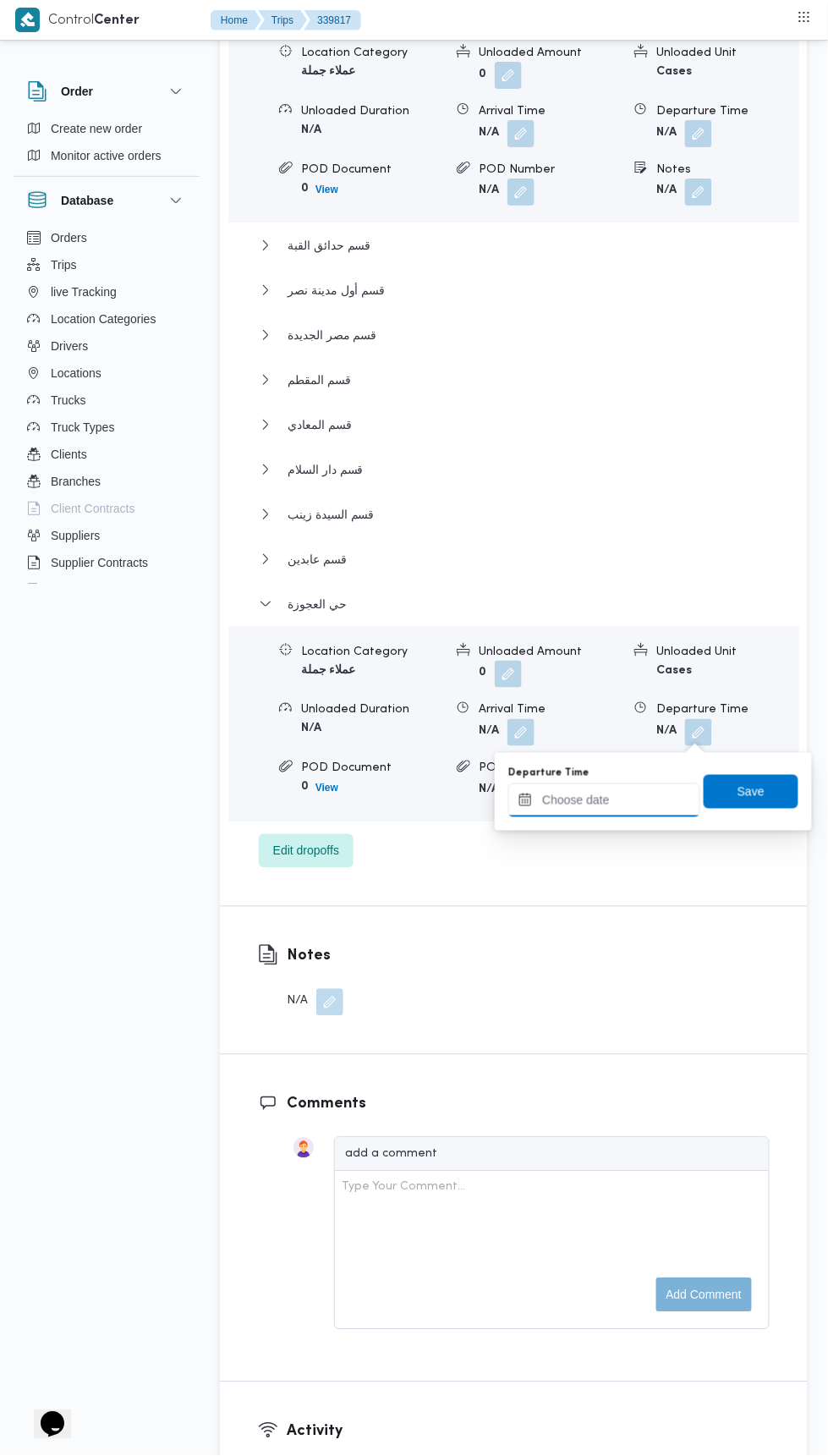
click at [607, 799] on input "Departure Time" at bounding box center [604, 800] width 192 height 33
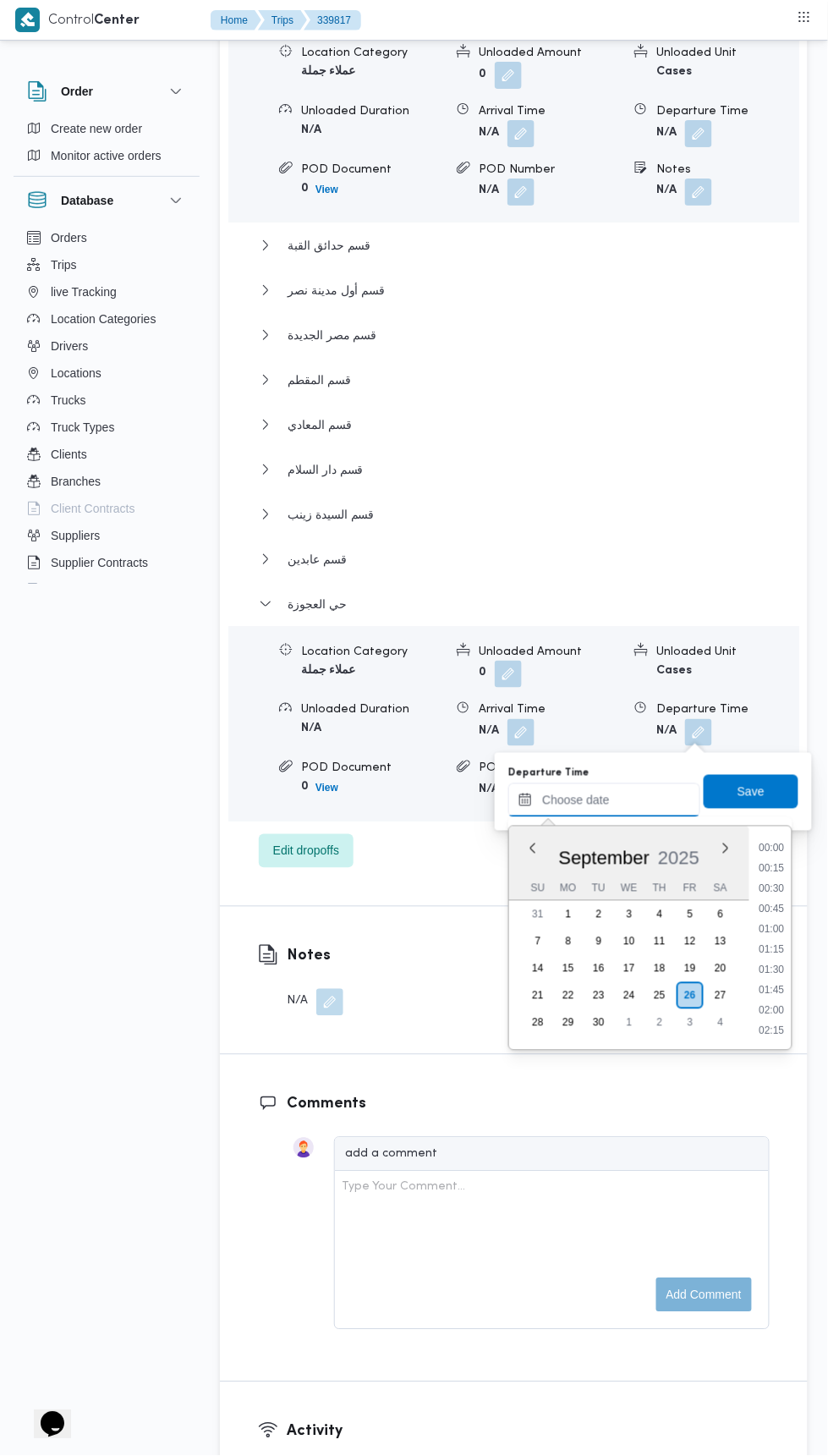
scroll to position [1541, 0]
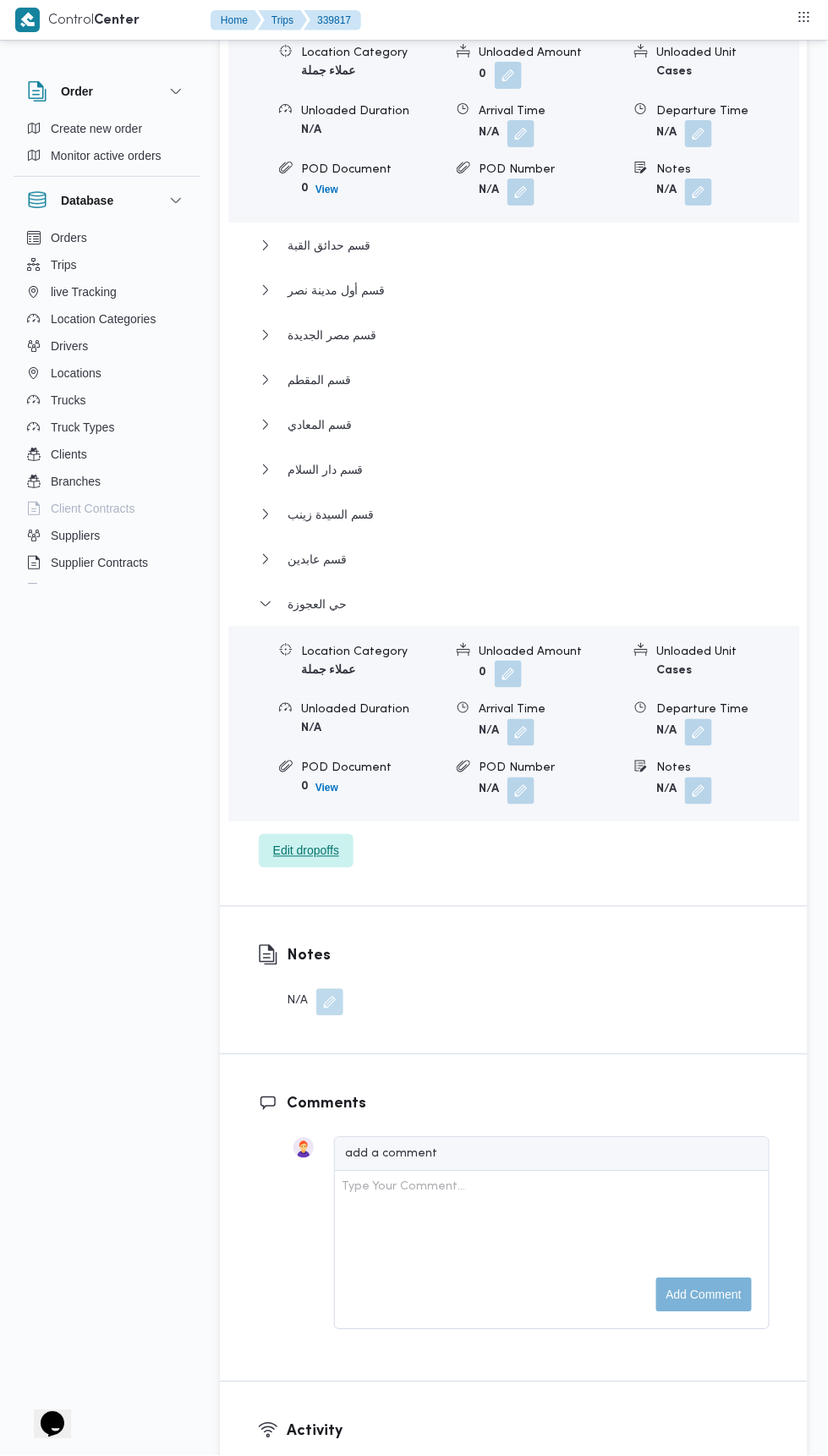
click at [335, 854] on span "Edit dropoffs" at bounding box center [306, 851] width 66 height 20
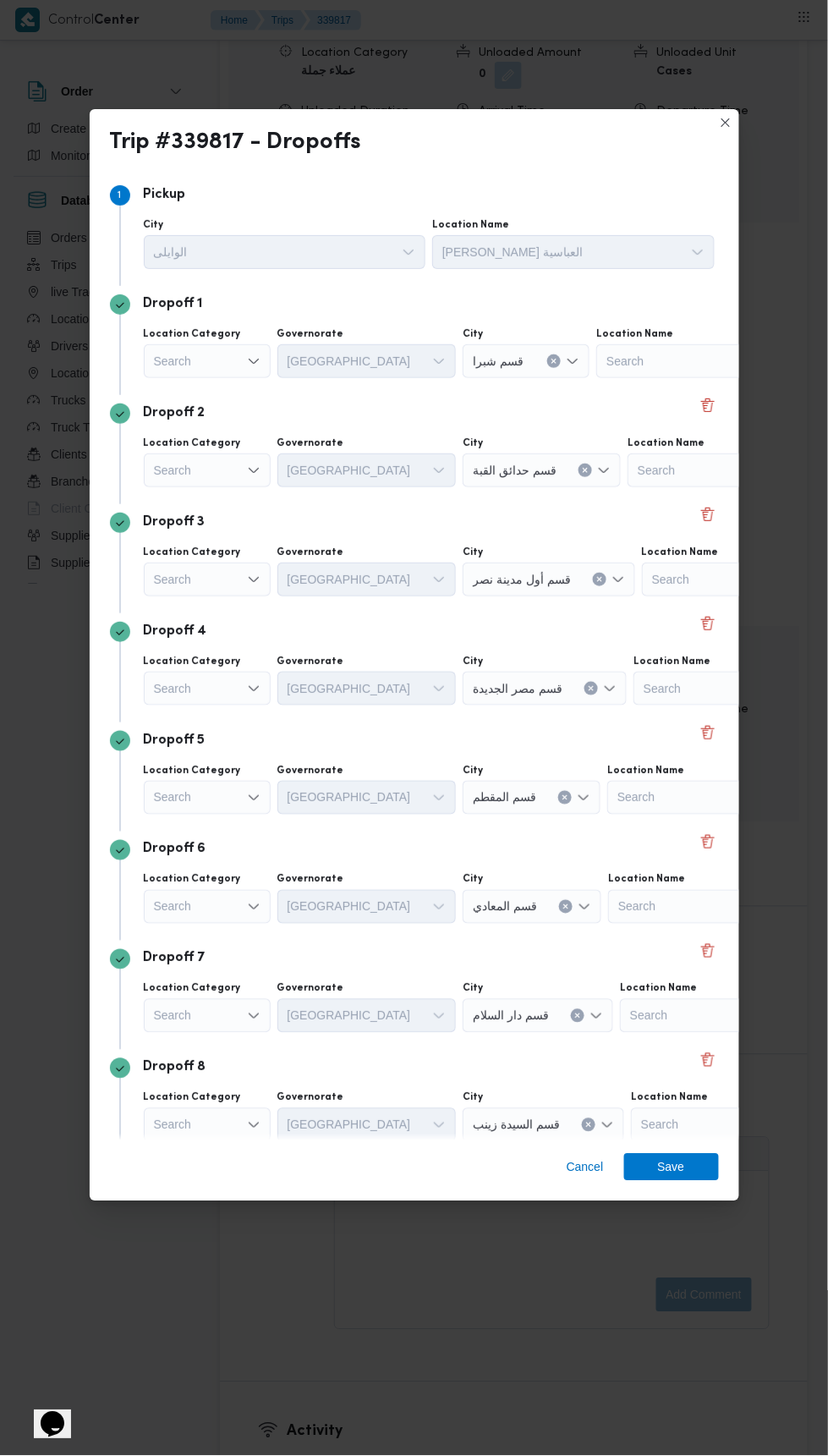
scroll to position [137, 0]
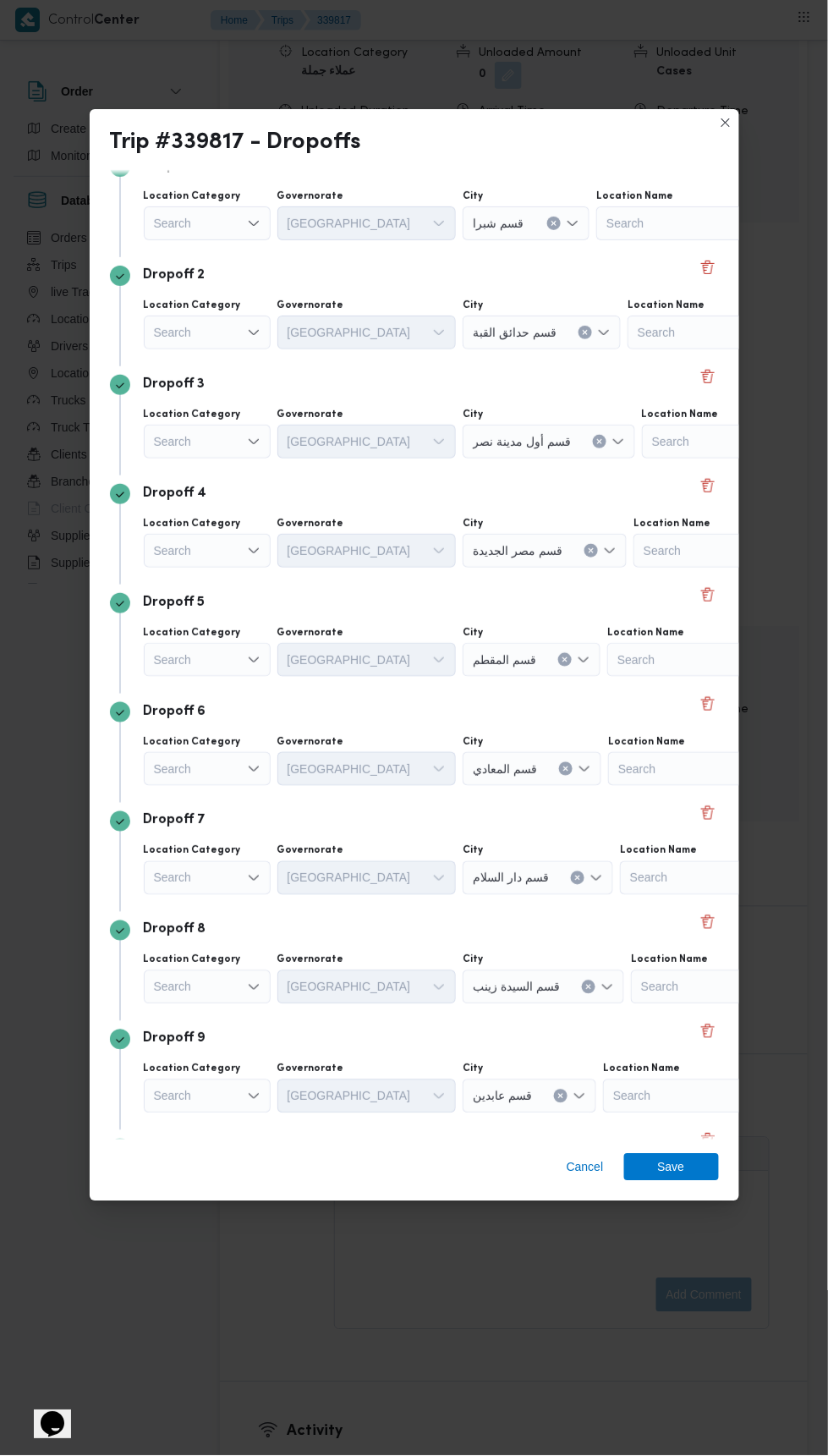
click at [187, 1248] on span "Add a dropoff" at bounding box center [191, 1258] width 71 height 20
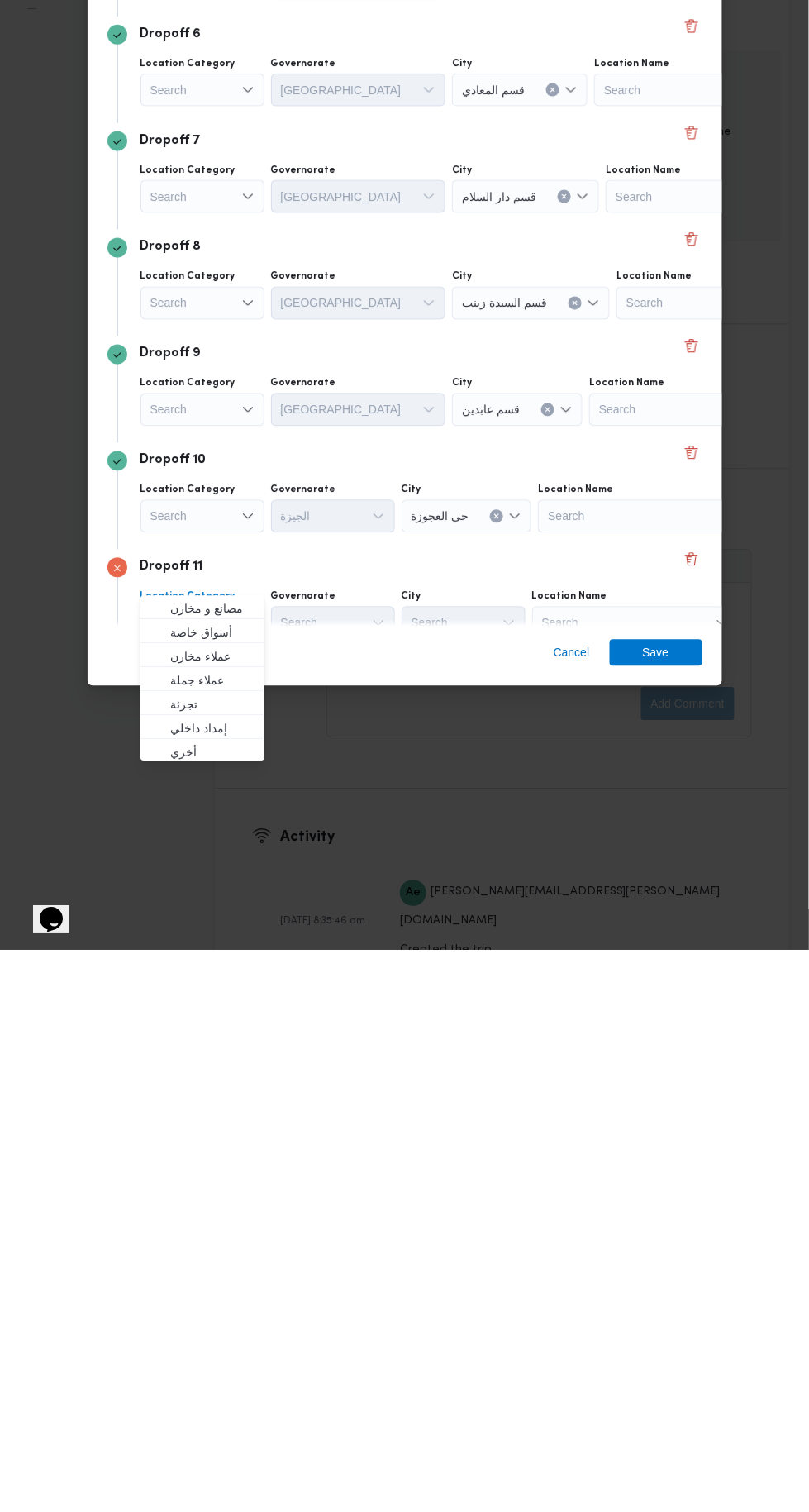
scroll to position [2402, 0]
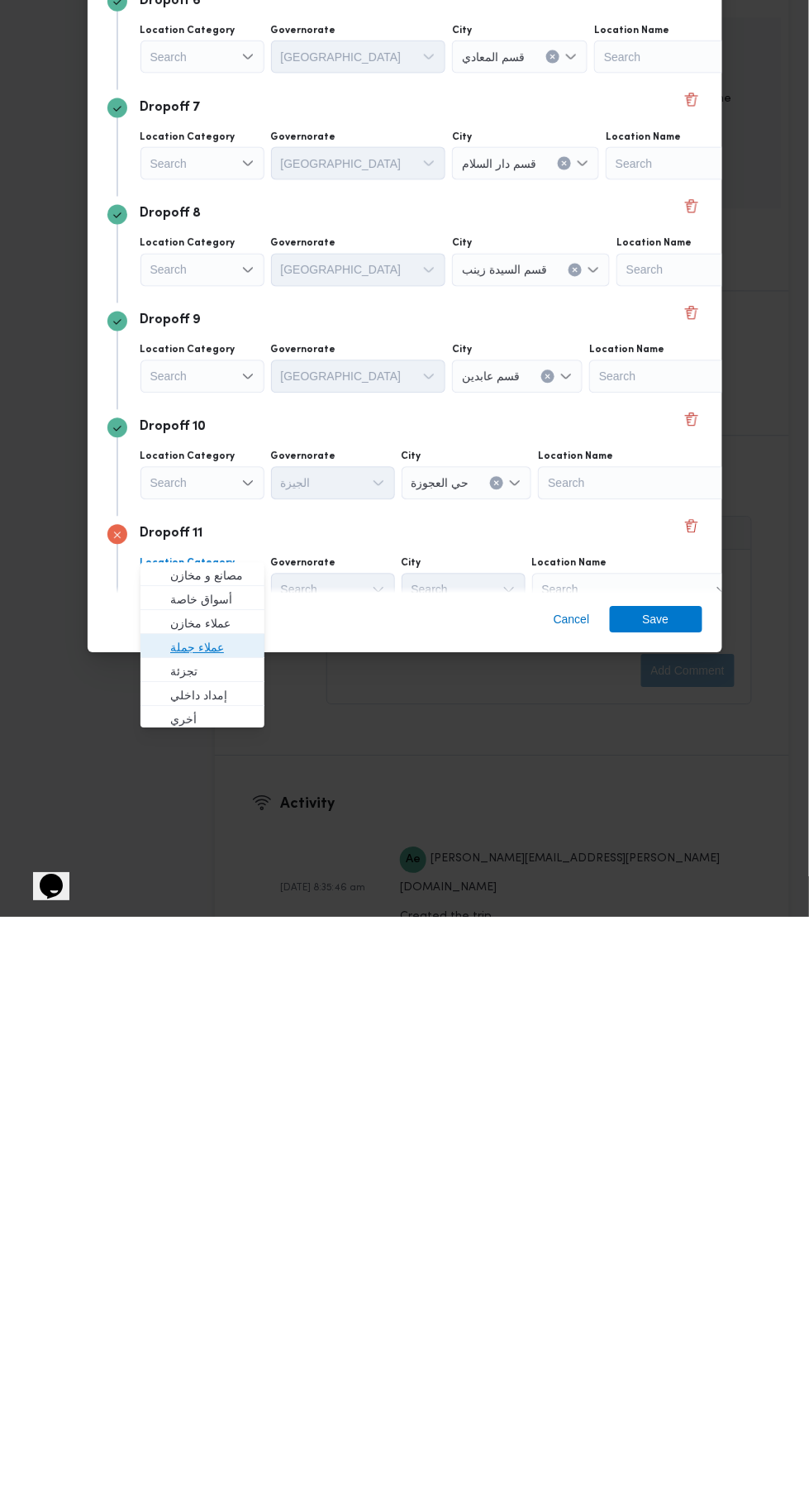
click at [236, 1235] on span "عملاء جملة" at bounding box center [213, 1242] width 84 height 20
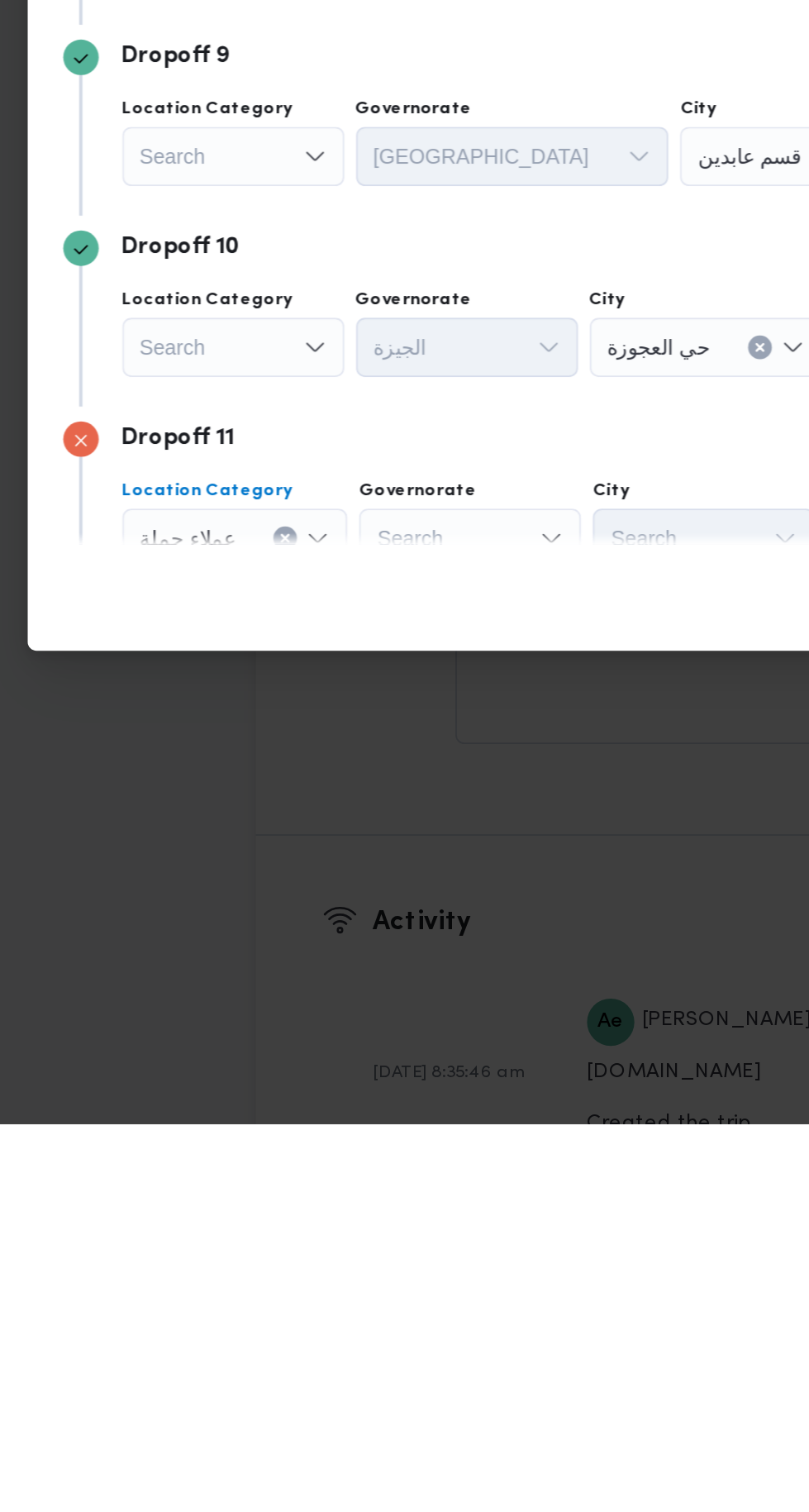
click at [375, 1168] on div "Search" at bounding box center [335, 1184] width 124 height 33
type input "جي"
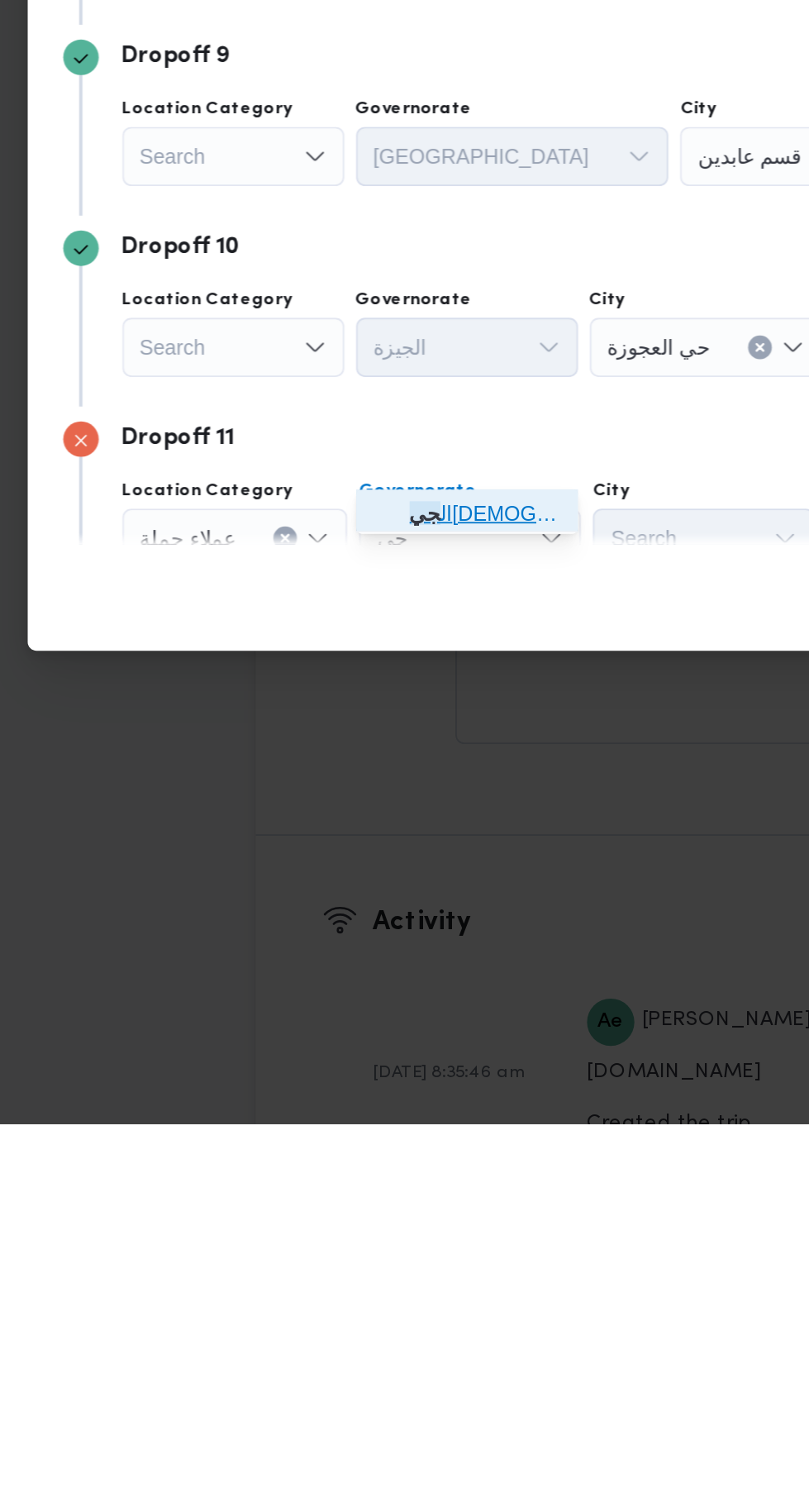
click at [364, 1168] on span "ال جي زة" at bounding box center [343, 1170] width 84 height 20
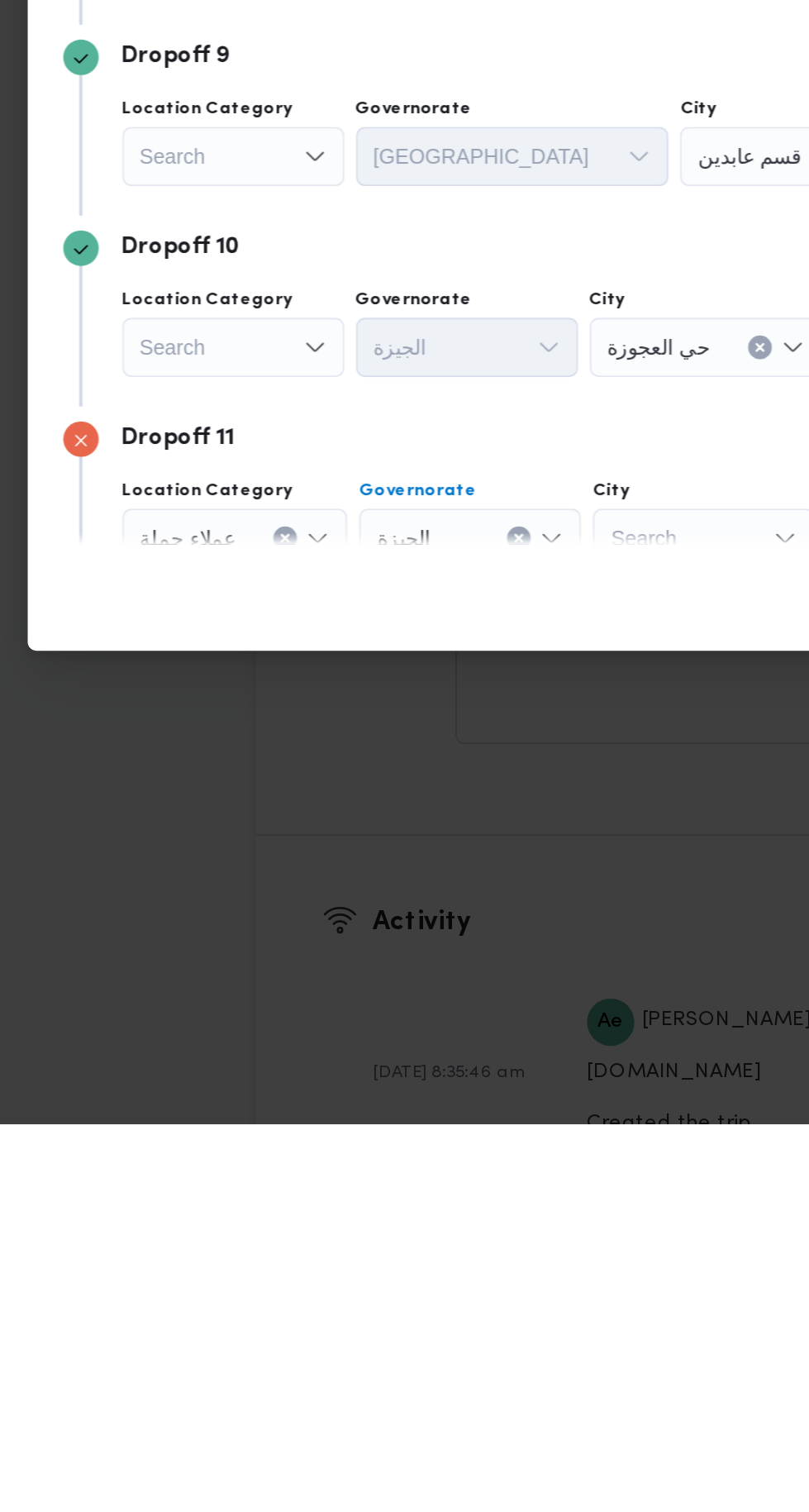
click at [466, 1168] on div "Search" at bounding box center [465, 1184] width 124 height 33
type input "هرم"
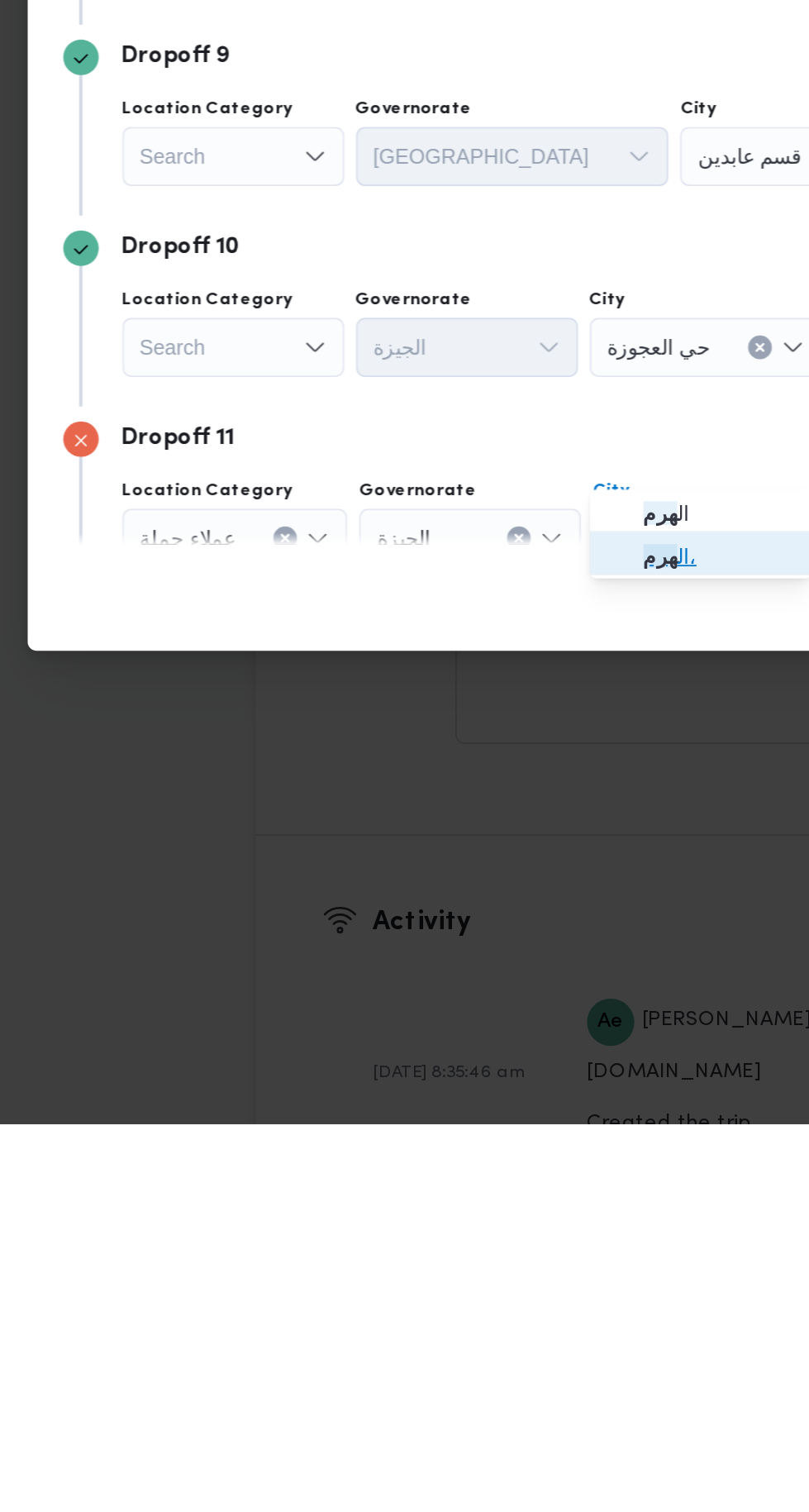
click at [472, 1197] on span "ال هرم ،" at bounding box center [473, 1194] width 84 height 20
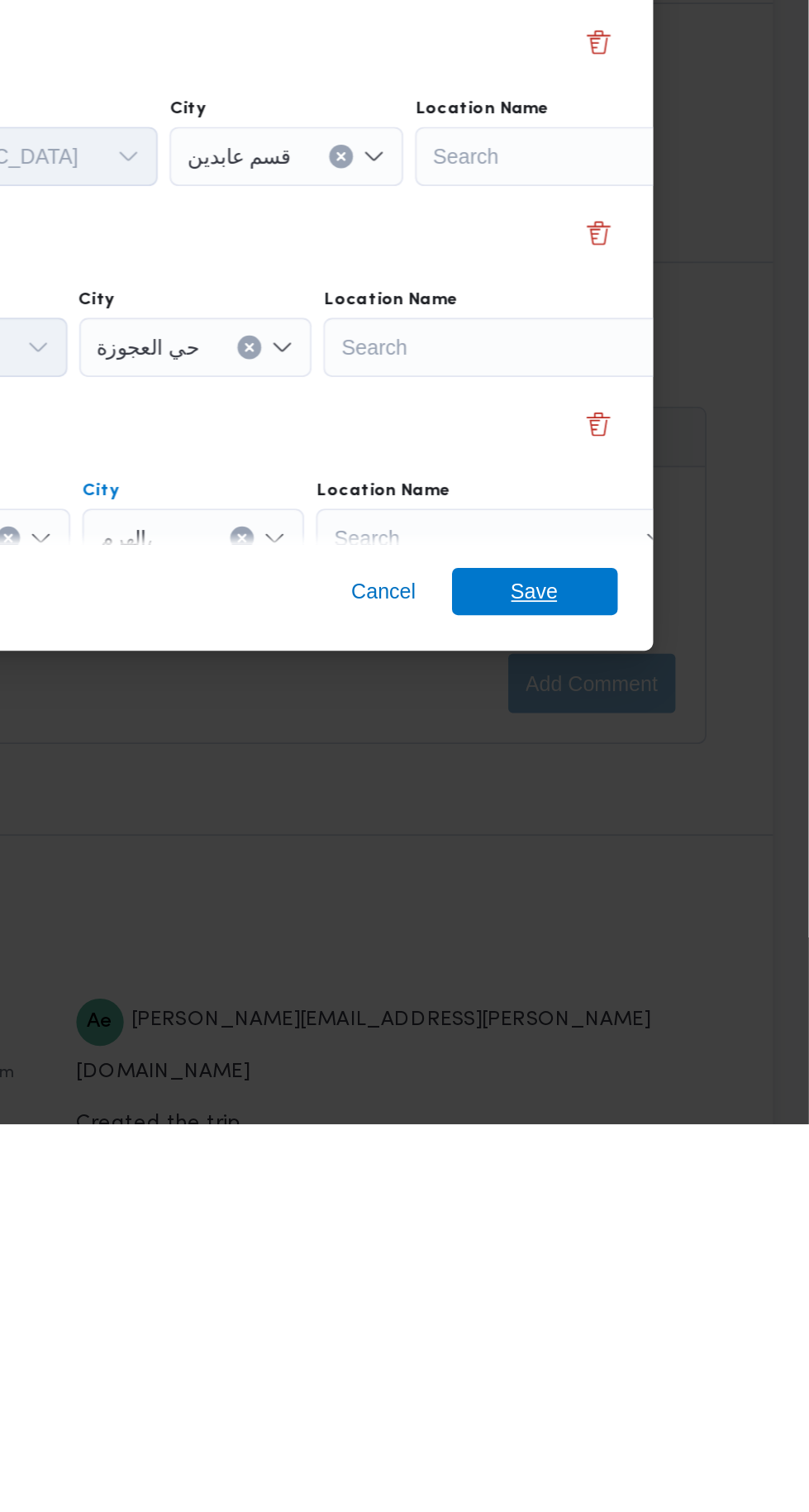
click at [681, 1228] on span "Save" at bounding box center [656, 1214] width 93 height 27
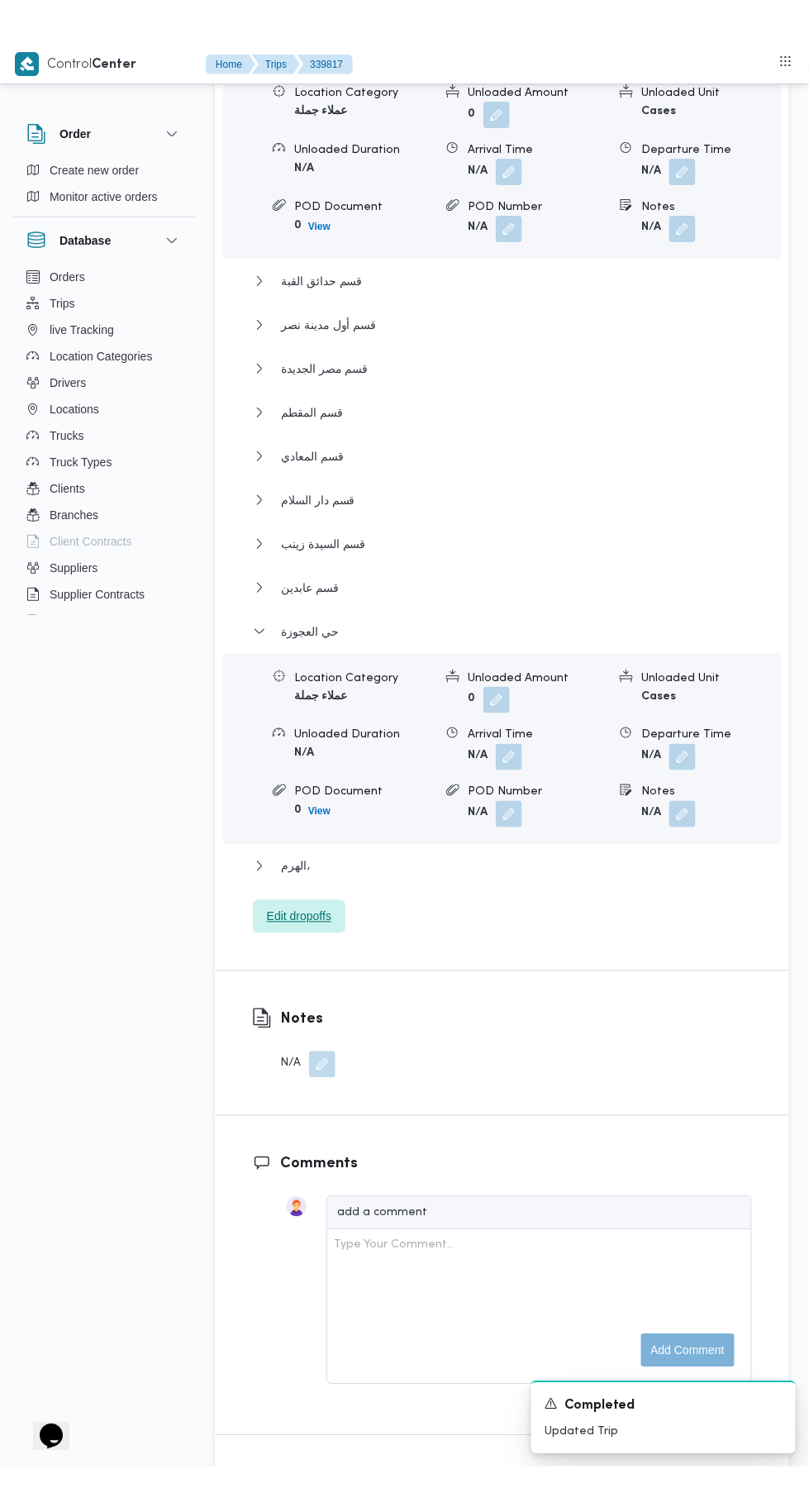
scroll to position [2421, 0]
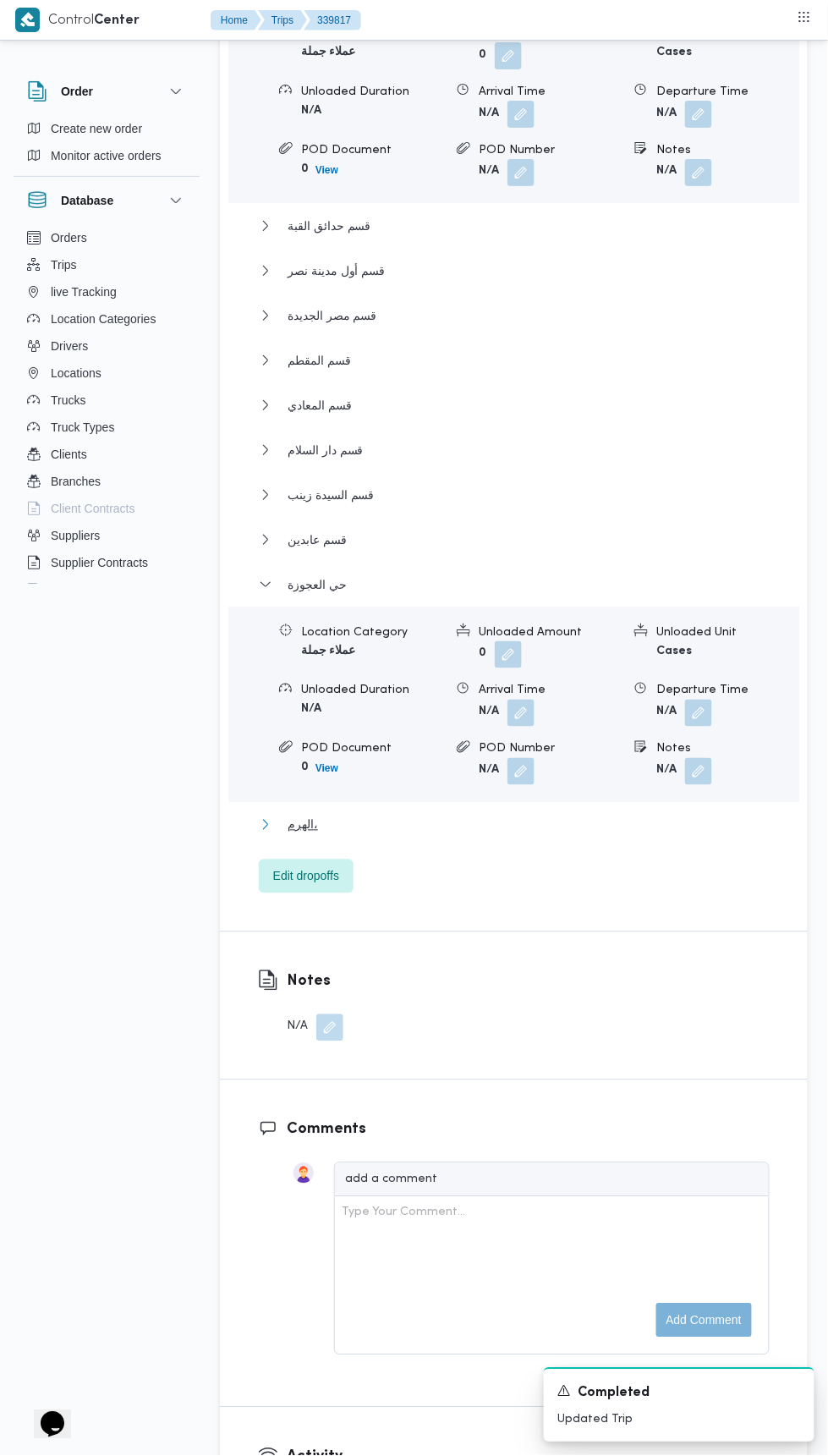
click at [518, 828] on button "الهرم،" at bounding box center [514, 824] width 511 height 20
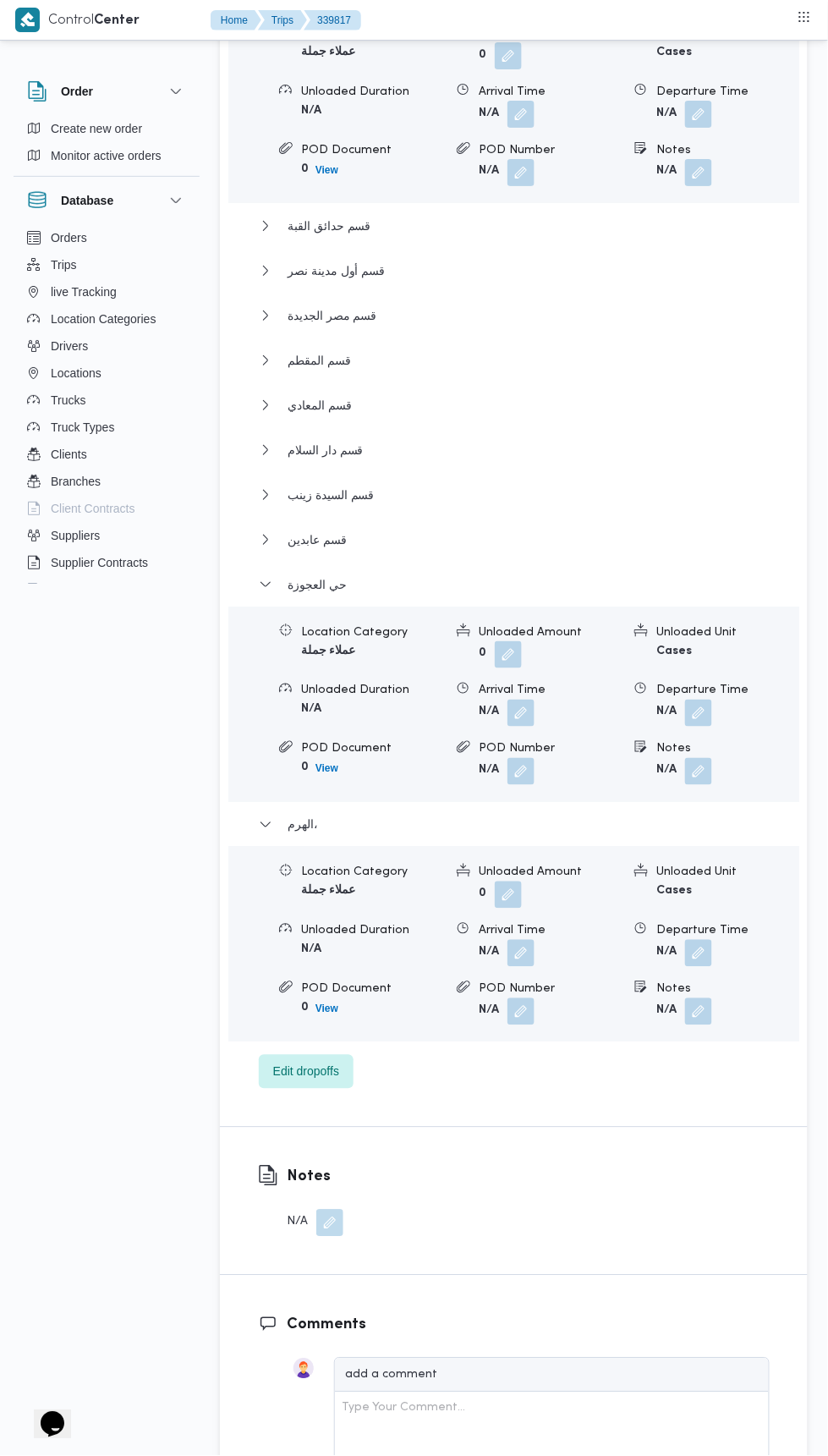
click at [699, 947] on button "button" at bounding box center [699, 954] width 27 height 27
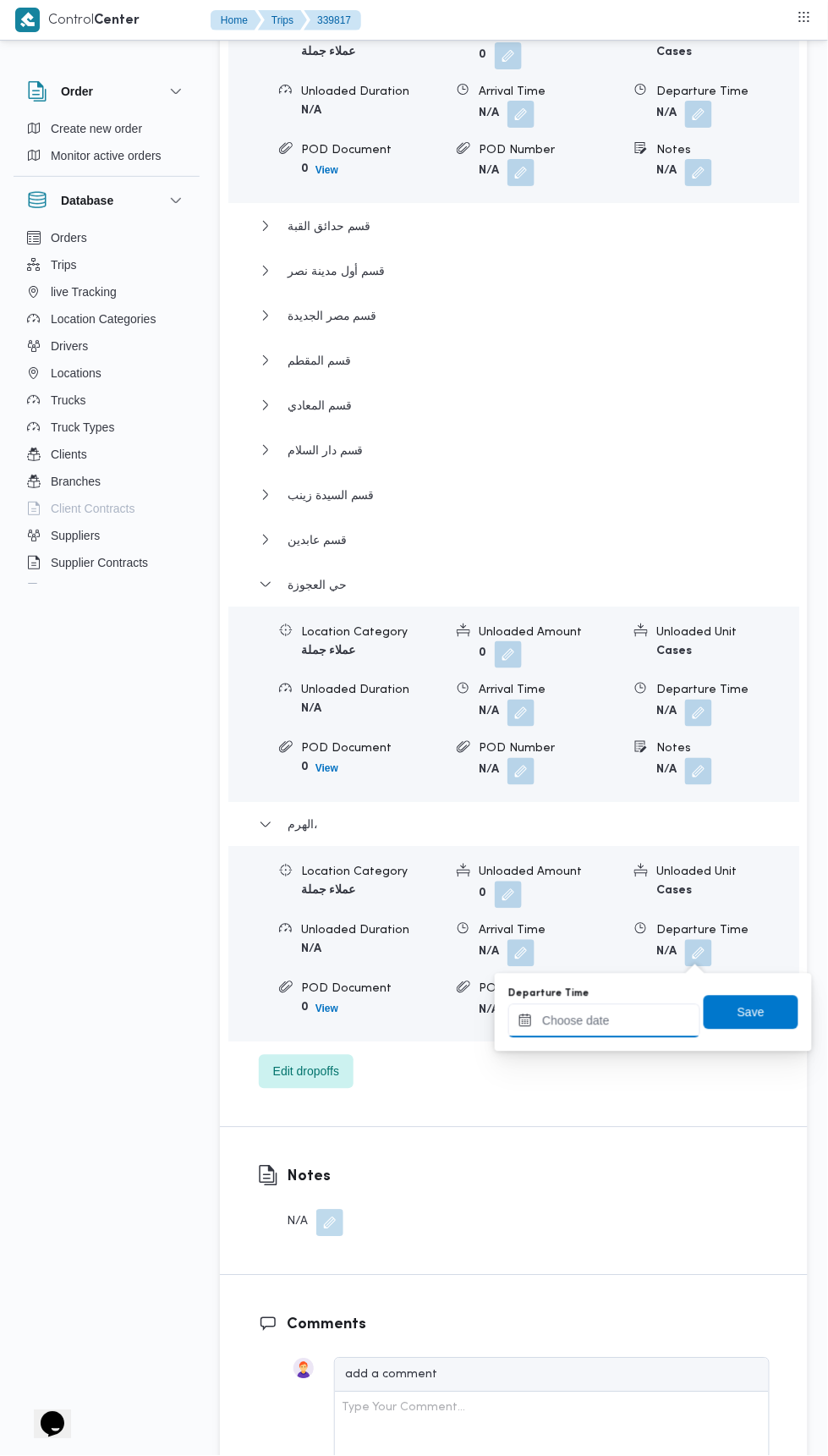
click at [645, 1014] on input "Departure Time" at bounding box center [604, 1021] width 192 height 33
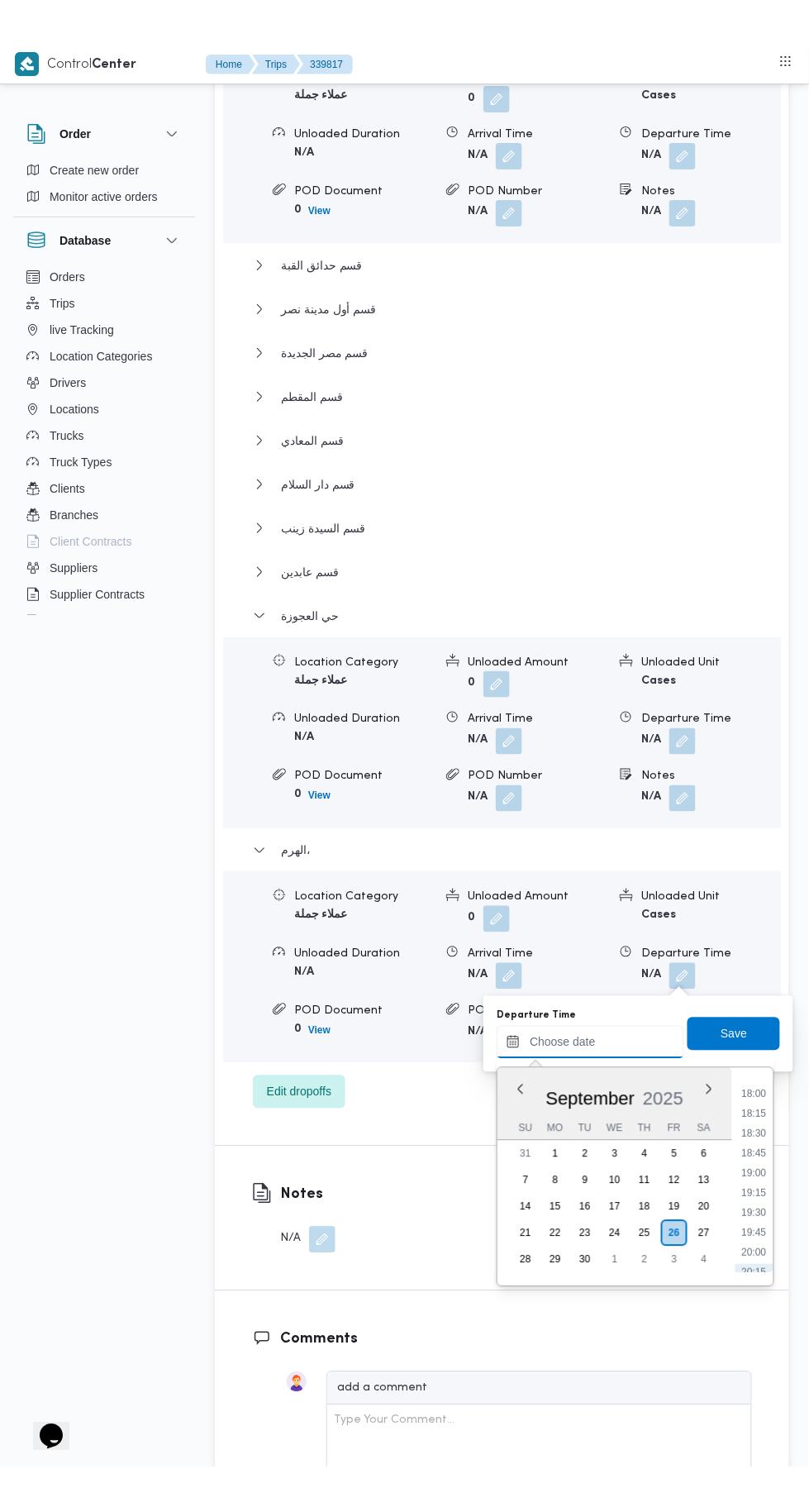
scroll to position [1356, 0]
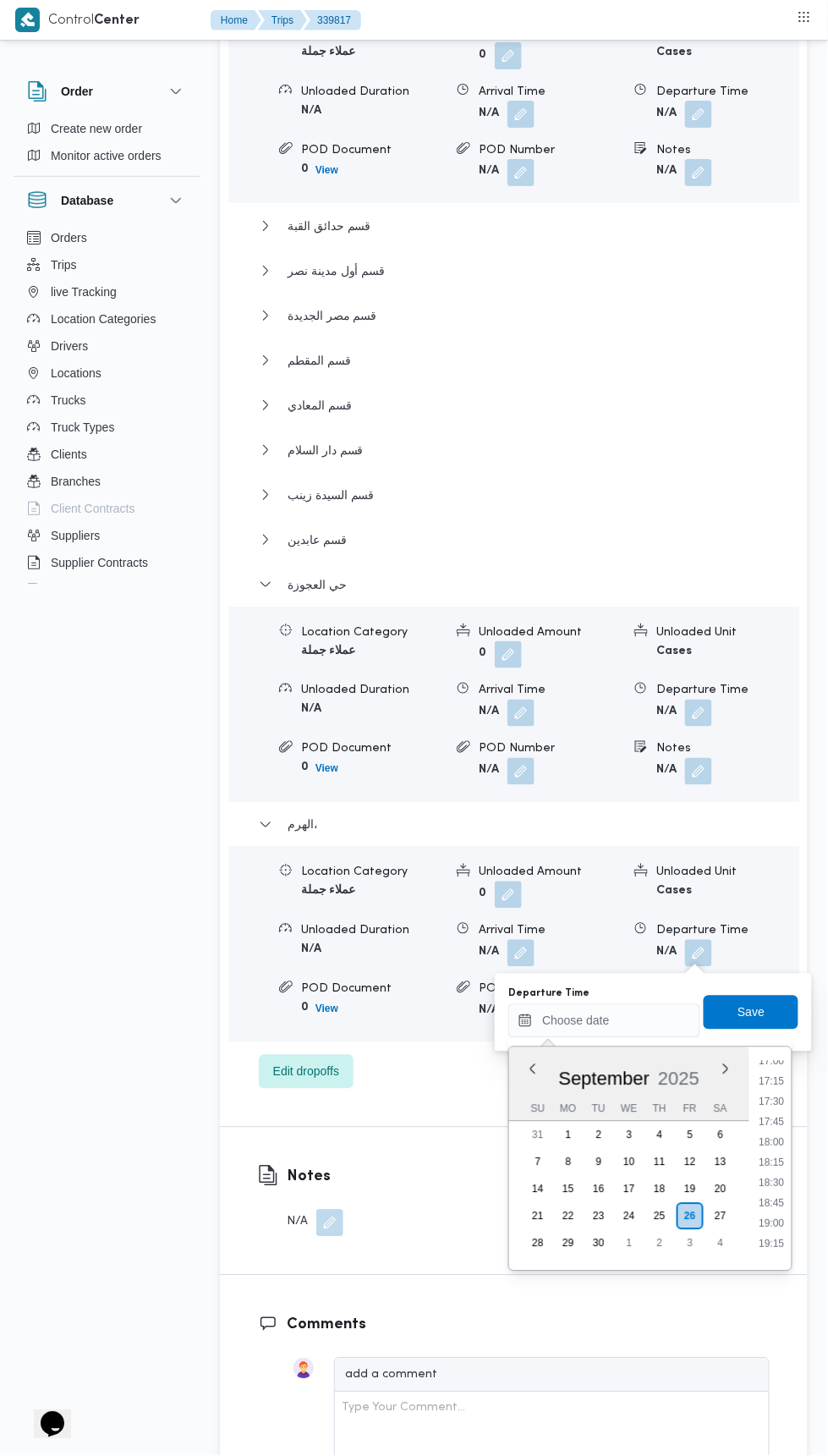
click at [772, 1059] on li "17:00" at bounding box center [772, 1061] width 39 height 17
type input "[DATE] 17:00"
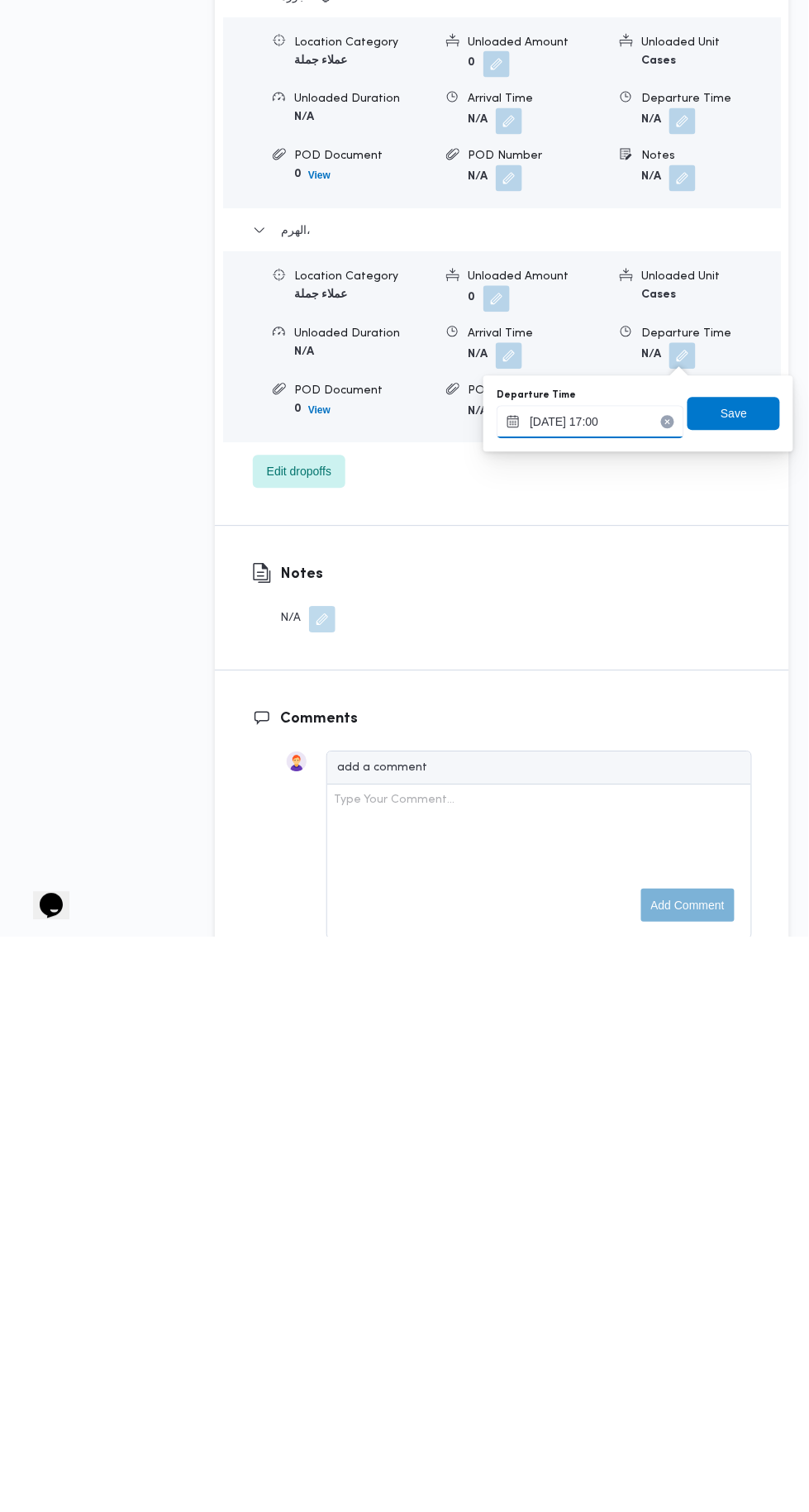
scroll to position [2421, 0]
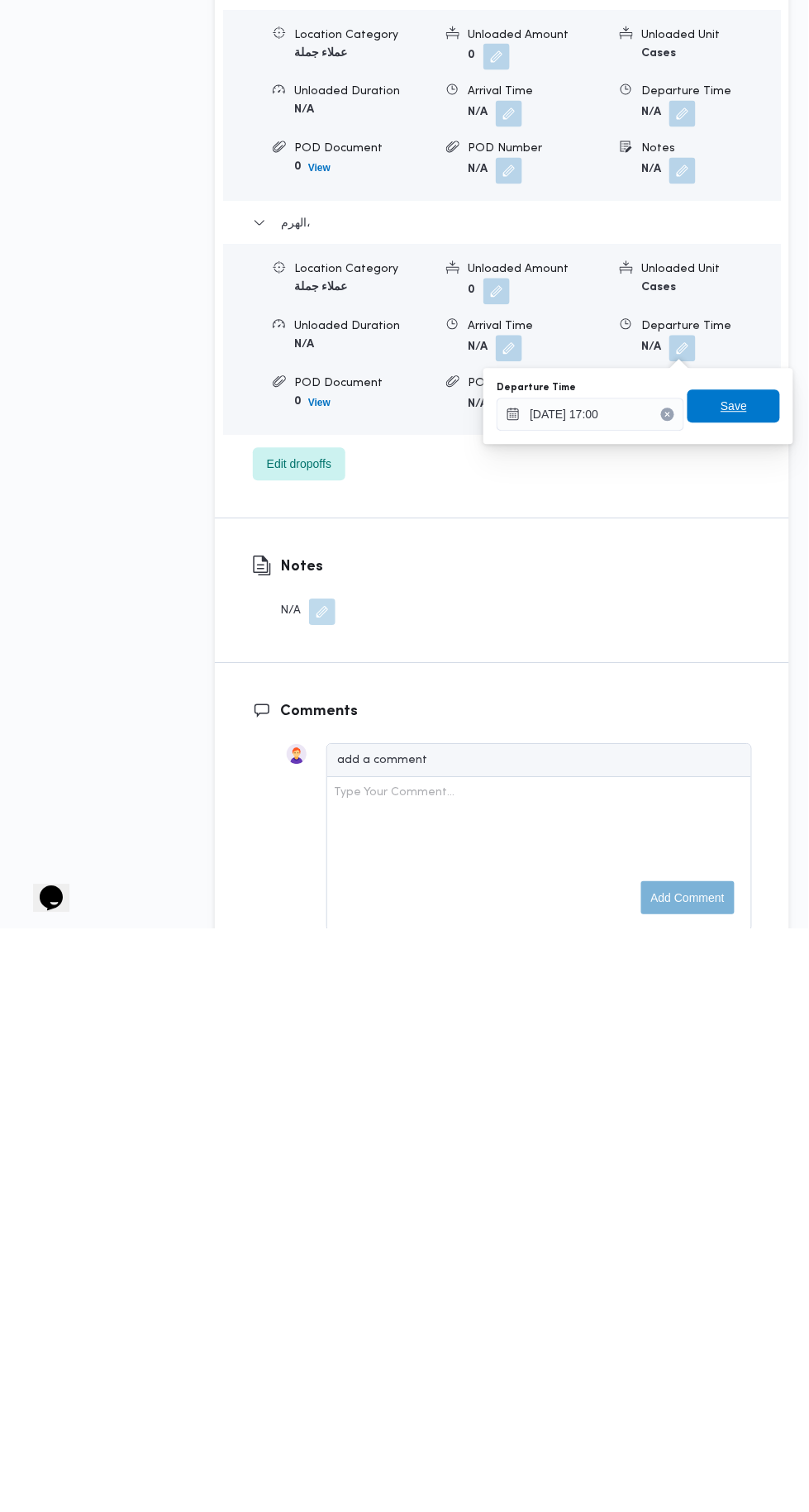
click at [755, 985] on span "Save" at bounding box center [734, 989] width 93 height 33
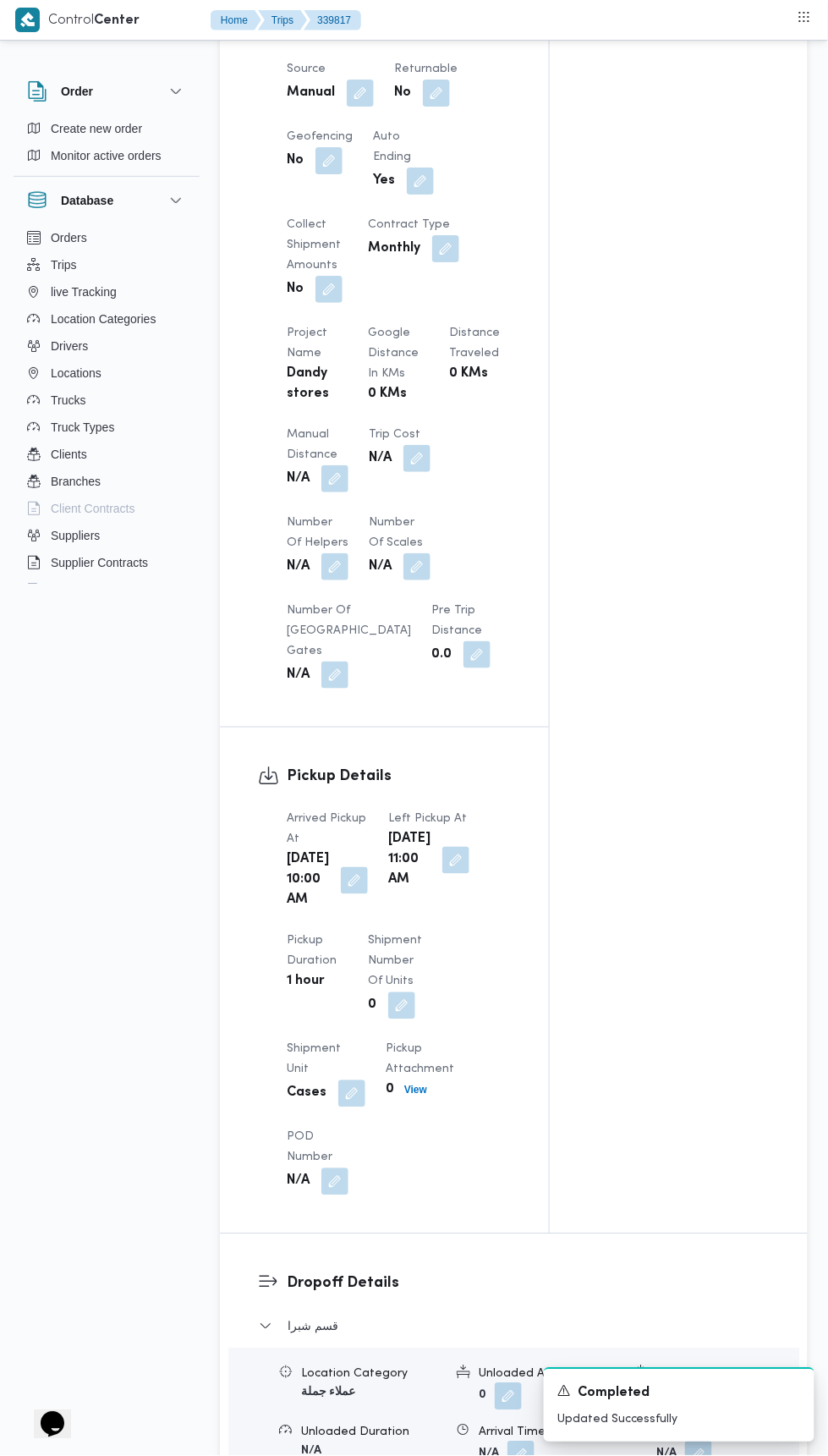
scroll to position [1129, 0]
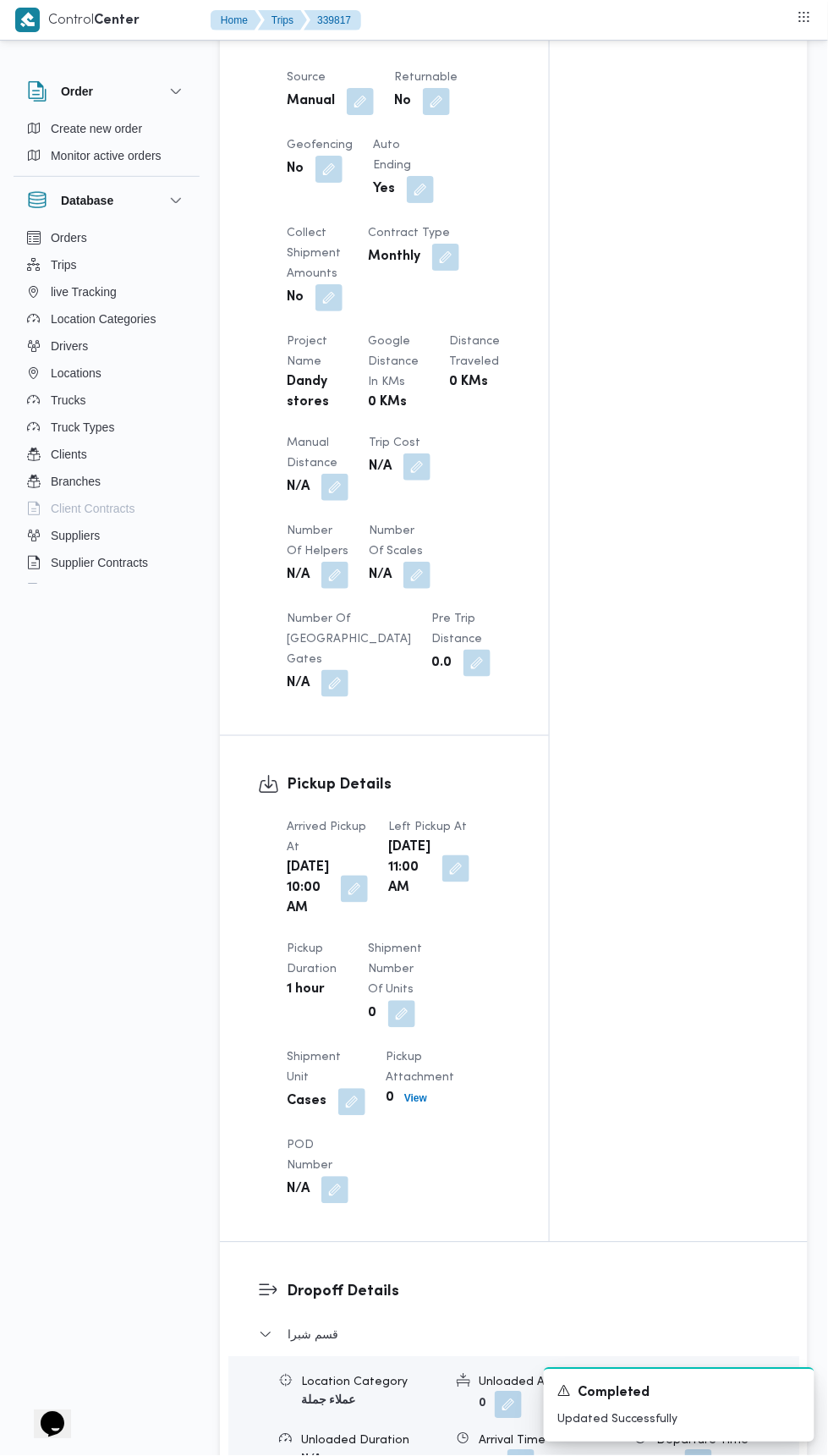
click at [341, 474] on button "button" at bounding box center [335, 487] width 27 height 27
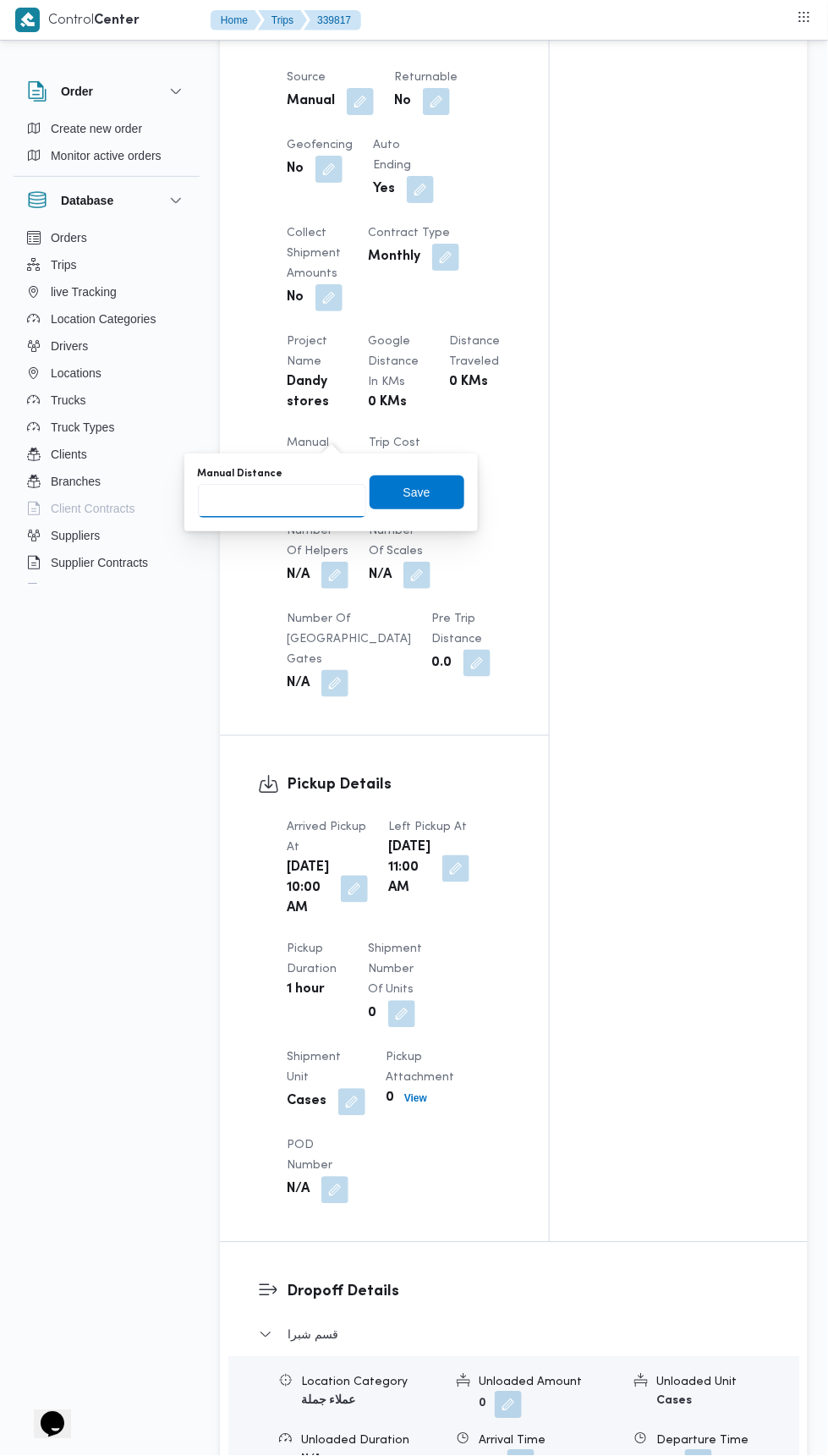
click at [328, 495] on input "Manual Distance" at bounding box center [282, 501] width 168 height 33
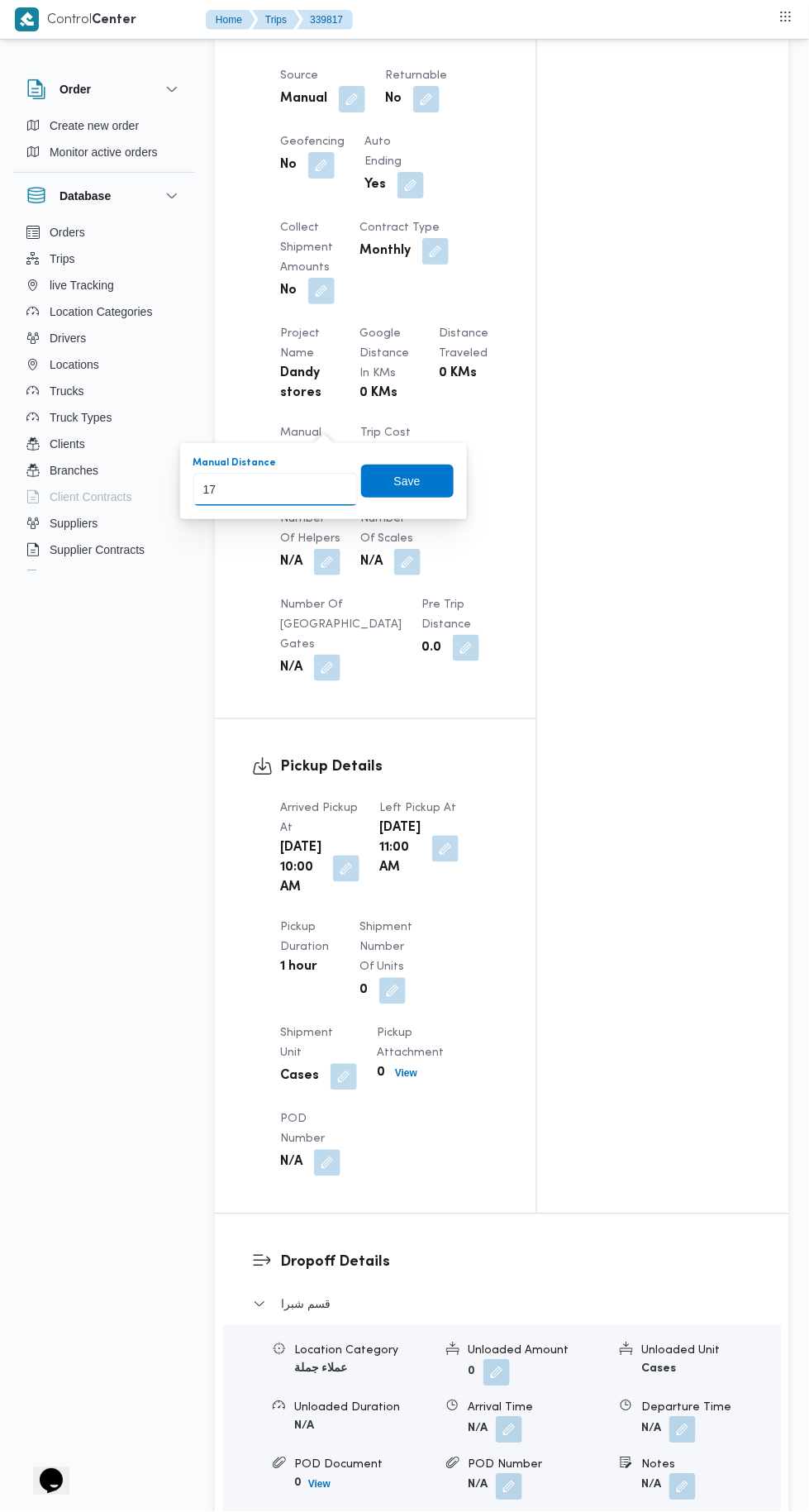
type input "170"
click at [424, 472] on span "Save" at bounding box center [408, 481] width 93 height 33
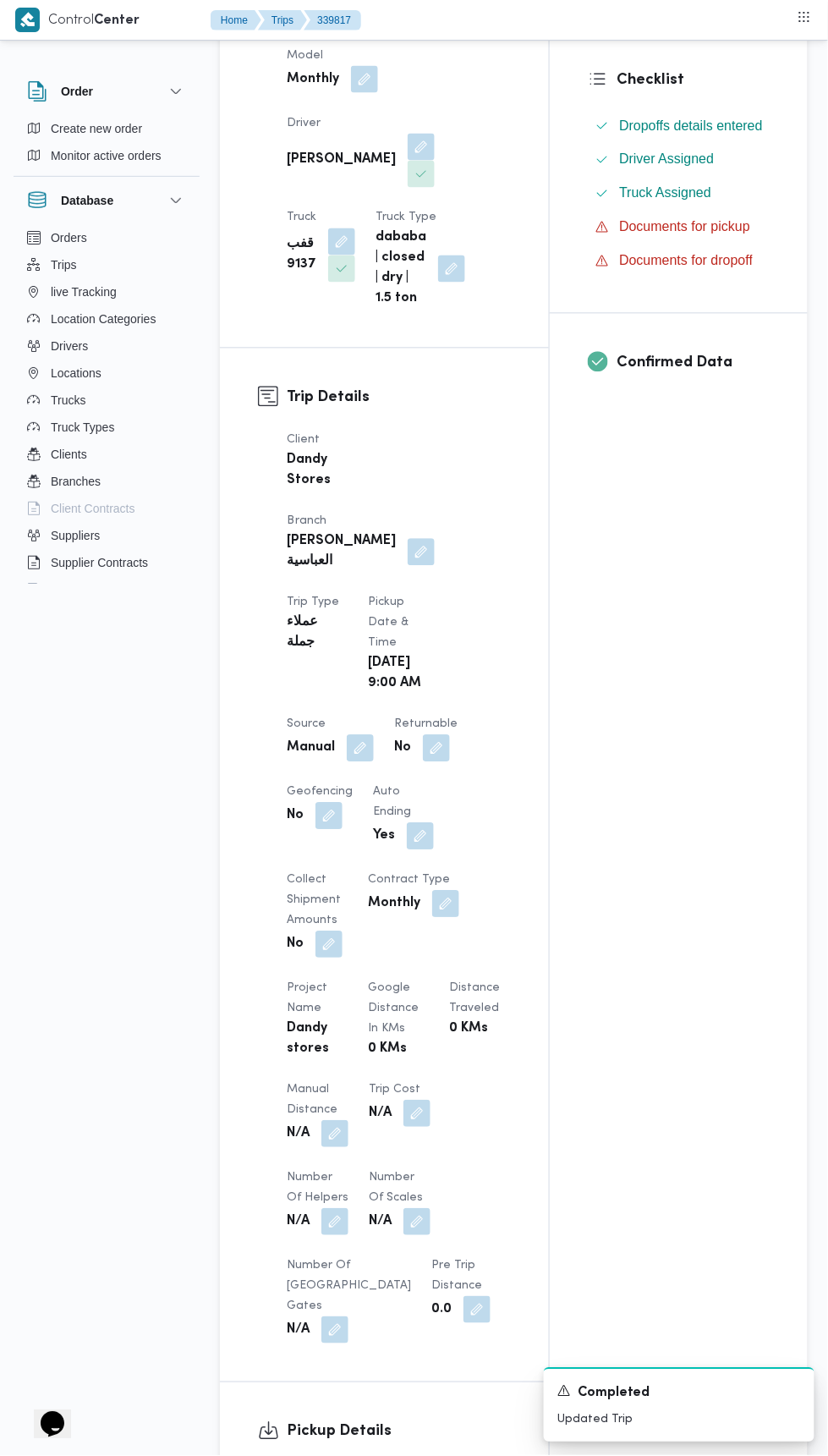
scroll to position [0, 0]
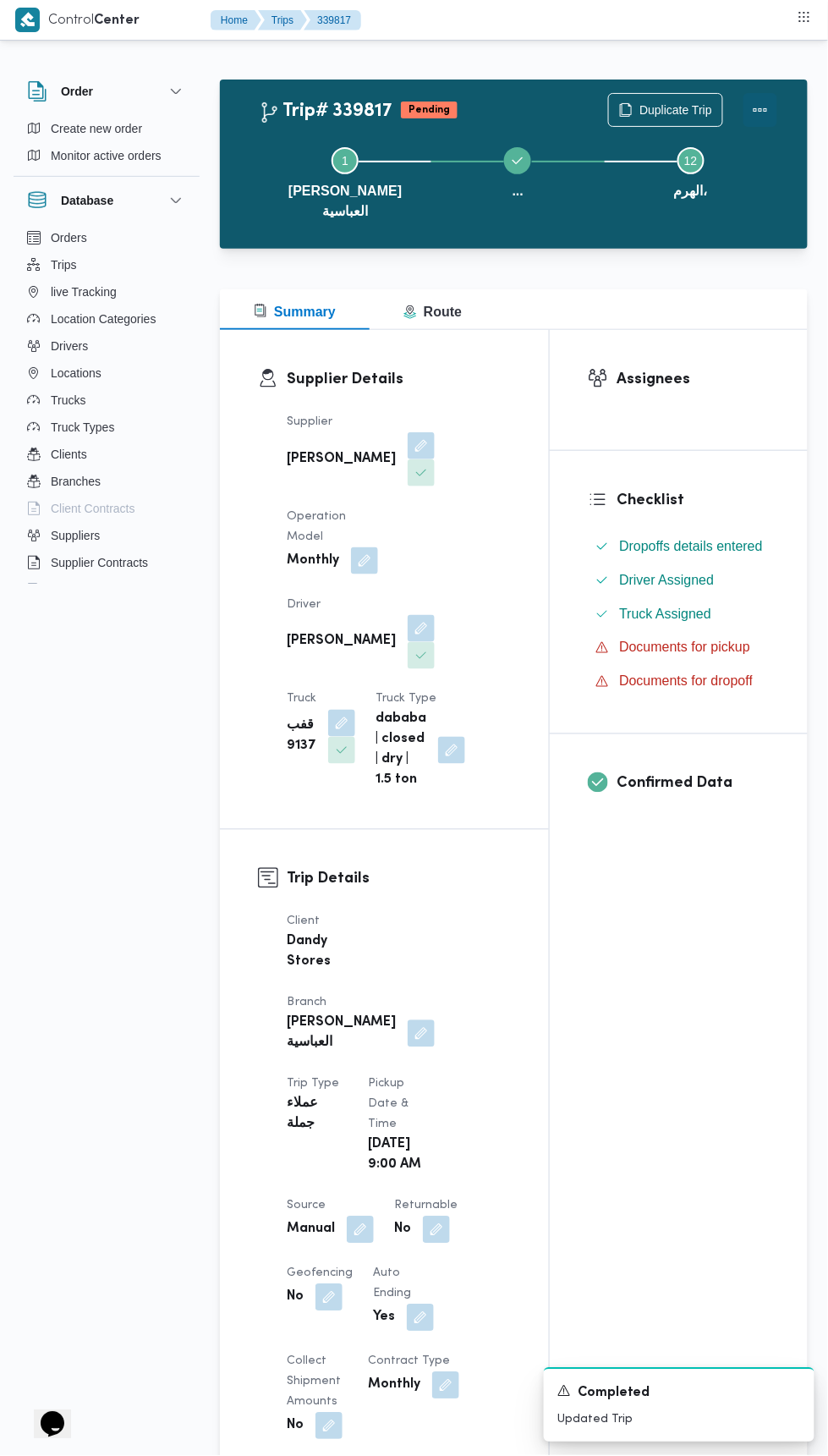
click at [773, 111] on button "Actions" at bounding box center [760, 110] width 33 height 33
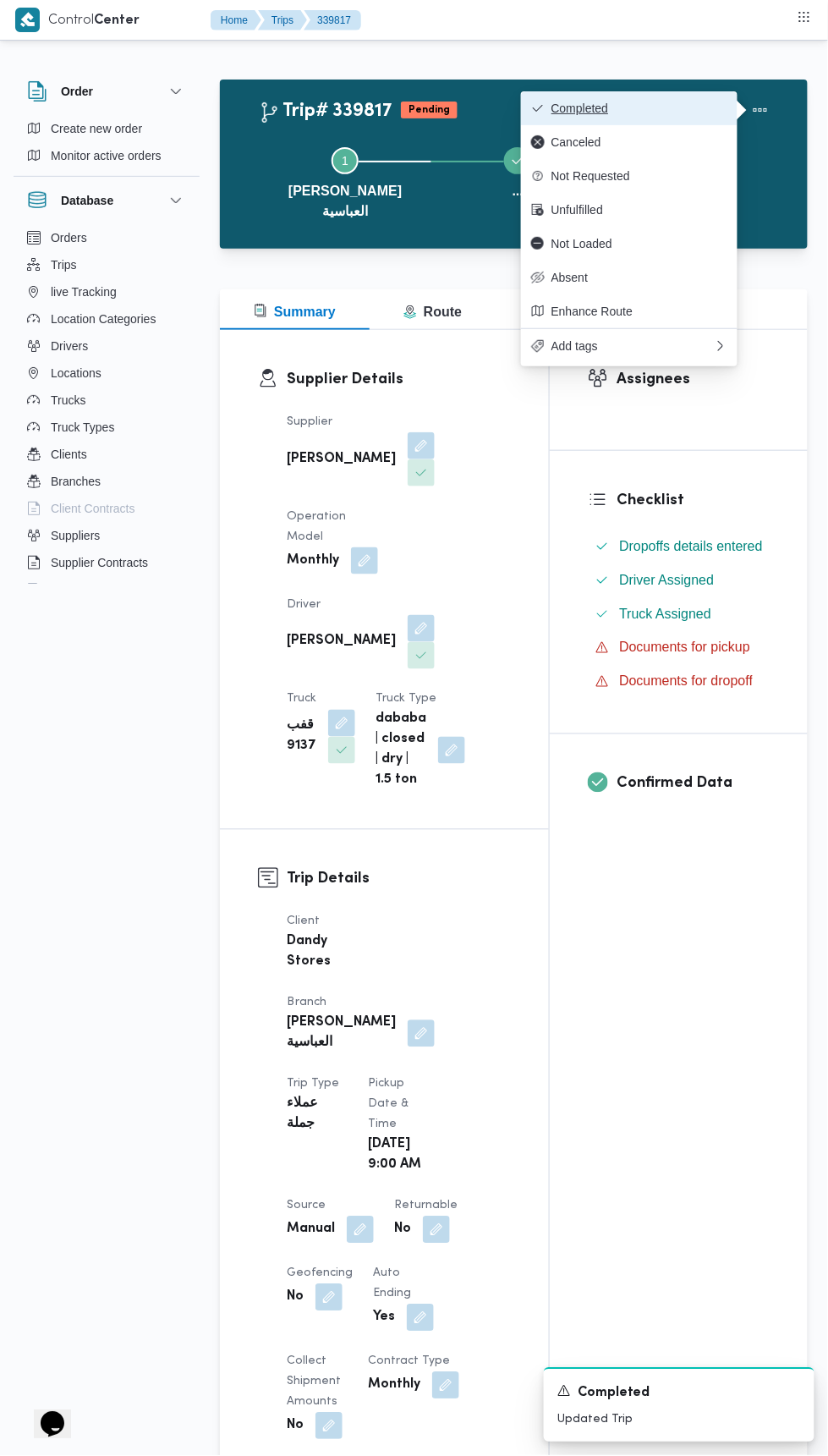
click at [683, 97] on button "Completed" at bounding box center [629, 108] width 217 height 33
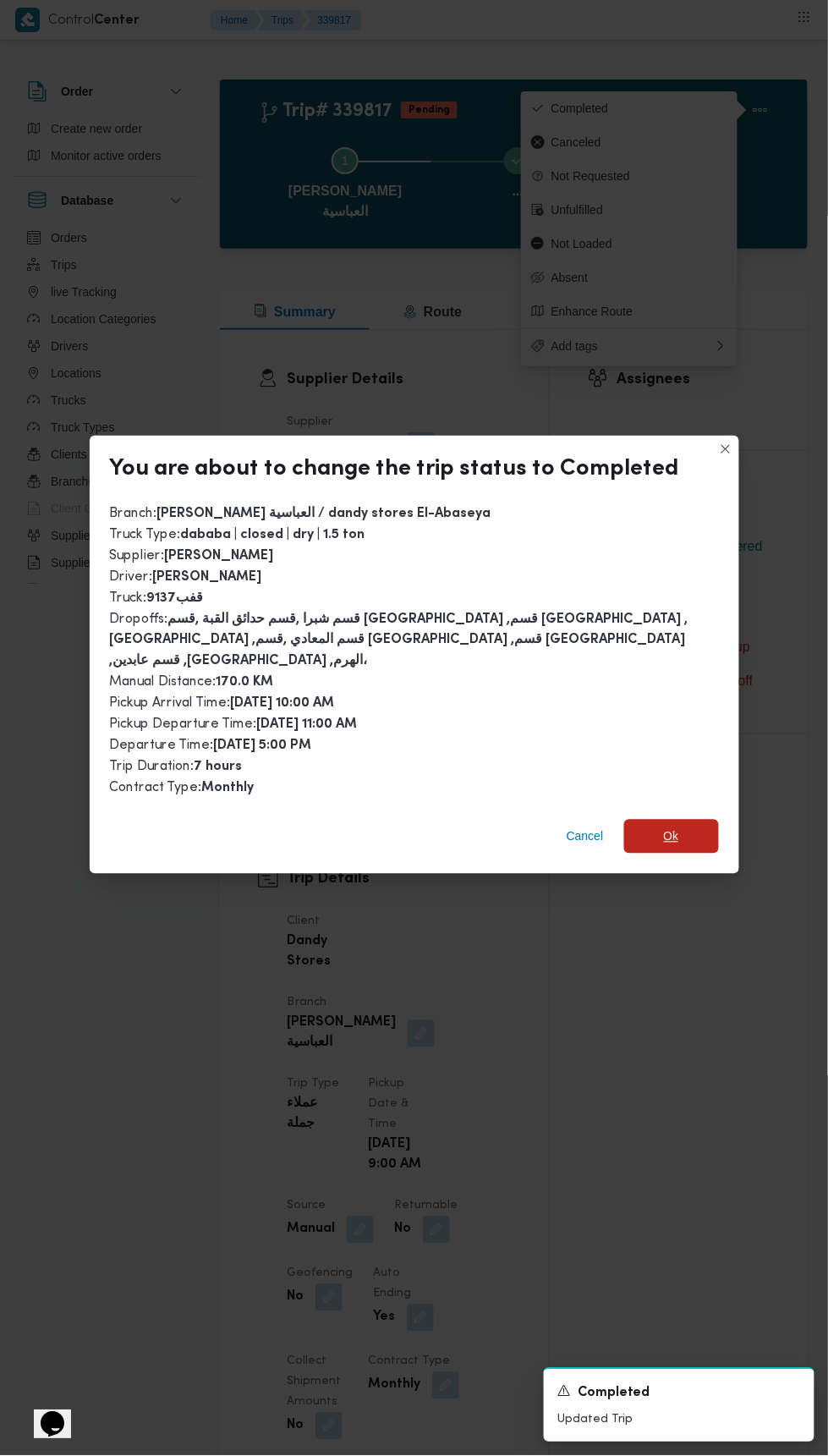
click at [670, 827] on span "Ok" at bounding box center [671, 836] width 15 height 20
